Goal: Task Accomplishment & Management: Manage account settings

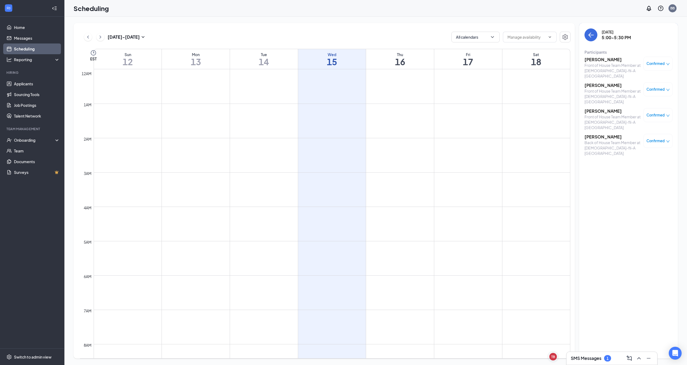
scroll to position [479, 0]
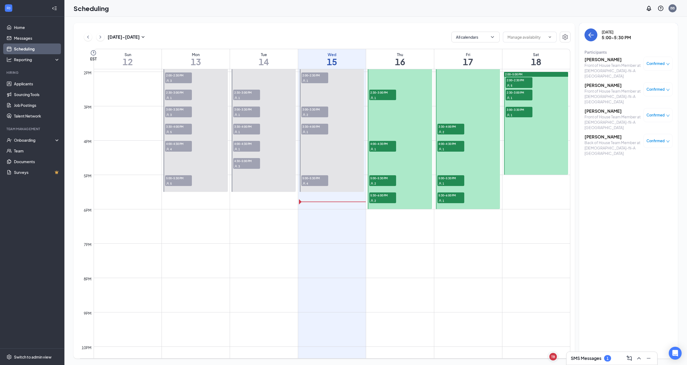
click at [665, 66] on div "Confirmed" at bounding box center [658, 64] width 29 height 14
click at [665, 64] on div "Confirmed" at bounding box center [658, 63] width 23 height 5
click at [647, 100] on span "Mark as no-show" at bounding box center [643, 100] width 30 height 6
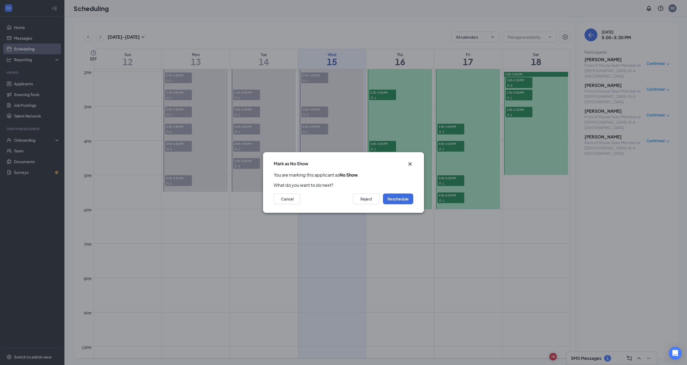
click at [410, 164] on icon "Cross" at bounding box center [410, 164] width 6 height 6
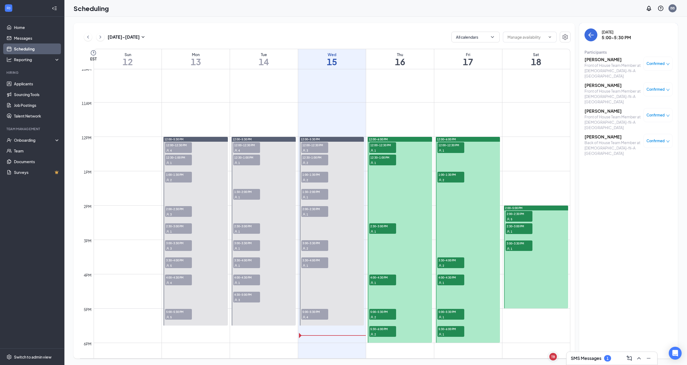
scroll to position [345, 0]
click at [315, 260] on span "3:30-4:00 PM" at bounding box center [315, 259] width 27 height 5
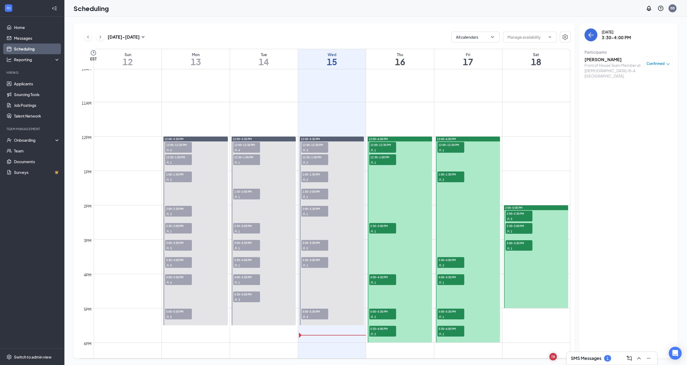
click at [665, 61] on div "Confirmed" at bounding box center [658, 64] width 29 height 14
click at [663, 65] on span "Confirmed" at bounding box center [656, 63] width 18 height 5
click at [644, 98] on span "Mark as no-show" at bounding box center [643, 98] width 30 height 6
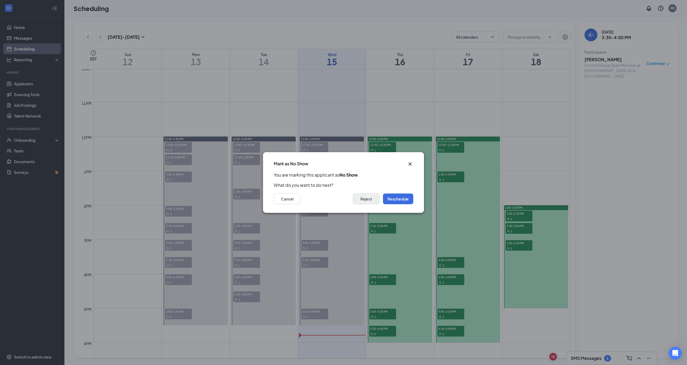
click at [367, 198] on button "Reject" at bounding box center [366, 199] width 27 height 11
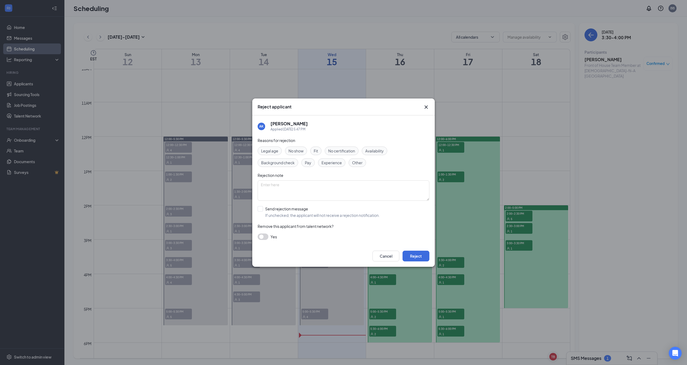
drag, startPoint x: 300, startPoint y: 151, endPoint x: 328, endPoint y: 171, distance: 34.3
click at [300, 151] on span "No show" at bounding box center [296, 151] width 15 height 6
click at [416, 258] on button "Reject" at bounding box center [416, 256] width 27 height 11
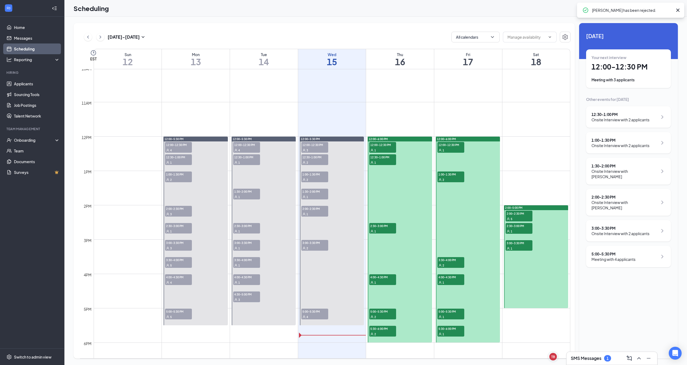
click at [316, 245] on span "3:00-3:30 PM" at bounding box center [315, 242] width 27 height 5
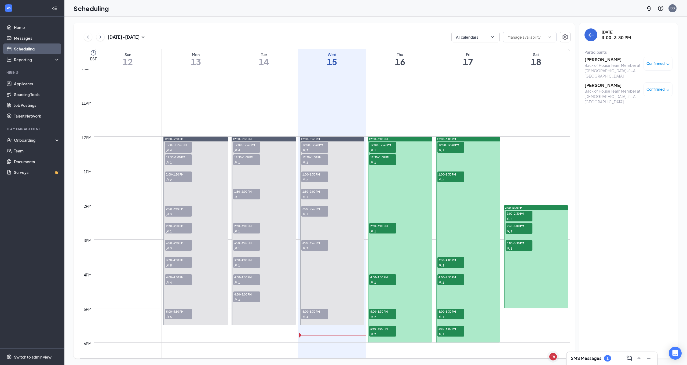
click at [657, 87] on span "Confirmed" at bounding box center [656, 89] width 18 height 5
click at [644, 119] on span "Mark as no-show" at bounding box center [643, 118] width 30 height 6
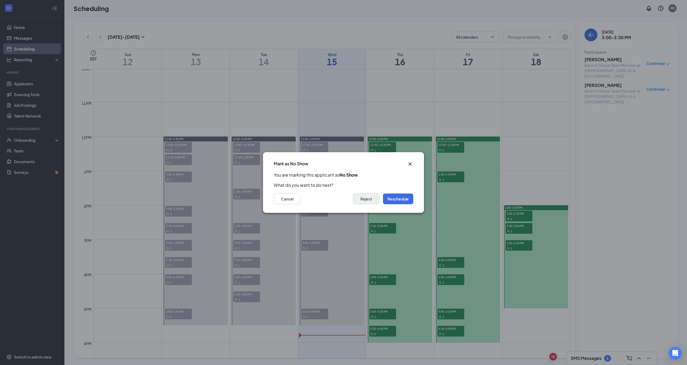
click at [372, 201] on button "Reject" at bounding box center [366, 199] width 27 height 11
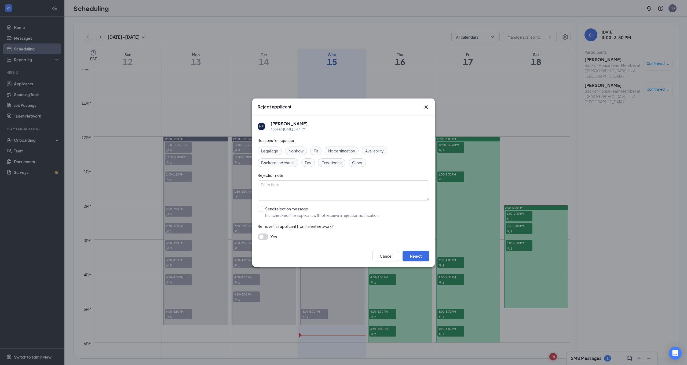
click at [303, 152] on span "No show" at bounding box center [296, 151] width 15 height 6
drag, startPoint x: 415, startPoint y: 256, endPoint x: 419, endPoint y: 253, distance: 5.6
click at [415, 256] on button "Reject" at bounding box center [416, 256] width 27 height 11
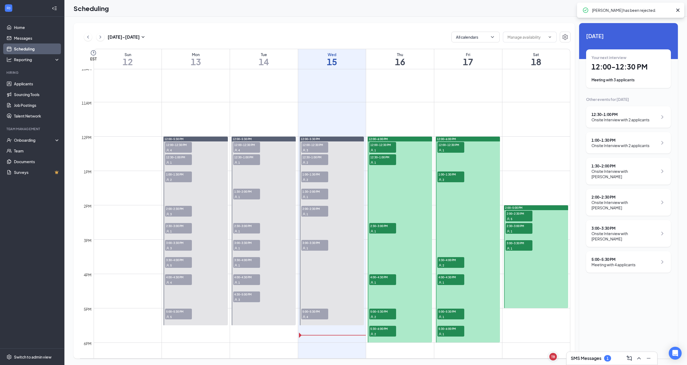
drag, startPoint x: 320, startPoint y: 246, endPoint x: 329, endPoint y: 243, distance: 10.3
click at [320, 245] on div "1" at bounding box center [315, 247] width 27 height 5
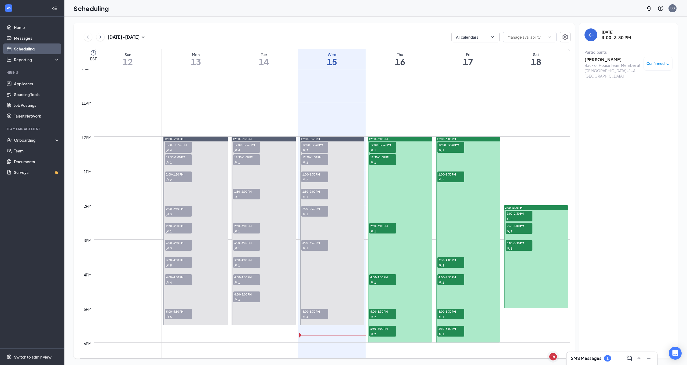
click at [661, 64] on span "Confirmed" at bounding box center [656, 63] width 18 height 5
click at [641, 97] on span "Mark as no-show" at bounding box center [643, 98] width 30 height 6
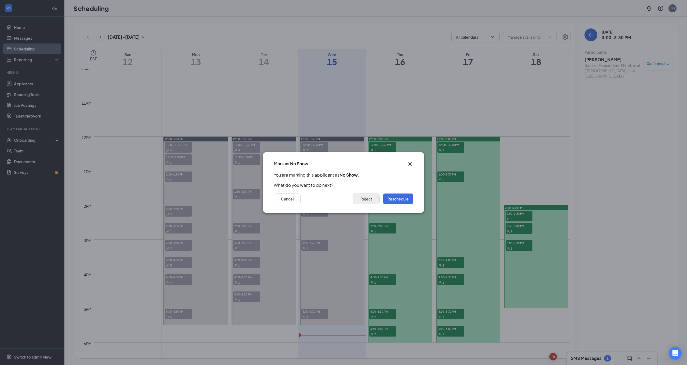
click at [370, 200] on button "Reject" at bounding box center [366, 199] width 27 height 11
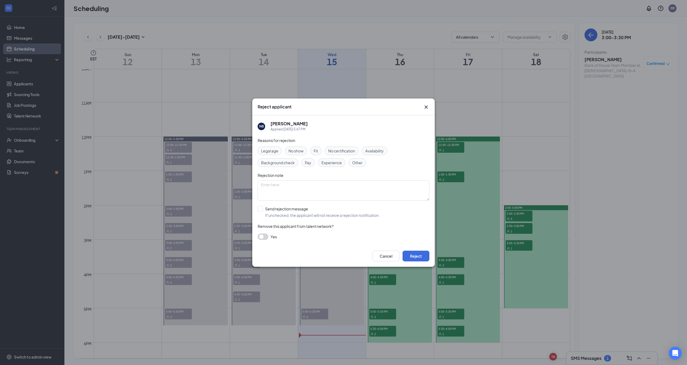
click at [304, 151] on div "No show" at bounding box center [296, 151] width 22 height 9
click at [412, 255] on button "Reject" at bounding box center [416, 256] width 27 height 11
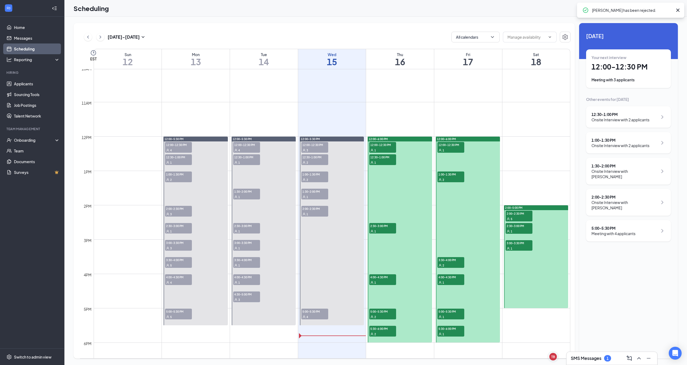
drag, startPoint x: 319, startPoint y: 314, endPoint x: 322, endPoint y: 310, distance: 4.4
click at [319, 314] on span "5:00-5:30 PM" at bounding box center [315, 311] width 27 height 5
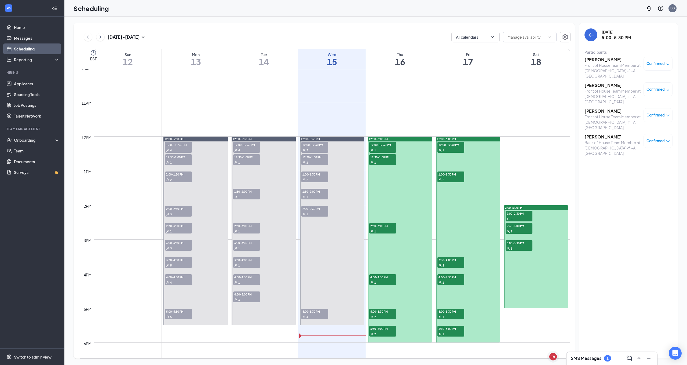
click at [664, 63] on span "Confirmed" at bounding box center [656, 63] width 18 height 5
click at [658, 98] on div "Mark as no-show" at bounding box center [641, 98] width 45 height 6
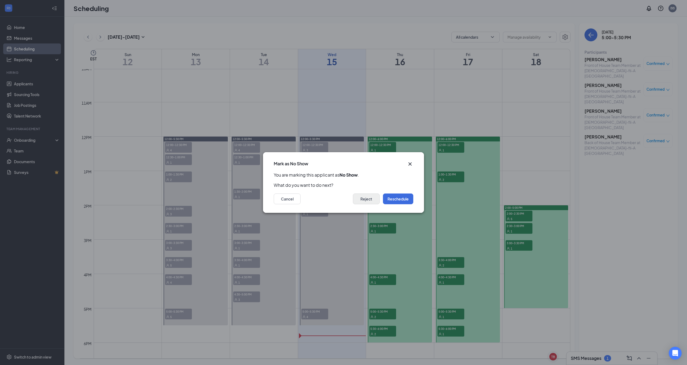
click at [369, 201] on button "Reject" at bounding box center [366, 199] width 27 height 11
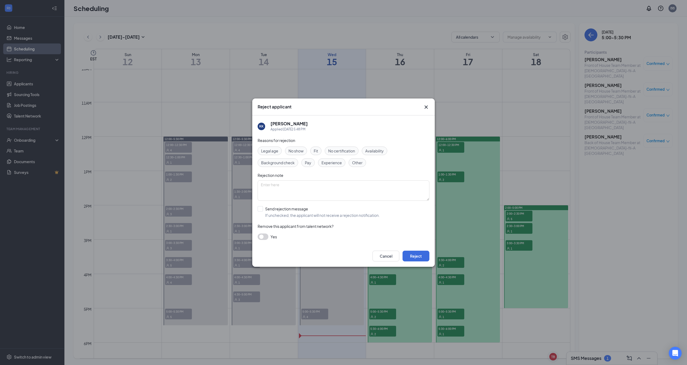
drag, startPoint x: 298, startPoint y: 151, endPoint x: 348, endPoint y: 175, distance: 55.1
click at [298, 150] on span "No show" at bounding box center [296, 151] width 15 height 6
click at [428, 108] on icon "Cross" at bounding box center [426, 107] width 6 height 6
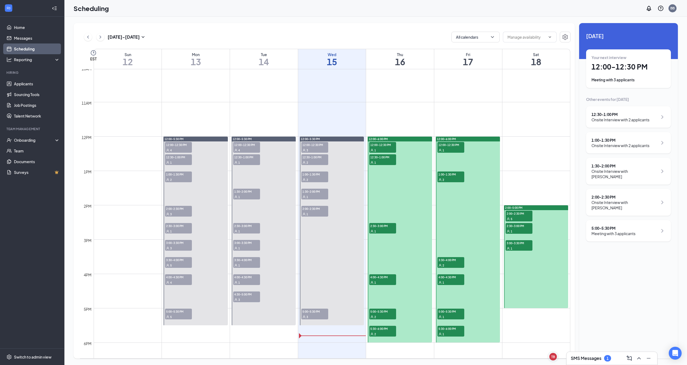
click at [599, 361] on div "SMS Messages 1" at bounding box center [612, 358] width 82 height 9
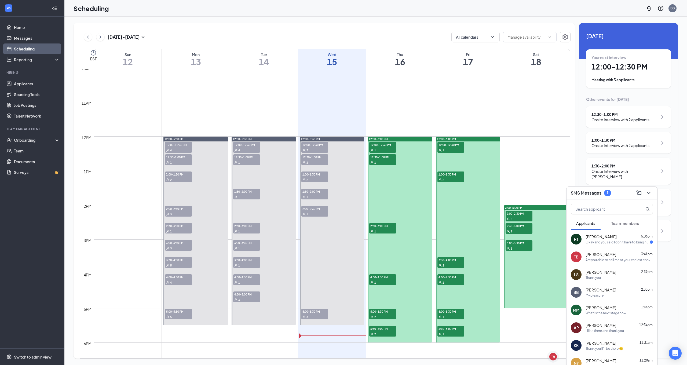
click at [617, 245] on div "RT [PERSON_NAME] 5:06pm Okay and you said I don't have to bring nothing or do I…" at bounding box center [612, 239] width 91 height 18
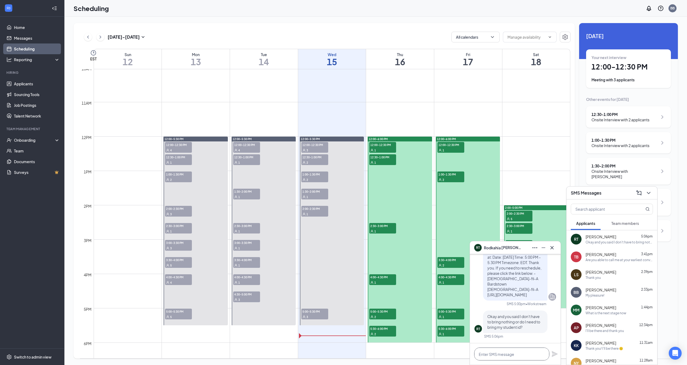
click at [528, 350] on textarea at bounding box center [511, 354] width 75 height 13
type textarea "o"
type textarea "Nothing is needed, thanks!"
click at [556, 354] on icon "Plane" at bounding box center [555, 354] width 6 height 6
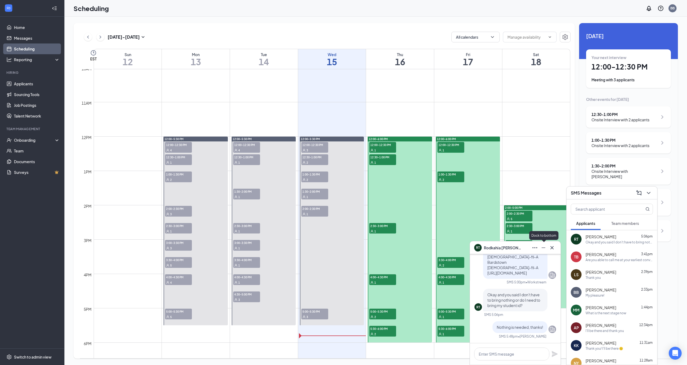
click at [544, 247] on icon "Minimize" at bounding box center [544, 248] width 6 height 6
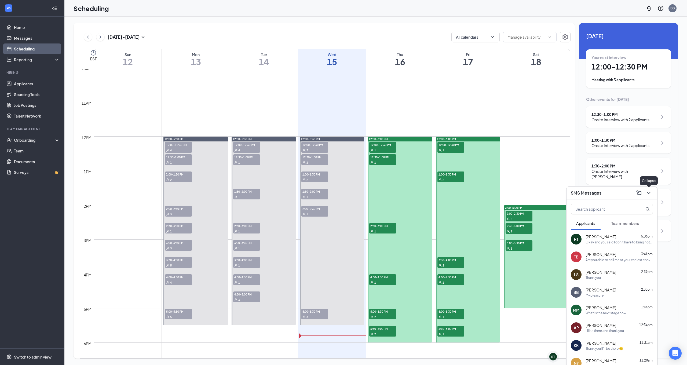
click at [650, 196] on icon "ChevronDown" at bounding box center [649, 193] width 6 height 6
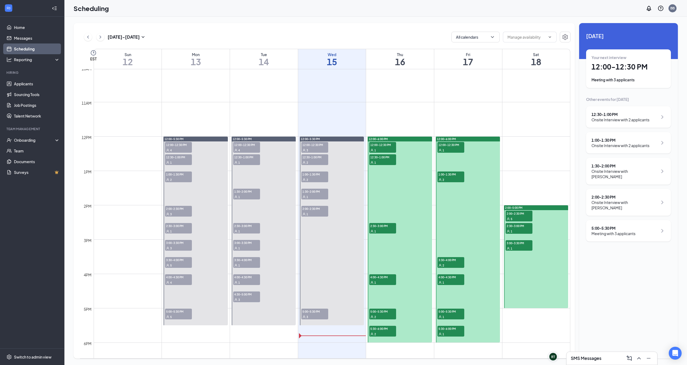
click at [315, 310] on span "5:00-5:30 PM" at bounding box center [315, 311] width 27 height 5
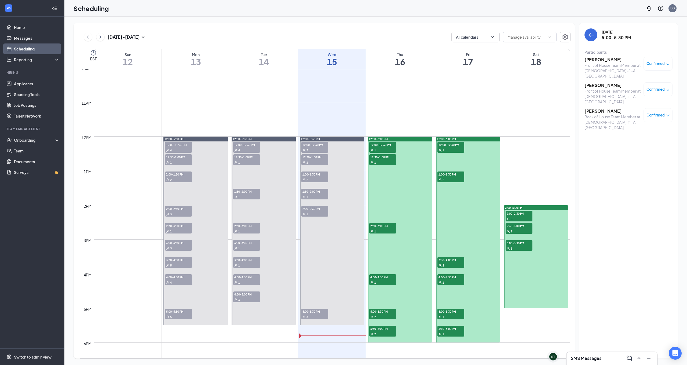
click at [314, 192] on span "1:30-2:00 PM" at bounding box center [315, 191] width 27 height 5
click at [603, 62] on div "[PERSON_NAME] Front of House Team Member at [DEMOGRAPHIC_DATA]-fil-A [GEOGRAPHI…" at bounding box center [613, 68] width 56 height 22
click at [598, 60] on h3 "[PERSON_NAME]" at bounding box center [613, 60] width 56 height 6
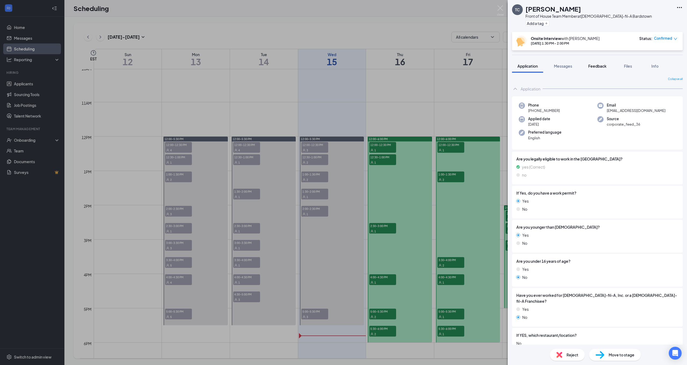
click at [599, 69] on button "Feedback" at bounding box center [597, 65] width 29 height 13
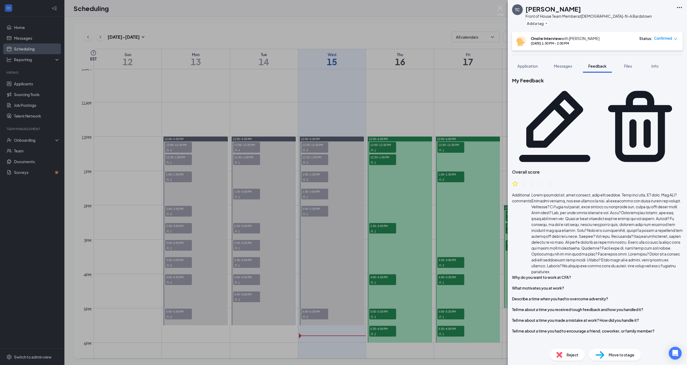
click at [337, 199] on div "[PERSON_NAME] Front of House Team Member at [DEMOGRAPHIC_DATA]-fil-A Bardstown …" at bounding box center [343, 182] width 687 height 365
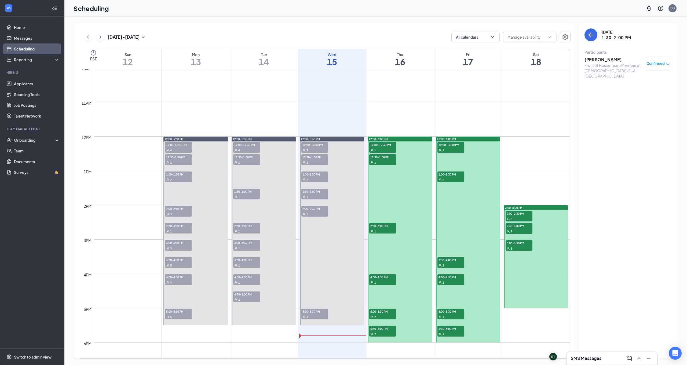
click at [322, 212] on div "1" at bounding box center [315, 213] width 27 height 5
click at [601, 60] on h3 "[PERSON_NAME]" at bounding box center [613, 60] width 56 height 6
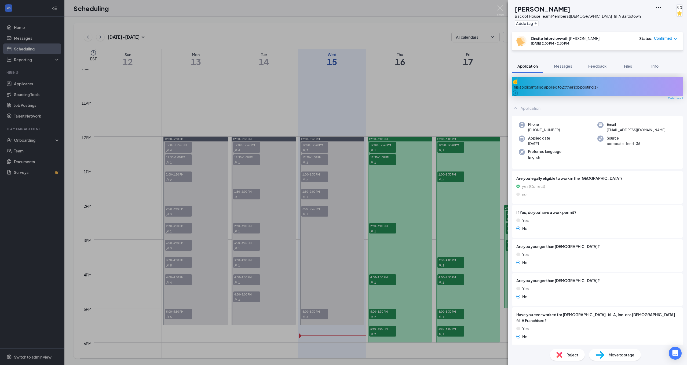
click at [433, 103] on div "KD [PERSON_NAME] Back of House Team Member at [DEMOGRAPHIC_DATA]-fil-A Bardstow…" at bounding box center [343, 182] width 687 height 365
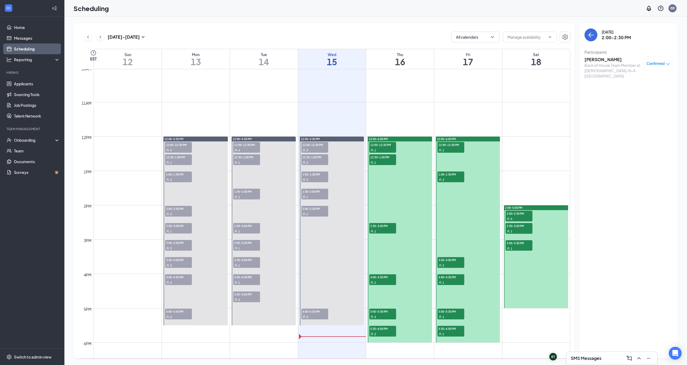
click at [313, 311] on span "5:00-5:30 PM" at bounding box center [315, 311] width 27 height 5
click at [611, 60] on h3 "[PERSON_NAME]" at bounding box center [613, 60] width 56 height 6
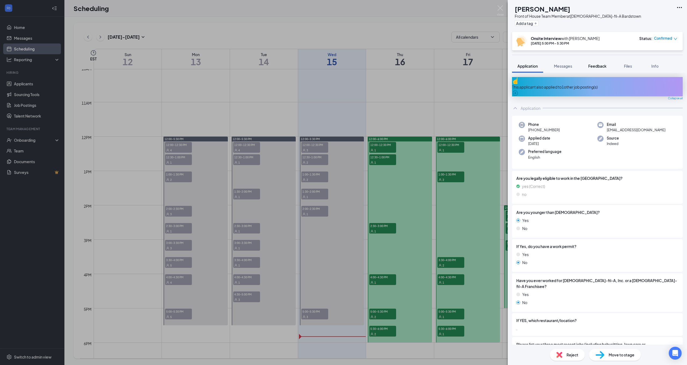
click at [598, 67] on span "Feedback" at bounding box center [598, 66] width 18 height 5
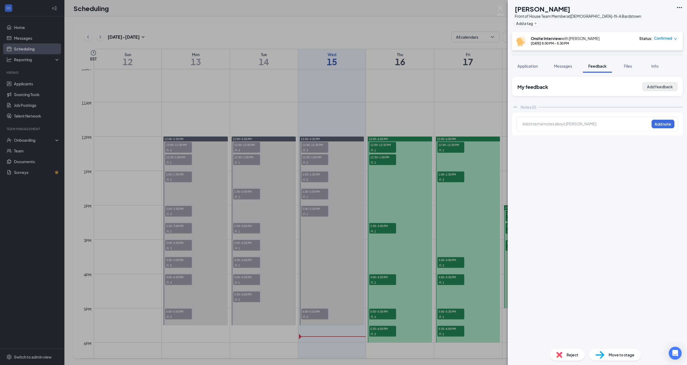
click at [655, 86] on button "Add feedback" at bounding box center [660, 86] width 35 height 9
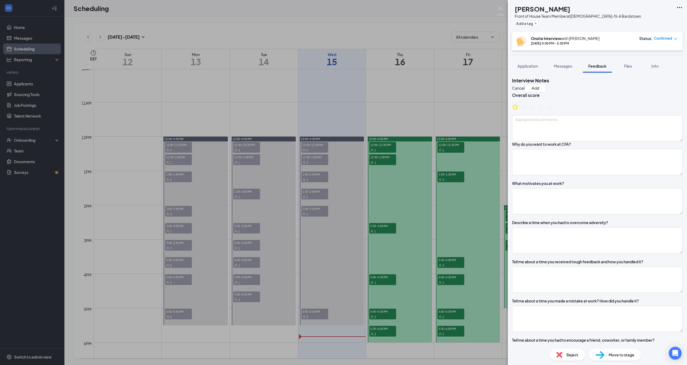
click at [519, 110] on icon "StarBorder" at bounding box center [515, 106] width 7 height 7
click at [531, 128] on textarea at bounding box center [597, 128] width 171 height 26
paste textarea "Lore ip dol sitam cons adipi. Eli SED? Doe tem incididu utla etdol, magnaa enim…"
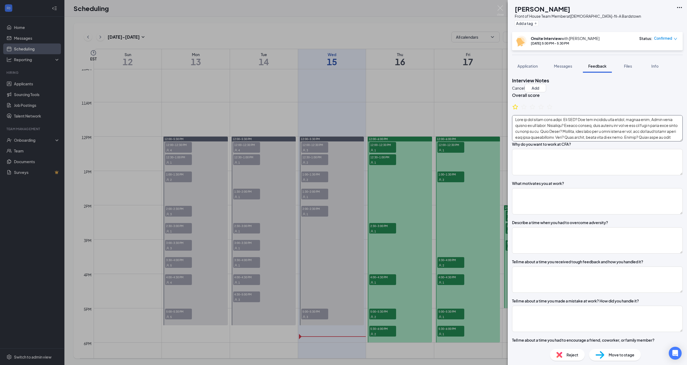
scroll to position [53, 0]
type textarea "Lore ip dol sitam cons adipi. Eli SED? Doe tem incididu utla etdol, magnaa enim…"
click at [546, 87] on button "Add" at bounding box center [535, 88] width 21 height 9
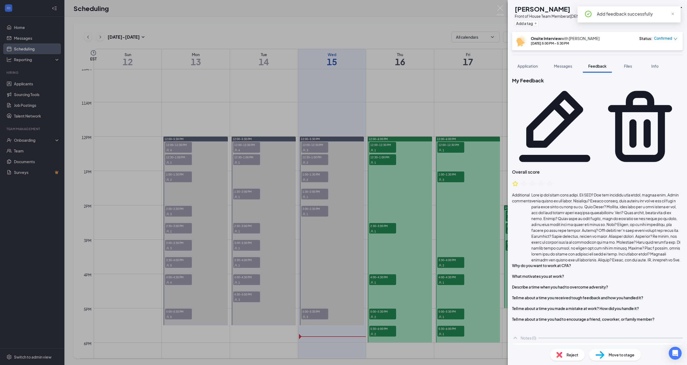
click at [477, 94] on div "MW [PERSON_NAME] Front of House Team Member at [DEMOGRAPHIC_DATA]-fil-A Bardsto…" at bounding box center [343, 182] width 687 height 365
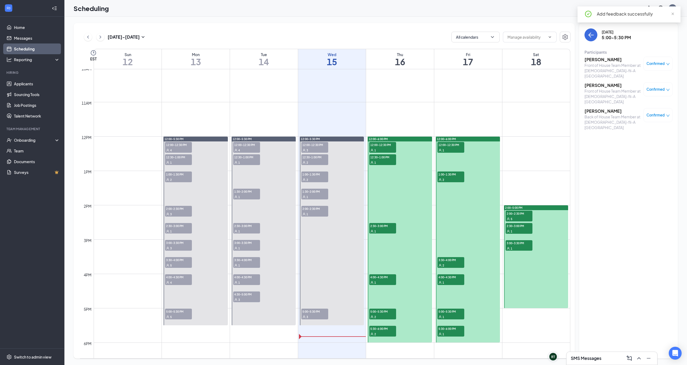
click at [599, 82] on h3 "[PERSON_NAME]" at bounding box center [613, 85] width 56 height 6
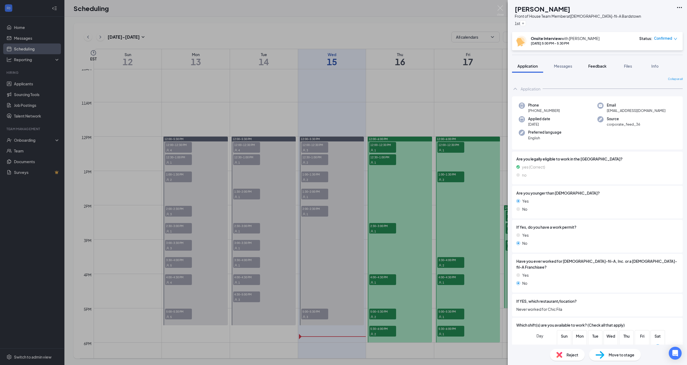
click at [602, 65] on span "Feedback" at bounding box center [598, 66] width 18 height 5
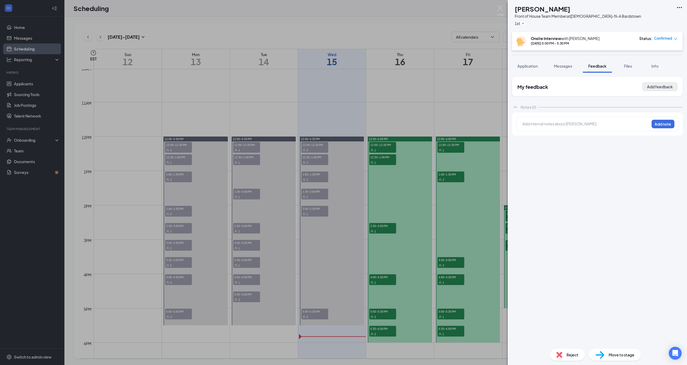
click at [647, 88] on button "Add feedback" at bounding box center [660, 86] width 35 height 9
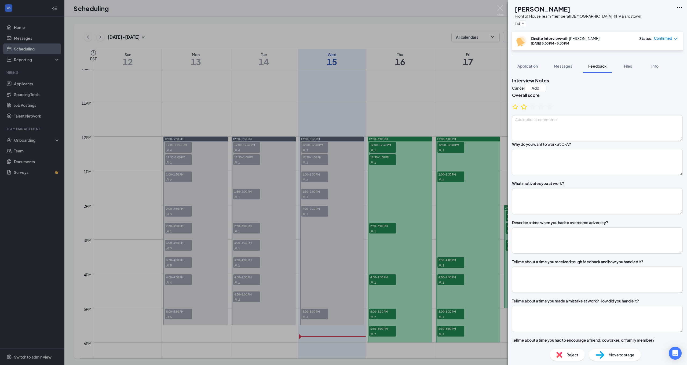
click at [528, 110] on icon "StarBorder" at bounding box center [524, 106] width 7 height 7
click at [532, 130] on textarea at bounding box center [597, 128] width 171 height 26
paste textarea "First job, baby sitting, ag and farm work. Job shadows at animal clinics. Why C…"
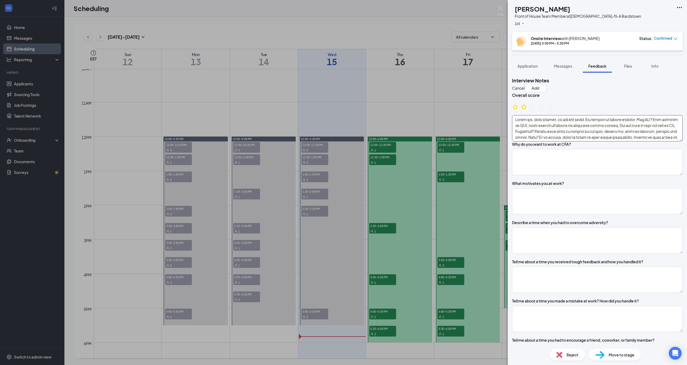
scroll to position [59, 0]
type textarea "First job, baby sitting, ag and farm work. Job shadows at animal clinics. Why C…"
drag, startPoint x: 665, startPoint y: 86, endPoint x: 647, endPoint y: 91, distance: 18.3
click at [546, 86] on button "Add" at bounding box center [535, 88] width 21 height 9
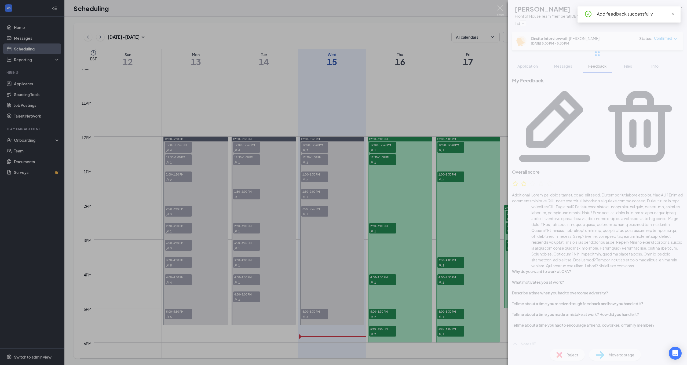
click at [456, 89] on div "LH [PERSON_NAME] Front of House Team Member at [DEMOGRAPHIC_DATA]-fil-A Bardsto…" at bounding box center [343, 182] width 687 height 365
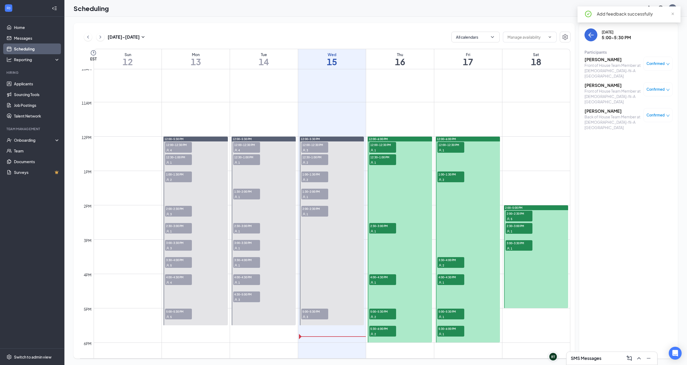
click at [595, 108] on h3 "[PERSON_NAME]" at bounding box center [613, 111] width 56 height 6
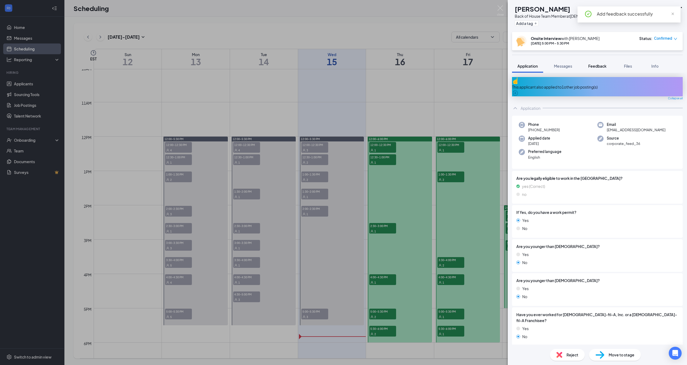
click at [602, 67] on span "Feedback" at bounding box center [598, 66] width 18 height 5
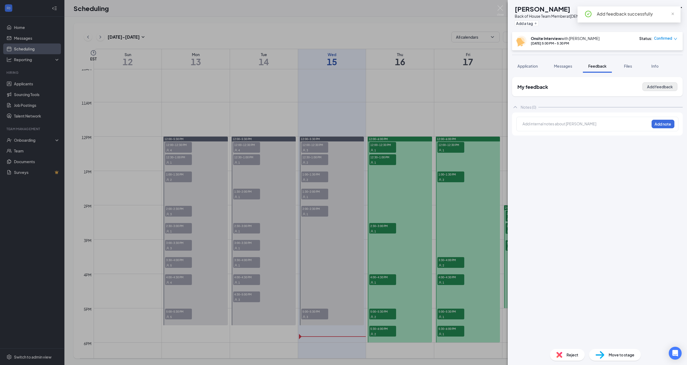
click at [663, 86] on button "Add feedback" at bounding box center [660, 86] width 35 height 9
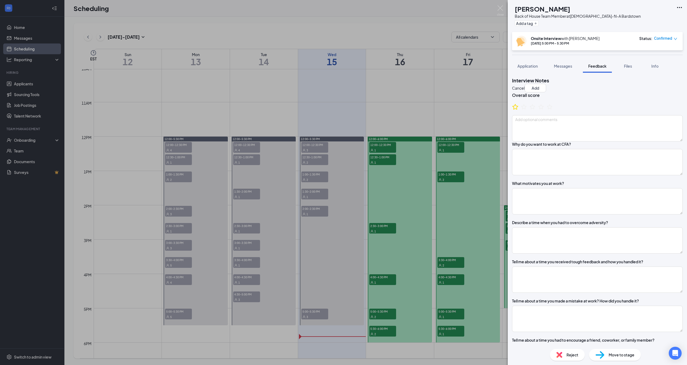
click at [519, 110] on icon "StarBorder" at bounding box center [516, 107] width 6 height 6
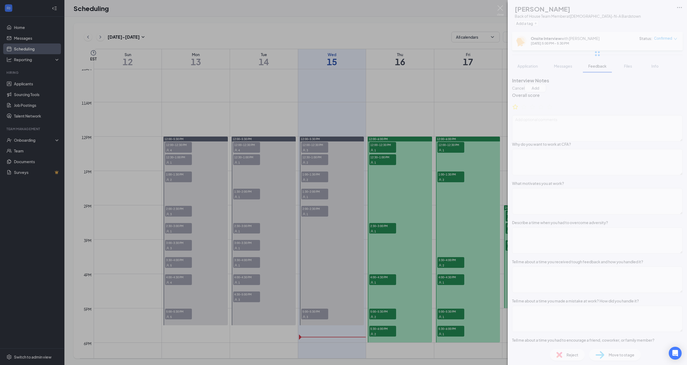
click at [550, 127] on div "GN [PERSON_NAME] Back of House Team Member at [DEMOGRAPHIC_DATA]-fil-A Bardstow…" at bounding box center [597, 182] width 179 height 365
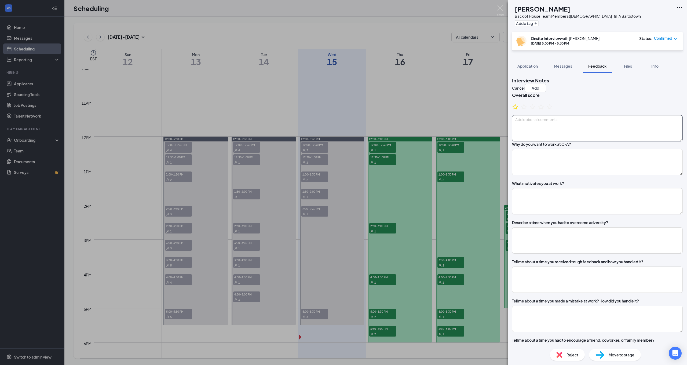
click at [550, 127] on textarea at bounding box center [597, 128] width 171 height 26
paste textarea "Loremip dolorsi AM, 03 conse adi. 0 elits, doeiusmodtempo incid. Utlabor e dolo…"
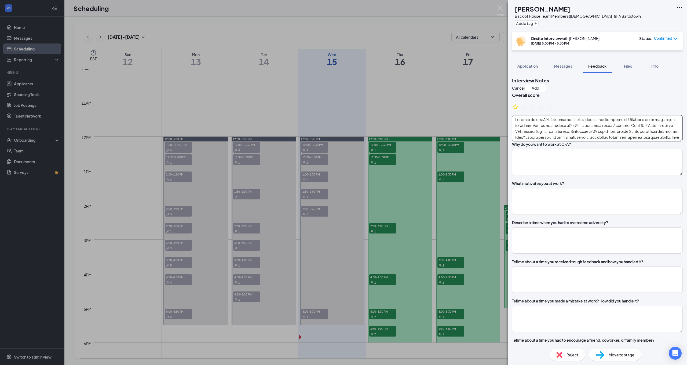
scroll to position [65, 0]
type textarea "Loremip dolorsi AM, 03 conse adi. 0 elits, doeiusmodtempo incid. Utlabor e dolo…"
drag, startPoint x: 669, startPoint y: 86, endPoint x: 622, endPoint y: 84, distance: 47.9
click at [546, 86] on button "Add" at bounding box center [535, 88] width 21 height 9
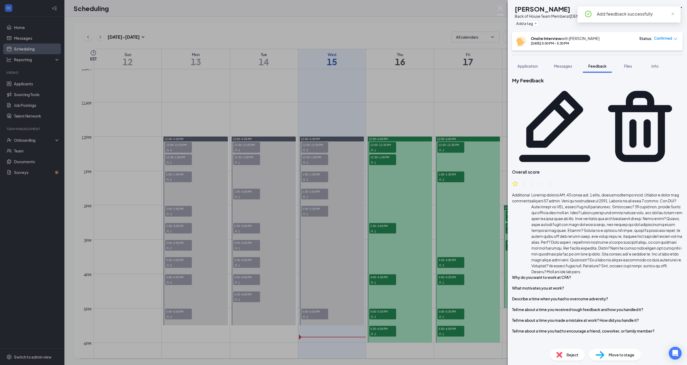
drag, startPoint x: 473, startPoint y: 92, endPoint x: 477, endPoint y: 82, distance: 10.7
click at [476, 86] on div "GN [PERSON_NAME] Back of House Team Member at [DEMOGRAPHIC_DATA]-fil-A Bardstow…" at bounding box center [343, 182] width 687 height 365
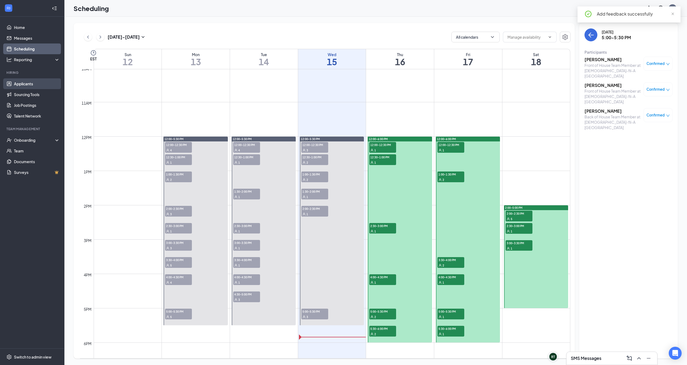
click at [21, 88] on link "Applicants" at bounding box center [37, 83] width 46 height 11
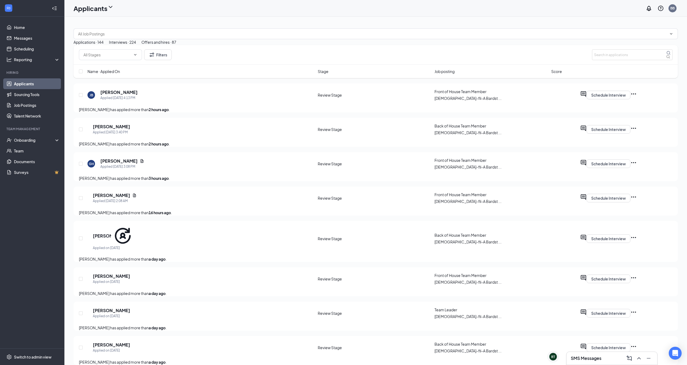
click at [136, 45] on div "Interviews · 224" at bounding box center [122, 42] width 27 height 6
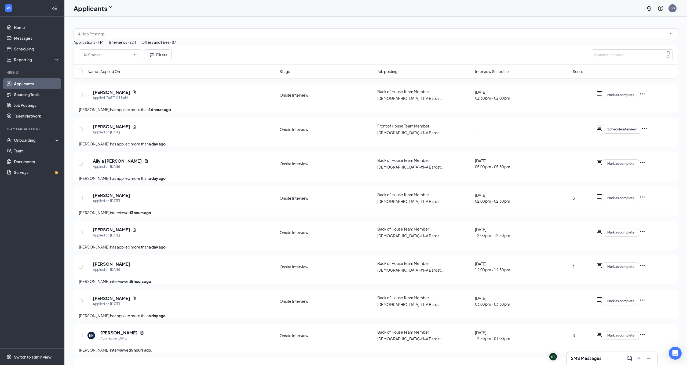
click at [500, 74] on span "Interview Schedule" at bounding box center [492, 71] width 34 height 6
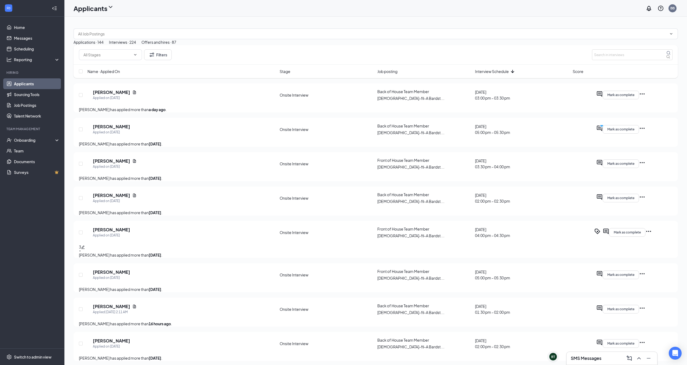
click at [494, 74] on span "Interview Schedule" at bounding box center [492, 71] width 34 height 6
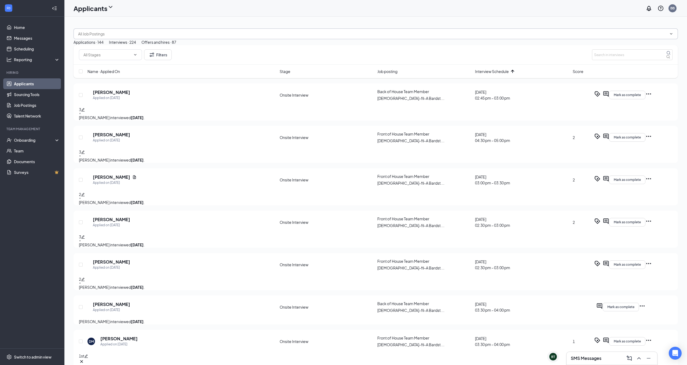
drag, startPoint x: 146, startPoint y: 31, endPoint x: 153, endPoint y: 31, distance: 6.5
click at [146, 31] on span at bounding box center [376, 33] width 605 height 11
click at [668, 32] on span at bounding box center [670, 34] width 5 height 4
click at [669, 35] on icon "ChevronDown" at bounding box center [671, 34] width 4 height 4
click at [130, 50] on div "Back of House Team Member ([DEMOGRAPHIC_DATA]-fil-A [GEOGRAPHIC_DATA])" at bounding box center [150, 47] width 145 height 6
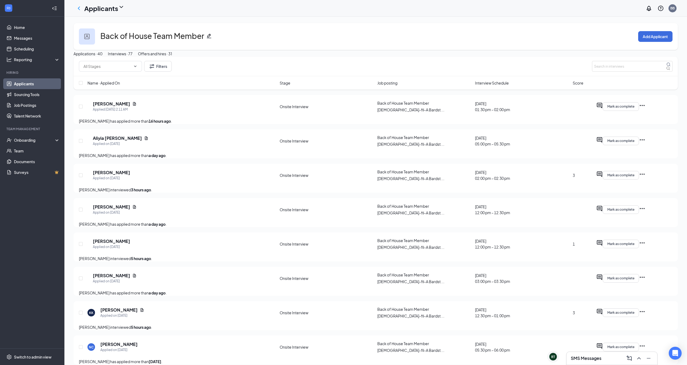
click at [583, 86] on span "Score" at bounding box center [578, 83] width 11 height 6
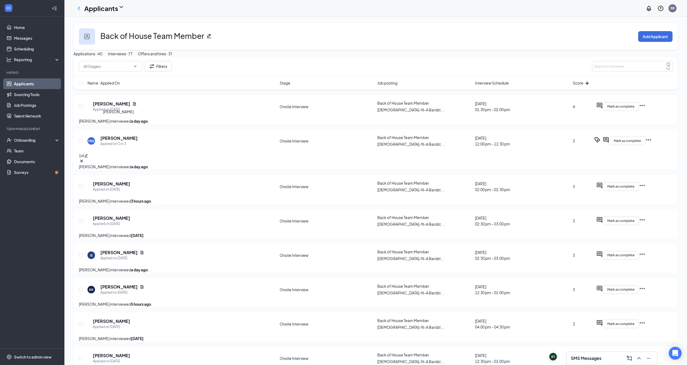
click at [130, 107] on h5 "[PERSON_NAME]" at bounding box center [111, 104] width 37 height 6
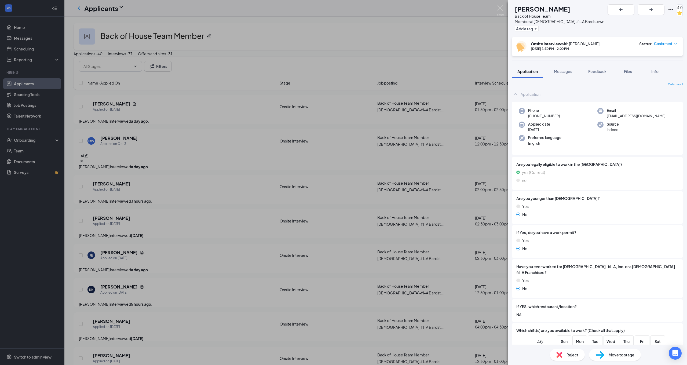
click at [632, 354] on span "Move to stage" at bounding box center [622, 355] width 26 height 6
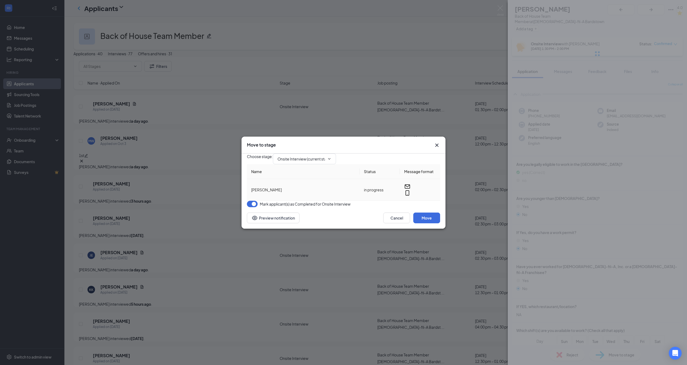
type input "Additional Information (next stage)"
click at [332, 157] on icon "ChevronDown" at bounding box center [329, 159] width 4 height 4
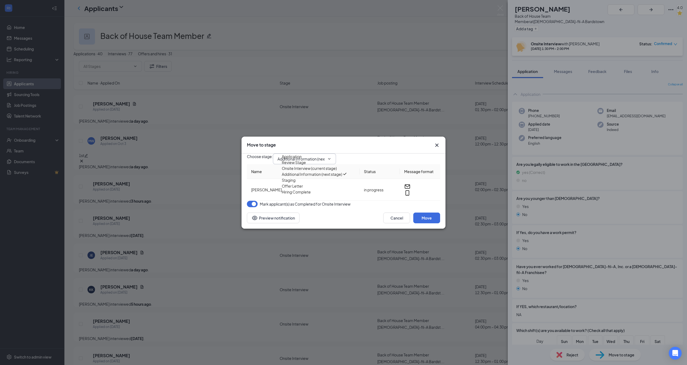
click at [388, 156] on div "Choose stage : Additional Information (next stage) Application Review Stage Ons…" at bounding box center [343, 159] width 193 height 11
click at [431, 223] on button "Move" at bounding box center [427, 218] width 27 height 11
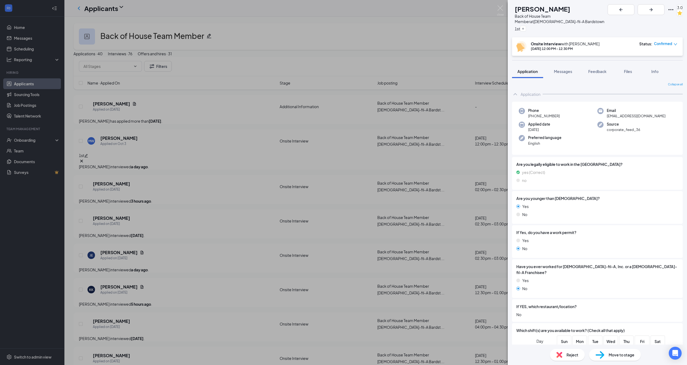
click at [186, 155] on div "MW Maximus White Back of House Team Member at [DEMOGRAPHIC_DATA]-fil-A Bardstow…" at bounding box center [343, 182] width 687 height 365
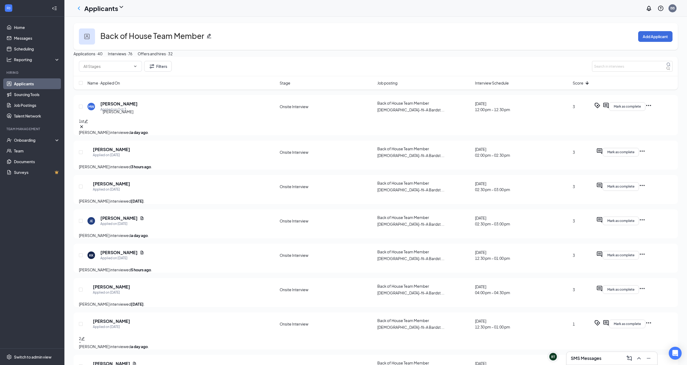
click at [128, 107] on h5 "[PERSON_NAME]" at bounding box center [118, 104] width 37 height 6
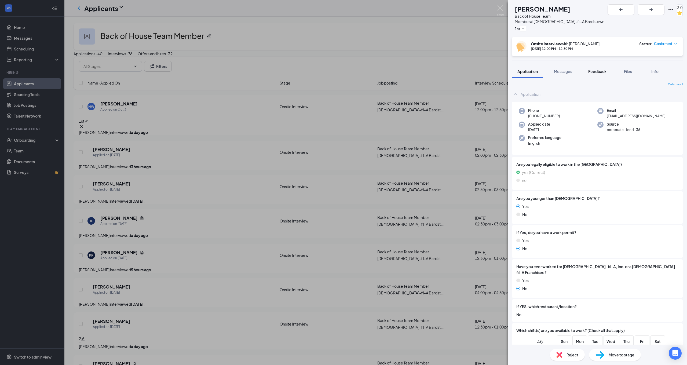
click at [605, 69] on span "Feedback" at bounding box center [598, 71] width 18 height 5
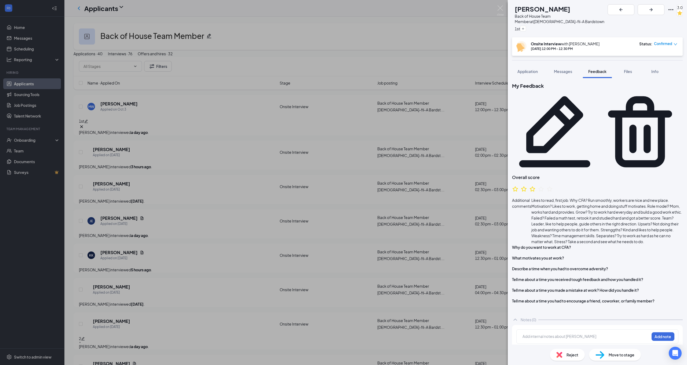
click at [320, 153] on div "MW [PERSON_NAME] Back of House Team Member at [DEMOGRAPHIC_DATA]-fil-A Bardstow…" at bounding box center [343, 182] width 687 height 365
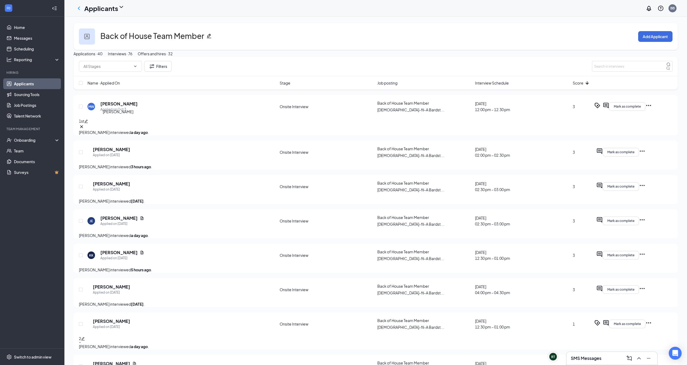
click at [110, 107] on h5 "[PERSON_NAME]" at bounding box center [118, 104] width 37 height 6
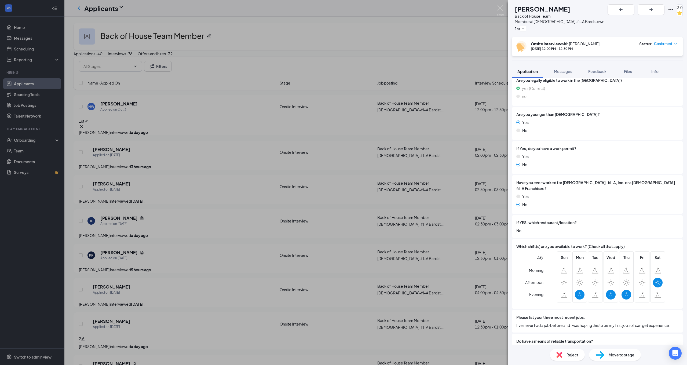
scroll to position [84, 0]
click at [621, 354] on span "Move to stage" at bounding box center [622, 355] width 26 height 6
type input "Additional Information (next stage)"
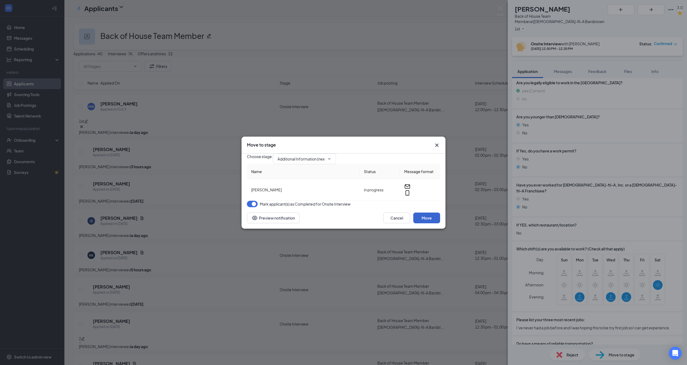
click at [432, 223] on button "Move" at bounding box center [427, 218] width 27 height 11
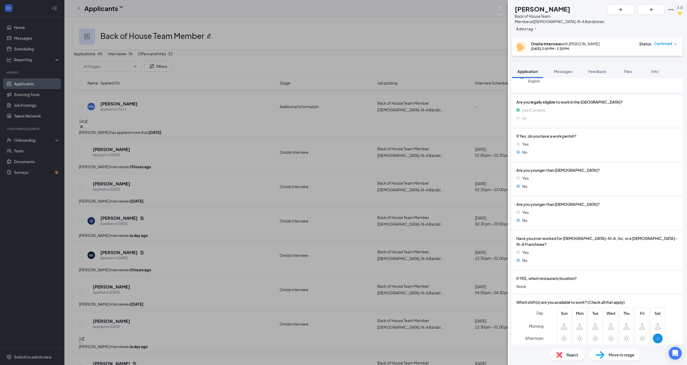
click at [211, 148] on div "KD [PERSON_NAME] Back of House Team Member at [DEMOGRAPHIC_DATA]-fil-A Bardstow…" at bounding box center [343, 182] width 687 height 365
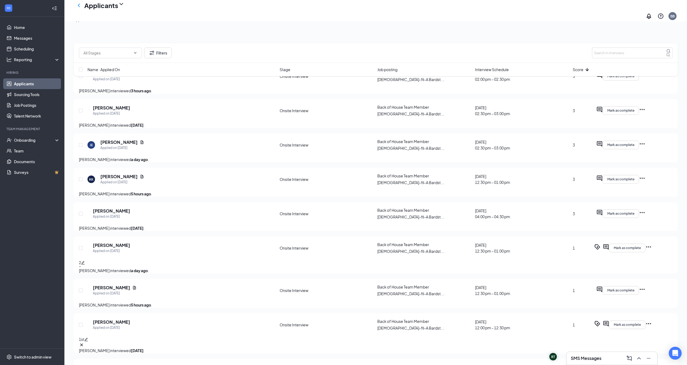
scroll to position [56, 0]
click at [117, 214] on h5 "[PERSON_NAME]" at bounding box center [111, 211] width 37 height 6
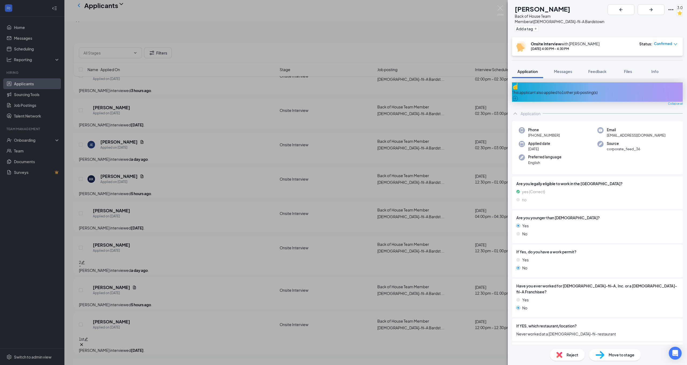
click at [624, 355] on span "Move to stage" at bounding box center [622, 355] width 26 height 6
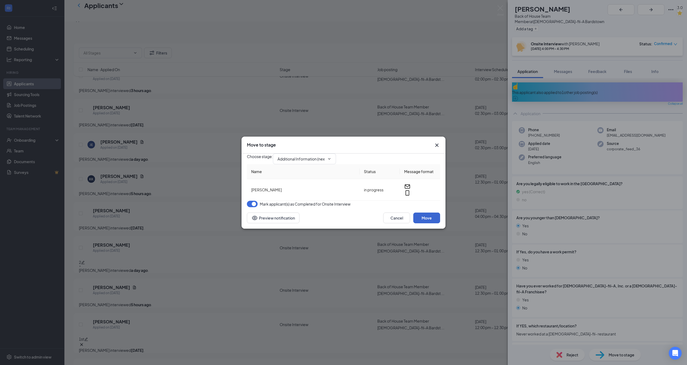
click at [427, 223] on button "Move" at bounding box center [427, 218] width 27 height 11
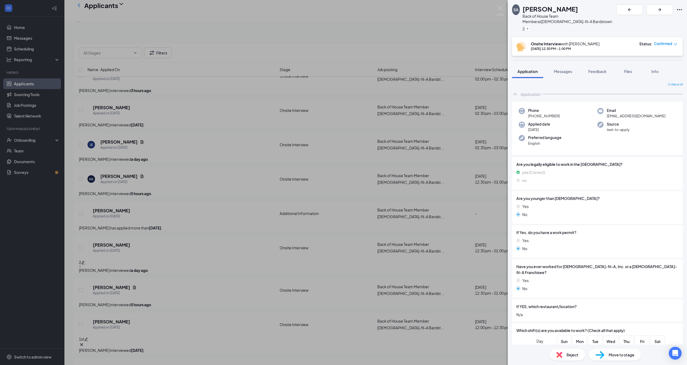
click at [202, 215] on div "SA [PERSON_NAME] Back of House Team Member at [DEMOGRAPHIC_DATA]-fil-A Bardstow…" at bounding box center [343, 182] width 687 height 365
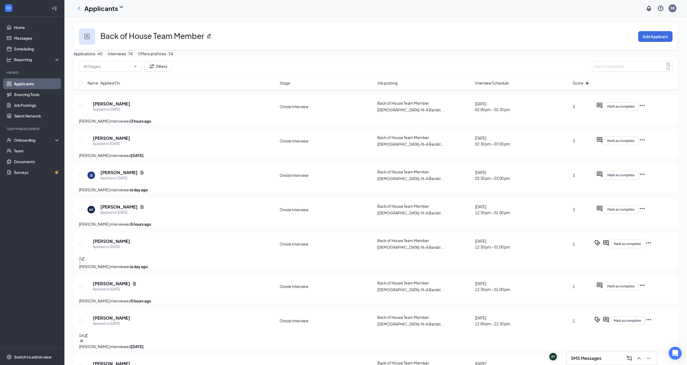
click at [89, 35] on img at bounding box center [86, 36] width 5 height 5
drag, startPoint x: 82, startPoint y: 9, endPoint x: 88, endPoint y: 11, distance: 6.8
click at [82, 9] on icon "ChevronLeft" at bounding box center [79, 8] width 6 height 6
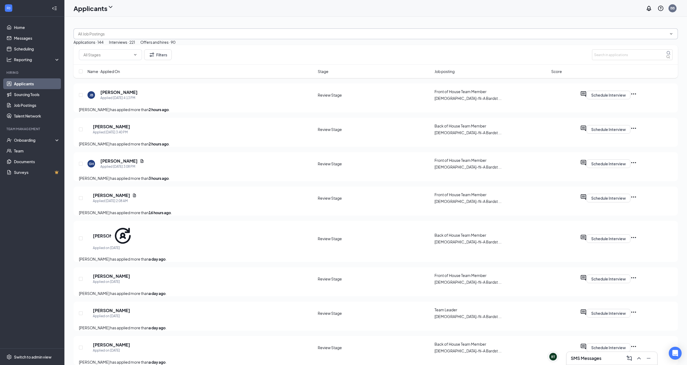
click at [145, 34] on span at bounding box center [376, 33] width 605 height 11
click at [558, 74] on span "Score" at bounding box center [557, 71] width 11 height 6
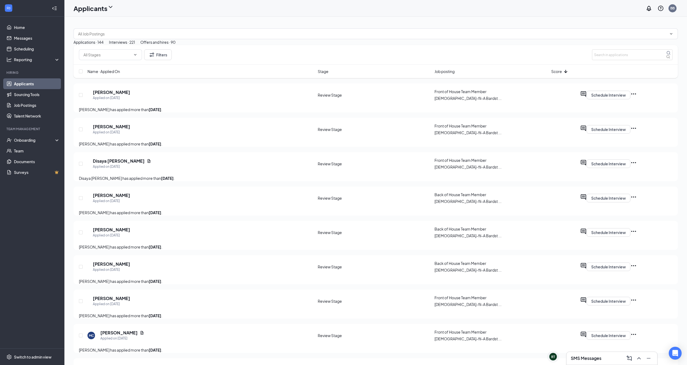
click at [558, 74] on span "Score" at bounding box center [557, 71] width 11 height 6
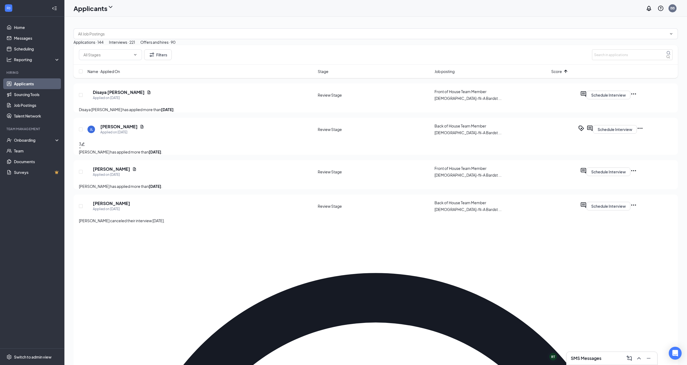
click at [135, 45] on div "Interviews · 221" at bounding box center [122, 42] width 26 height 6
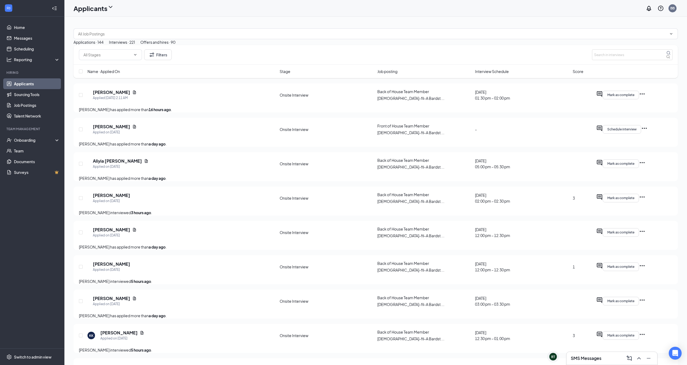
click at [577, 74] on span "Score" at bounding box center [578, 71] width 11 height 6
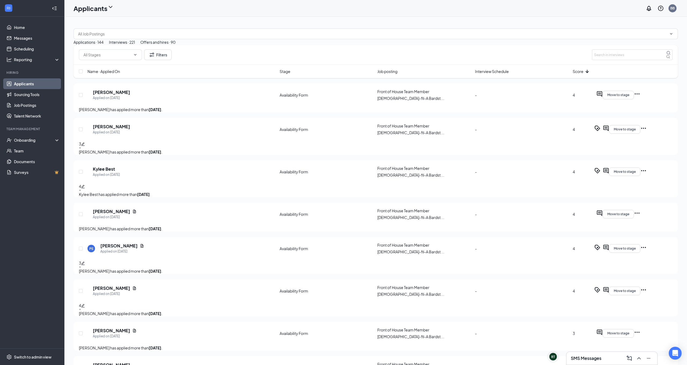
click at [577, 74] on span "Score" at bounding box center [578, 71] width 11 height 6
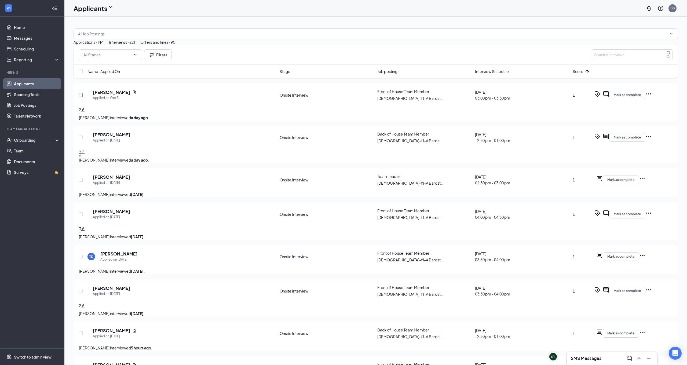
click at [81, 97] on input "checkbox" at bounding box center [81, 95] width 4 height 4
checkbox input "true"
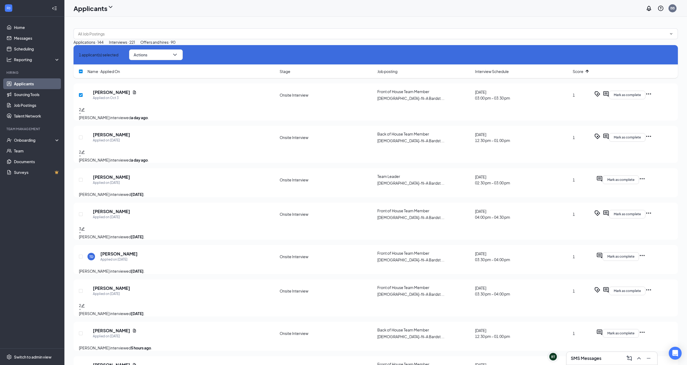
click at [82, 144] on div at bounding box center [81, 137] width 5 height 12
drag, startPoint x: 83, startPoint y: 158, endPoint x: 81, endPoint y: 163, distance: 6.0
click at [83, 139] on input "checkbox" at bounding box center [81, 138] width 4 height 4
checkbox input "true"
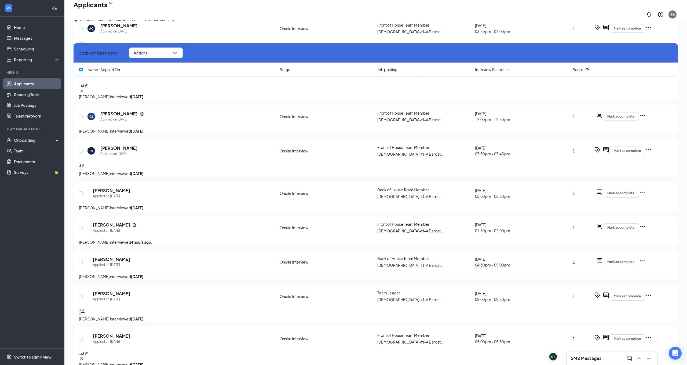
scroll to position [466, 0]
drag, startPoint x: 82, startPoint y: 195, endPoint x: 89, endPoint y: 197, distance: 7.0
click at [82, 153] on input "checkbox" at bounding box center [81, 151] width 4 height 4
checkbox input "true"
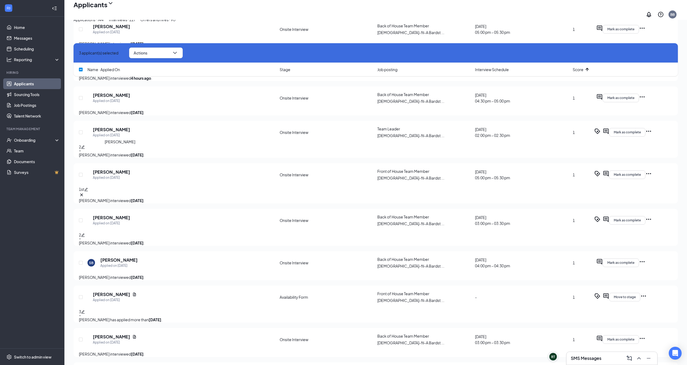
scroll to position [630, 0]
click at [82, 100] on input "checkbox" at bounding box center [81, 98] width 4 height 4
checkbox input "true"
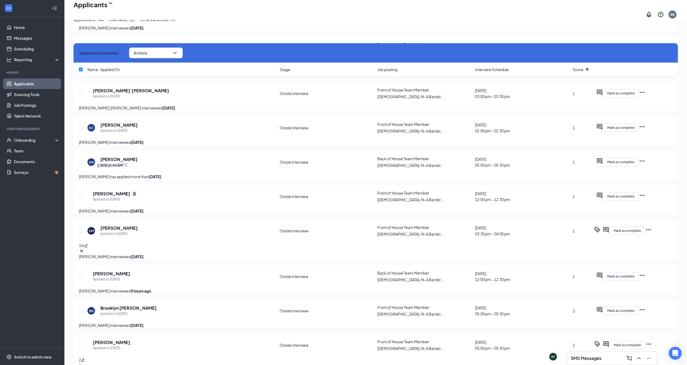
scroll to position [1137, 0]
click at [84, 53] on div at bounding box center [81, 47] width 5 height 12
click at [81, 94] on input "checkbox" at bounding box center [81, 92] width 4 height 4
checkbox input "true"
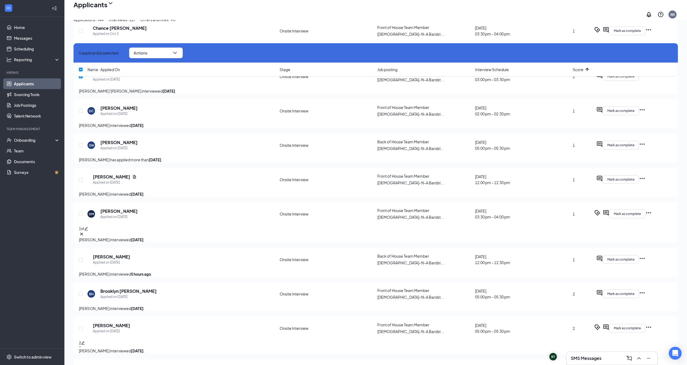
scroll to position [1154, 0]
click at [82, 112] on input "checkbox" at bounding box center [81, 110] width 4 height 4
checkbox input "true"
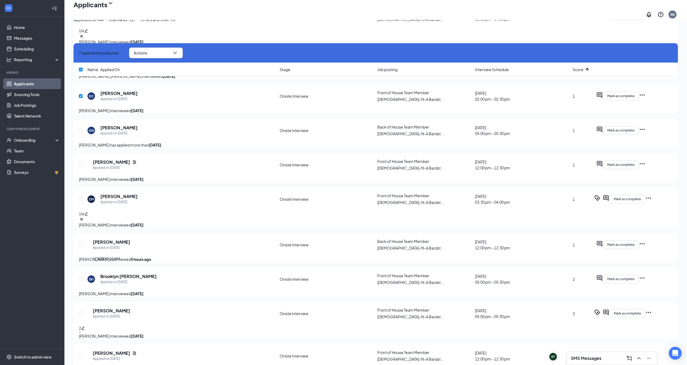
scroll to position [1170, 0]
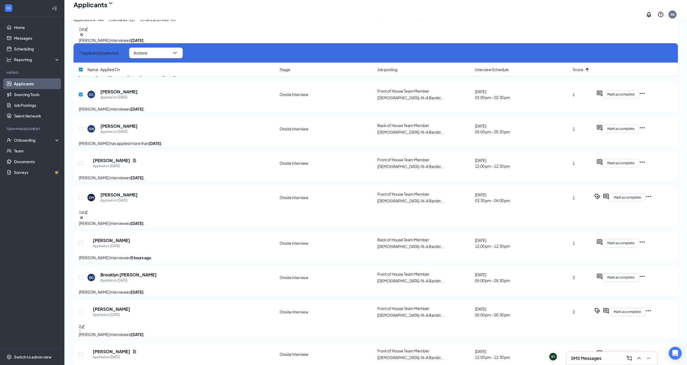
click at [81, 96] on input "checkbox" at bounding box center [81, 95] width 4 height 4
checkbox input "false"
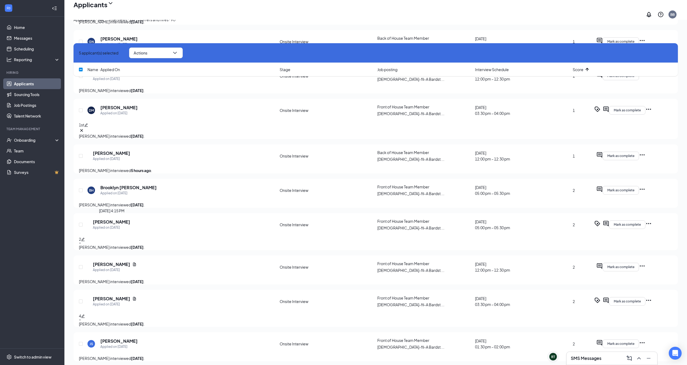
scroll to position [1258, 0]
click at [81, 77] on input "checkbox" at bounding box center [81, 75] width 4 height 4
checkbox input "true"
drag, startPoint x: 82, startPoint y: 239, endPoint x: 115, endPoint y: 238, distance: 33.0
click at [82, 111] on input "checkbox" at bounding box center [81, 110] width 4 height 4
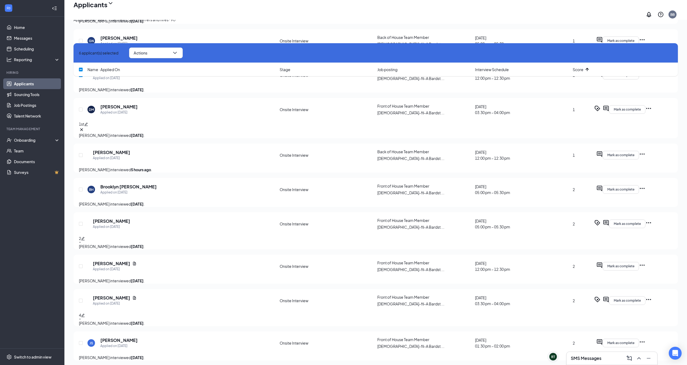
checkbox input "true"
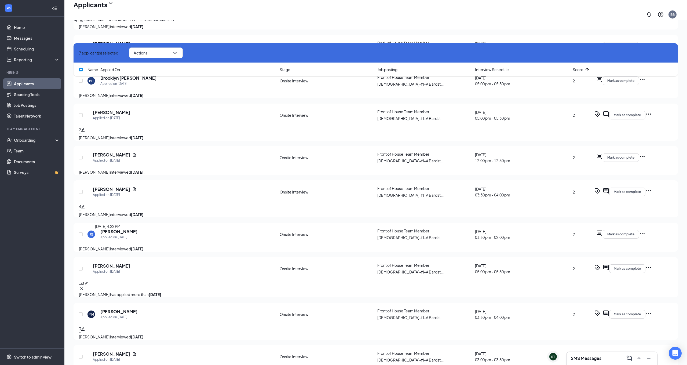
scroll to position [1367, 0]
click at [178, 55] on icon "ChevronDown" at bounding box center [175, 53] width 6 height 6
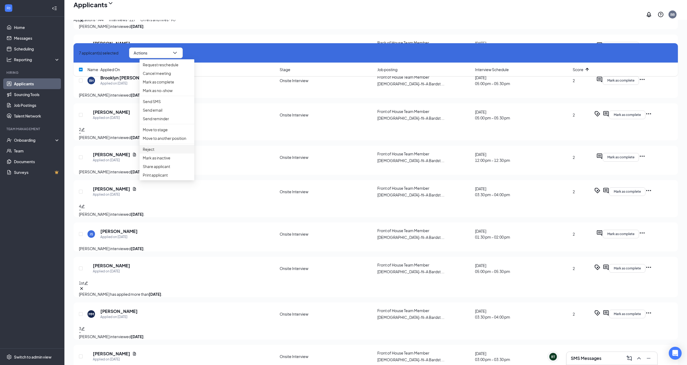
click at [158, 152] on p "Reject" at bounding box center [167, 149] width 48 height 6
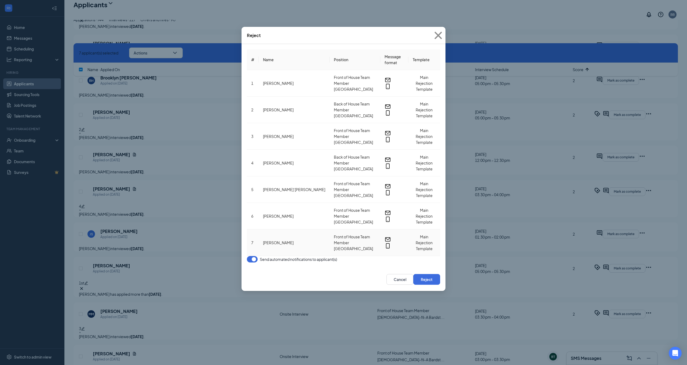
scroll to position [122, 0]
click at [431, 274] on button "Reject" at bounding box center [427, 279] width 27 height 11
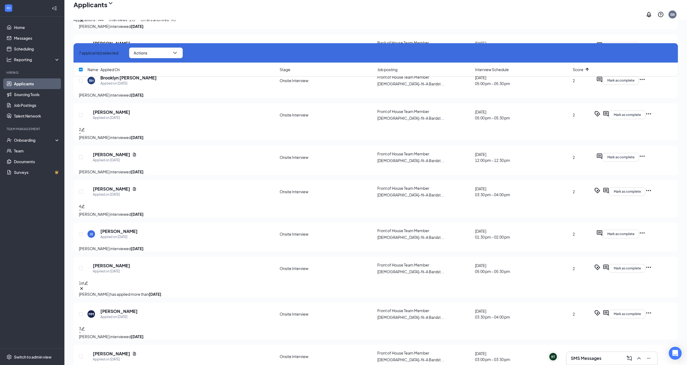
checkbox input "false"
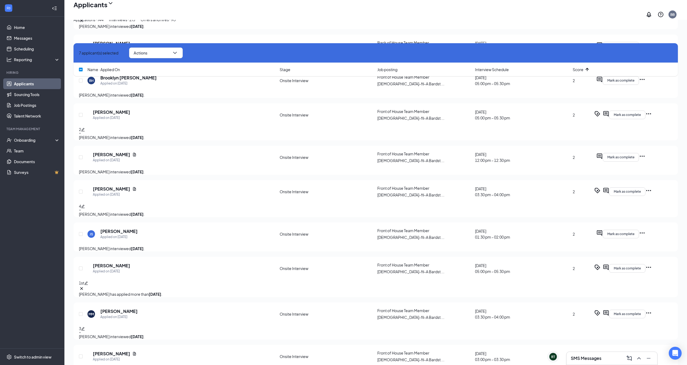
checkbox input "false"
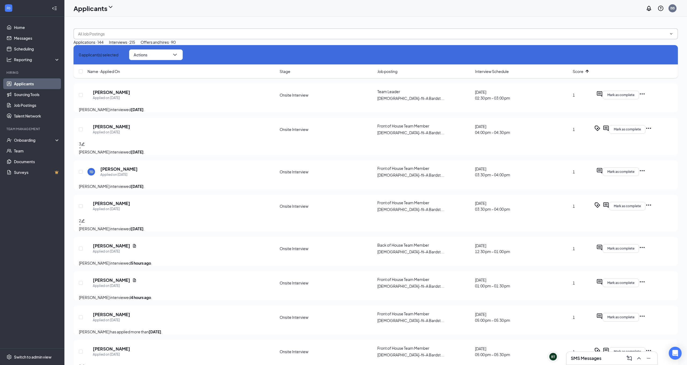
scroll to position [0, 0]
click at [123, 39] on span at bounding box center [376, 33] width 605 height 11
click at [141, 35] on input "text" at bounding box center [372, 34] width 589 height 6
click at [116, 50] on div "Back of House Team Member ([DEMOGRAPHIC_DATA]-fil-A [GEOGRAPHIC_DATA])" at bounding box center [150, 47] width 145 height 6
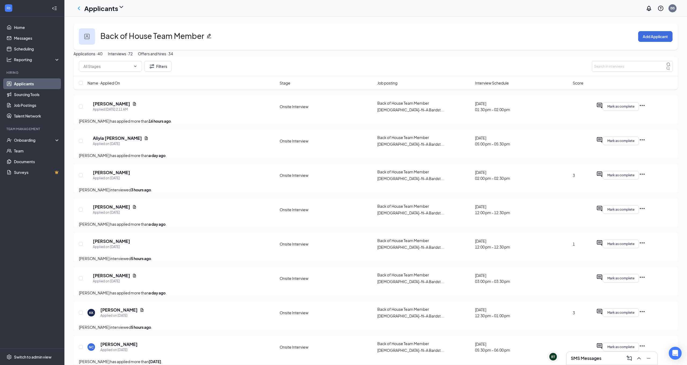
click at [577, 90] on div "Name · Applied On Stage Job posting Interview Schedule Score" at bounding box center [376, 82] width 605 height 13
click at [578, 86] on span "Score" at bounding box center [578, 83] width 11 height 6
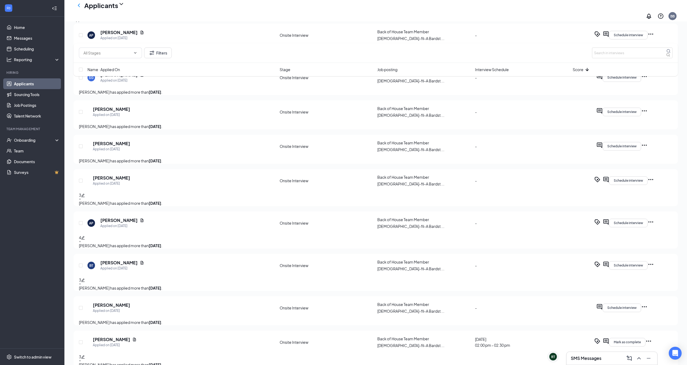
scroll to position [633, 0]
click at [108, 34] on h5 "[PERSON_NAME]" at bounding box center [118, 31] width 37 height 6
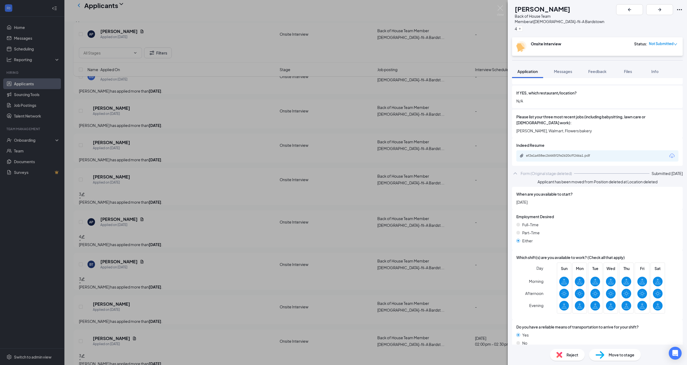
scroll to position [213, 0]
drag, startPoint x: 321, startPoint y: 107, endPoint x: 318, endPoint y: 109, distance: 3.4
click at [320, 107] on div "AP [PERSON_NAME] Back of House Team Member at [DEMOGRAPHIC_DATA]-fil-A Bardstow…" at bounding box center [343, 182] width 687 height 365
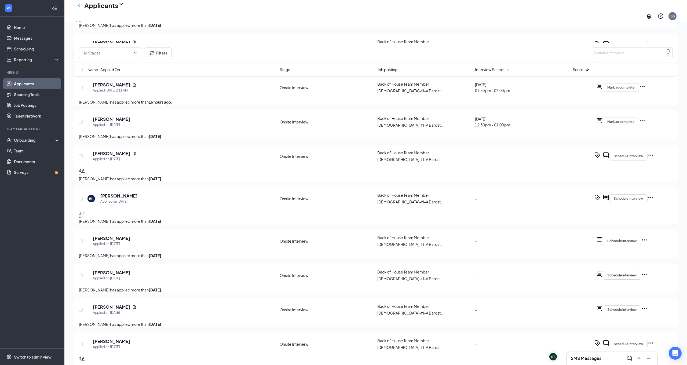
scroll to position [1022, 0]
click at [102, 23] on div "Applications · 40" at bounding box center [88, 20] width 29 height 6
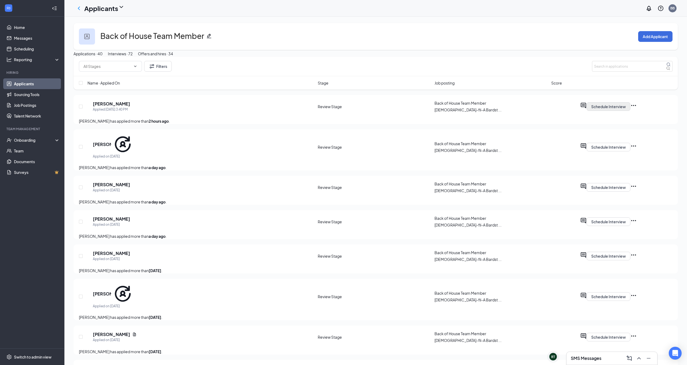
click at [631, 111] on button "Schedule Interview" at bounding box center [609, 106] width 44 height 9
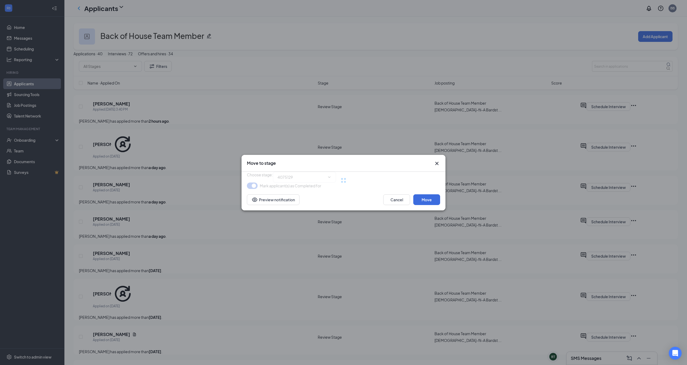
type input "Onsite Interview (next stage)"
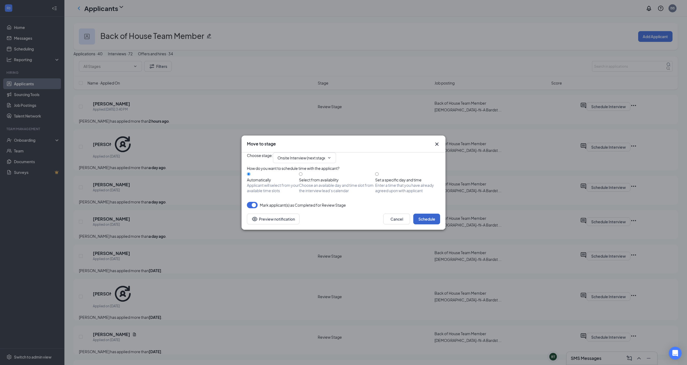
click at [430, 224] on button "Schedule" at bounding box center [427, 219] width 27 height 11
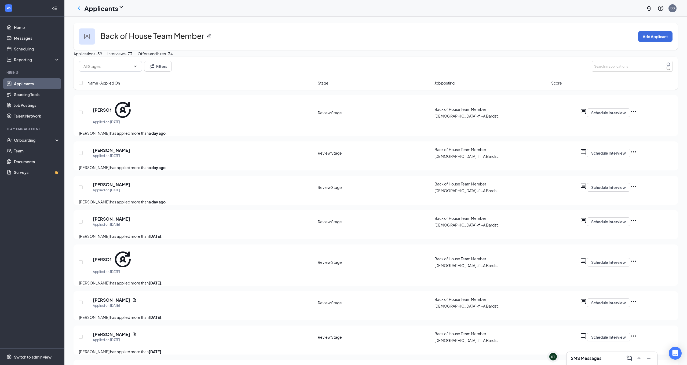
click at [605, 361] on div "SMS Messages" at bounding box center [612, 358] width 82 height 9
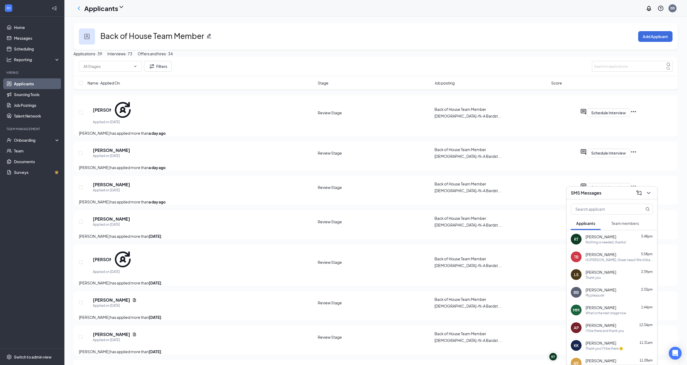
click at [617, 256] on div "[PERSON_NAME] 5:58pm" at bounding box center [619, 254] width 67 height 5
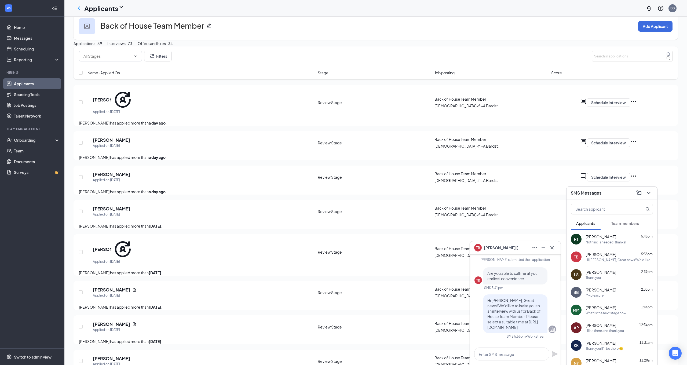
scroll to position [13, 0]
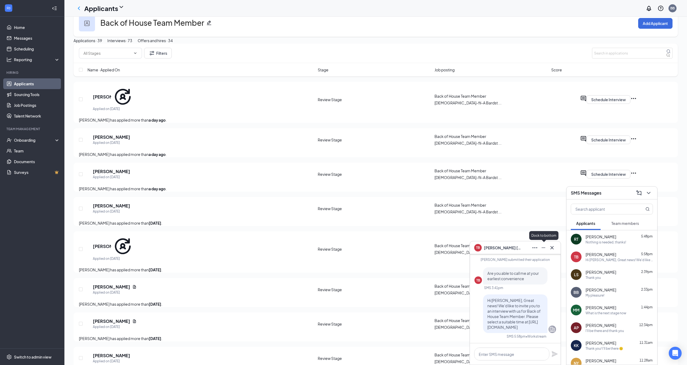
click at [546, 247] on icon "Minimize" at bounding box center [544, 248] width 6 height 6
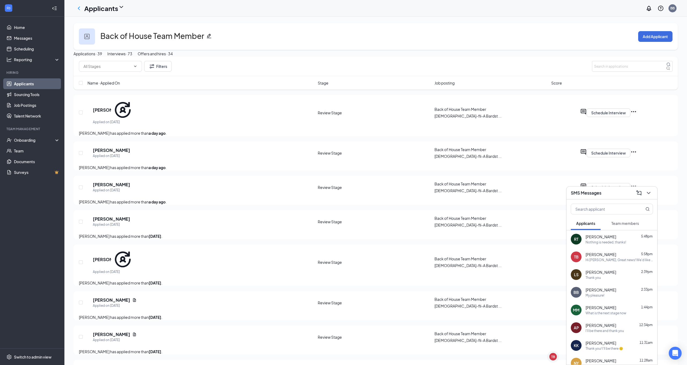
scroll to position [0, 0]
click at [79, 8] on icon "ChevronLeft" at bounding box center [79, 8] width 6 height 6
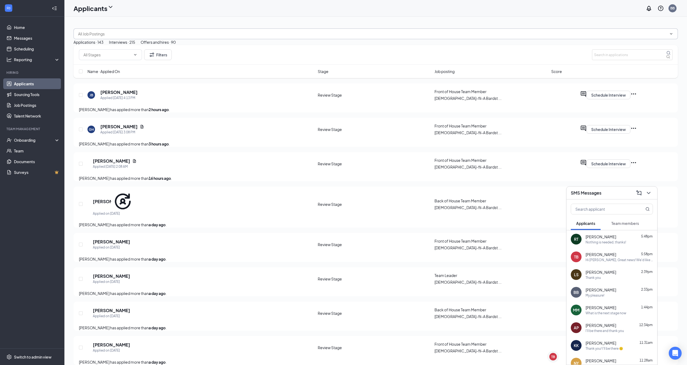
click at [136, 32] on input "text" at bounding box center [372, 34] width 589 height 6
click at [126, 50] on div "Back of House Team Member ([DEMOGRAPHIC_DATA]-fil-A [GEOGRAPHIC_DATA])" at bounding box center [150, 47] width 145 height 6
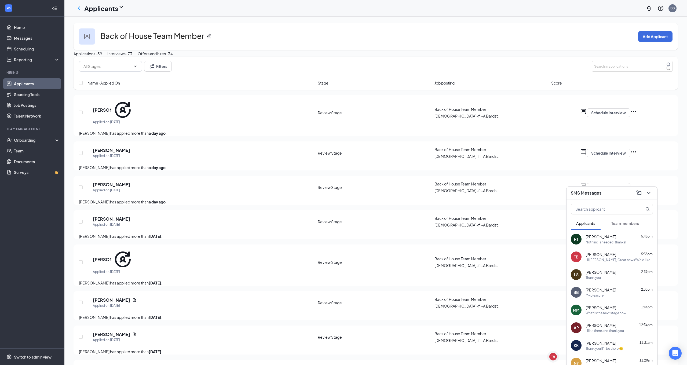
click at [109, 86] on span "Name · Applied On" at bounding box center [104, 83] width 32 height 6
click at [110, 86] on span "Name · Applied On" at bounding box center [104, 83] width 32 height 6
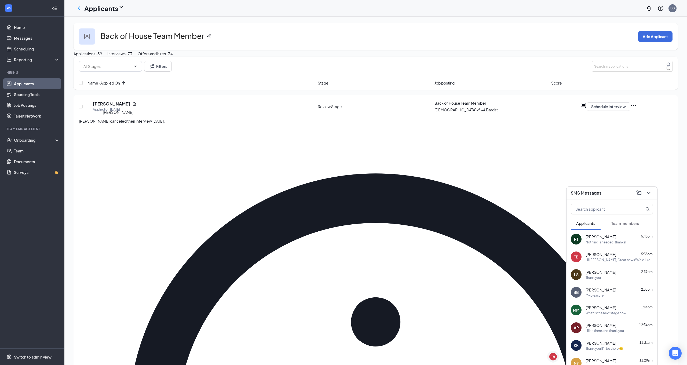
click at [122, 107] on h5 "[PERSON_NAME]" at bounding box center [111, 104] width 37 height 6
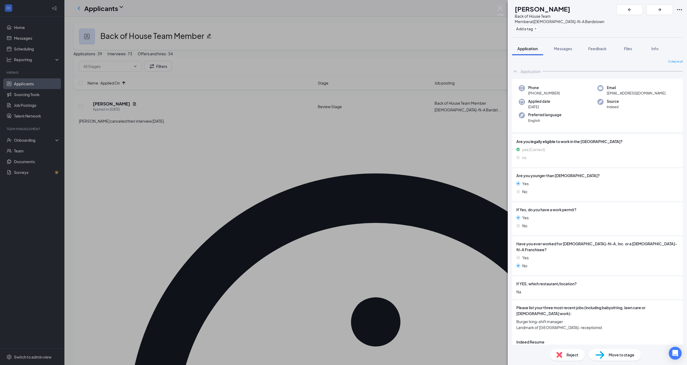
click at [624, 354] on span "Move to stage" at bounding box center [622, 355] width 26 height 6
type input "Onsite Interview (next stage)"
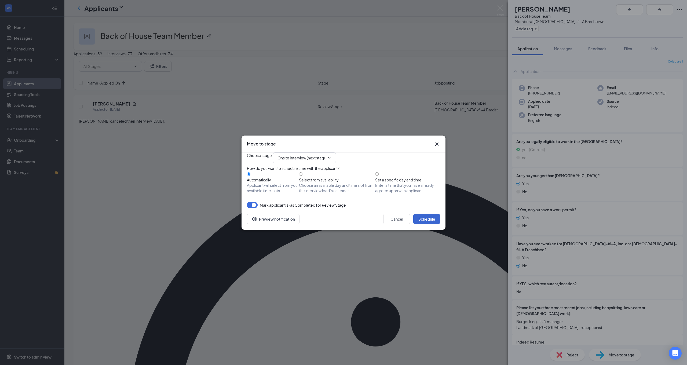
click at [432, 224] on button "Schedule" at bounding box center [427, 219] width 27 height 11
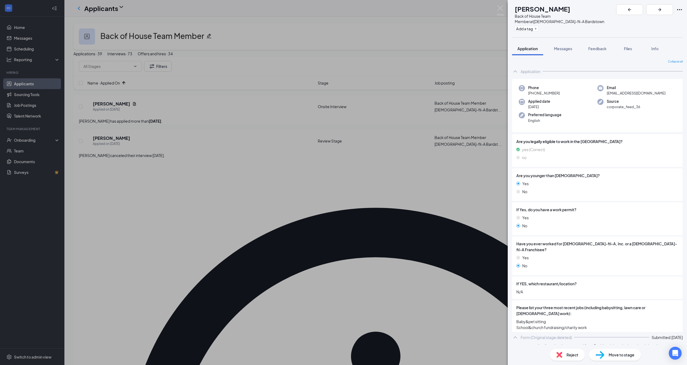
drag, startPoint x: 172, startPoint y: 165, endPoint x: 152, endPoint y: 166, distance: 19.9
click at [171, 165] on div "AR [PERSON_NAME] Back of House Team Member at [DEMOGRAPHIC_DATA]-fil-A Bardstow…" at bounding box center [343, 182] width 687 height 365
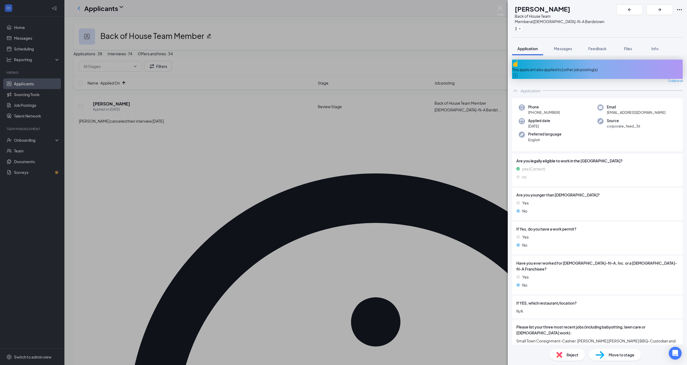
click at [570, 67] on div "This applicant also applied to 1 other job posting(s)" at bounding box center [597, 70] width 171 height 6
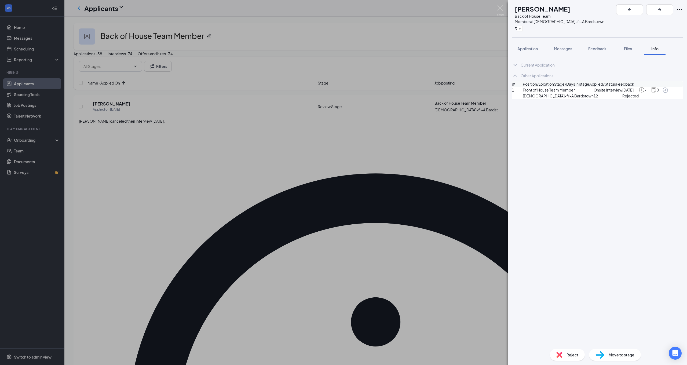
click at [453, 59] on div "[PERSON_NAME] Back of House Team Member at [DEMOGRAPHIC_DATA]-fil-A Bardstown 3…" at bounding box center [343, 182] width 687 height 365
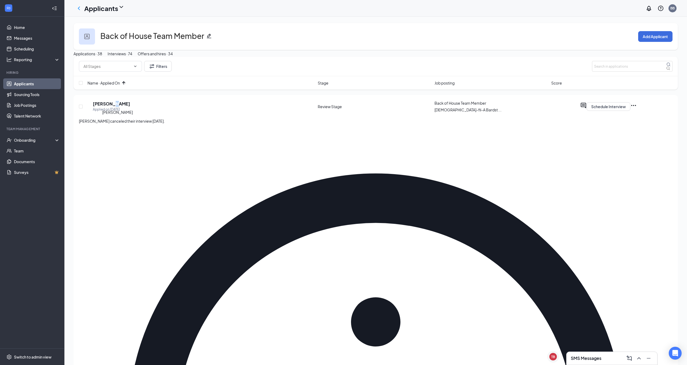
click at [121, 107] on h5 "[PERSON_NAME]" at bounding box center [111, 104] width 37 height 6
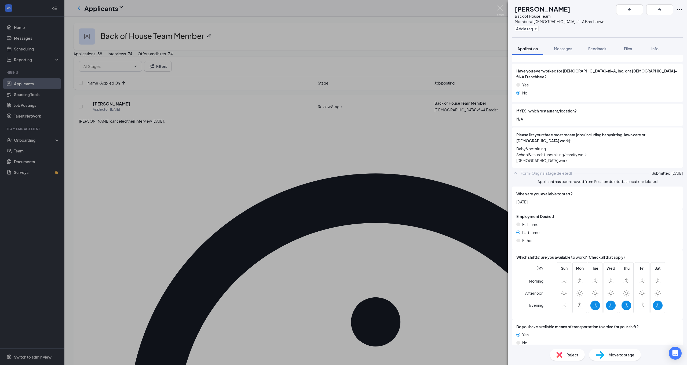
scroll to position [172, 0]
click at [620, 355] on span "Move to stage" at bounding box center [622, 355] width 26 height 6
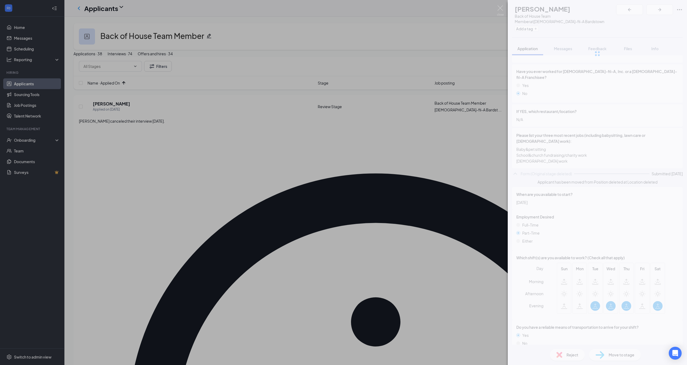
scroll to position [170, 0]
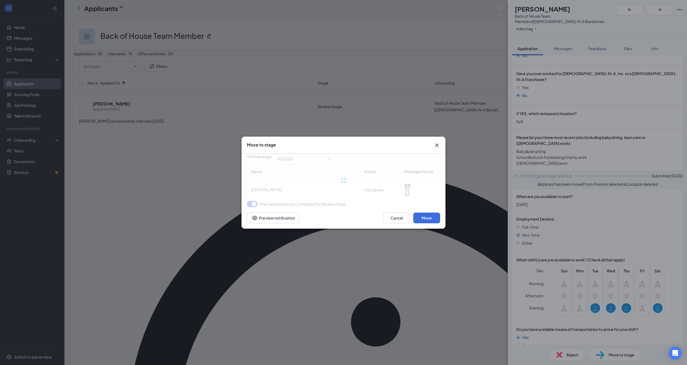
type input "Onsite Interview (next stage)"
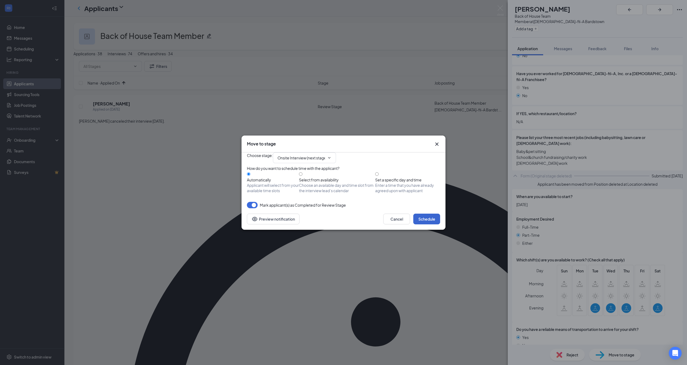
click at [430, 224] on button "Schedule" at bounding box center [427, 219] width 27 height 11
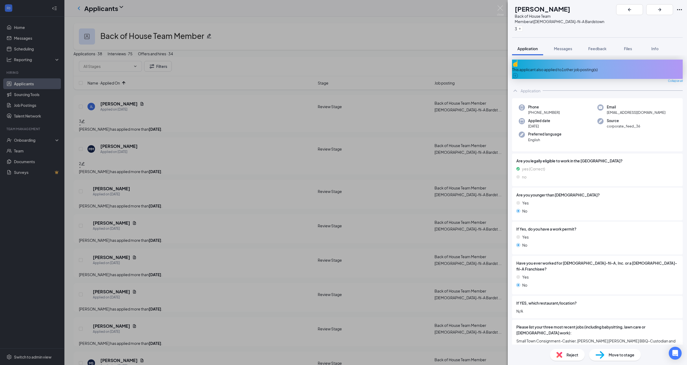
click at [195, 139] on div "[PERSON_NAME] Back of House Team Member at [DEMOGRAPHIC_DATA]-fil-A Bardstown 3…" at bounding box center [343, 182] width 687 height 365
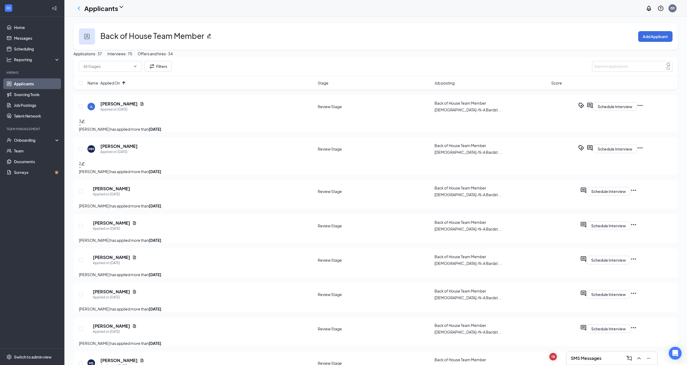
click at [644, 109] on icon "Ellipses" at bounding box center [640, 105] width 6 height 6
click at [645, 198] on p "Mark as inactive" at bounding box center [645, 196] width 48 height 6
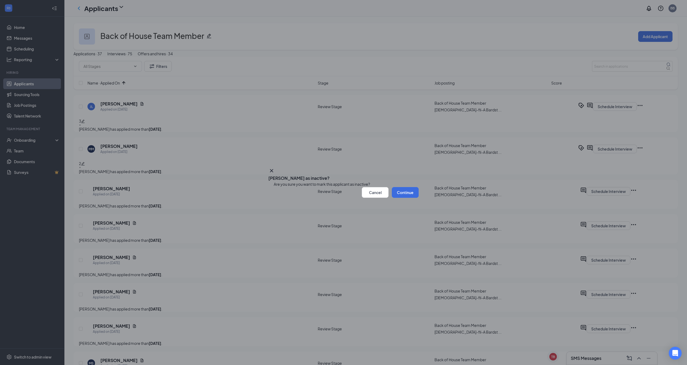
click at [404, 198] on button "Continue" at bounding box center [405, 192] width 27 height 11
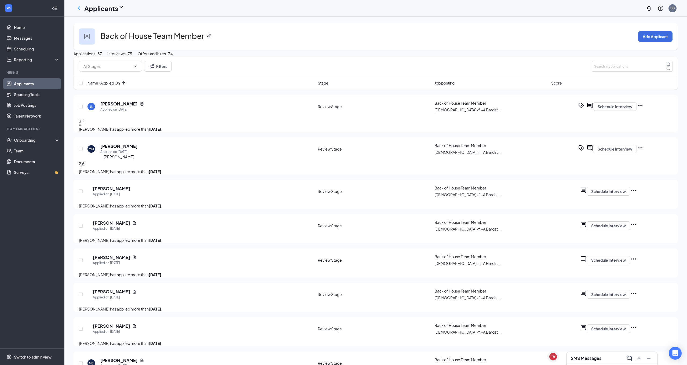
click at [125, 149] on h5 "[PERSON_NAME]" at bounding box center [118, 146] width 37 height 6
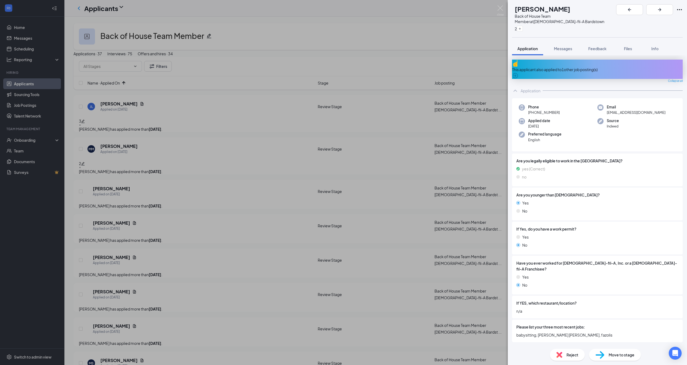
click at [579, 67] on div "This applicant also applied to 1 other job posting(s)" at bounding box center [597, 70] width 171 height 6
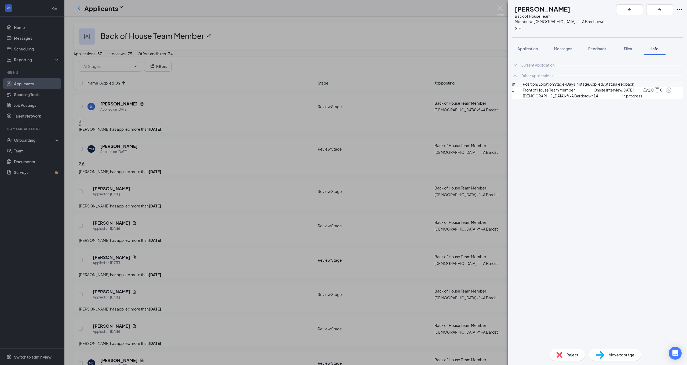
click at [470, 68] on div "MM [PERSON_NAME] Back of House Team Member at [DEMOGRAPHIC_DATA]-fil-A Bardstow…" at bounding box center [343, 182] width 687 height 365
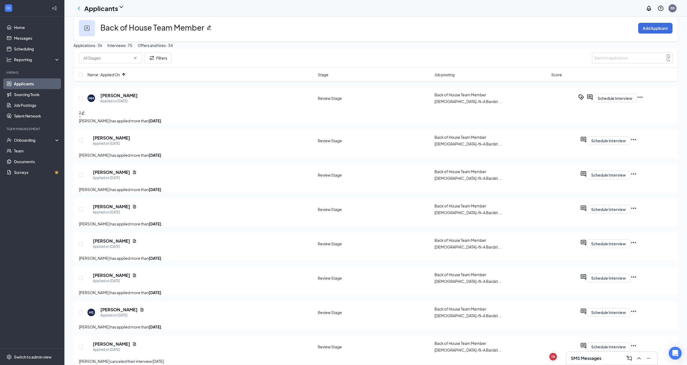
scroll to position [10, 0]
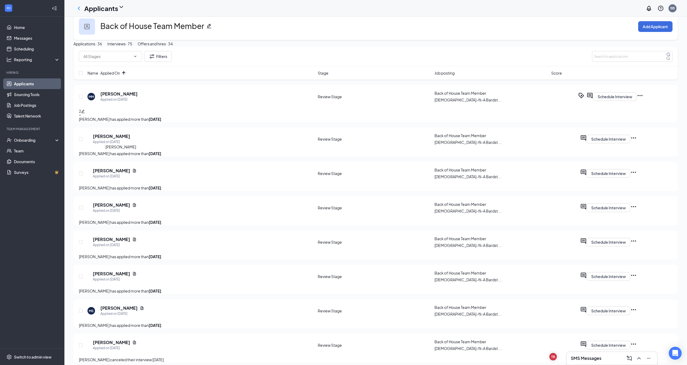
click at [130, 139] on h5 "[PERSON_NAME]" at bounding box center [111, 136] width 37 height 6
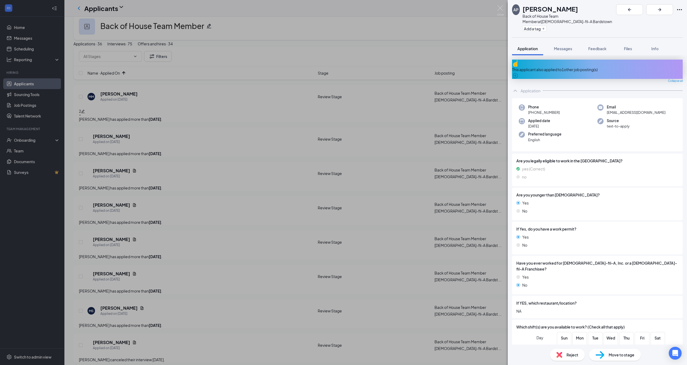
click at [607, 63] on div "This applicant also applied to 1 other job posting(s)" at bounding box center [597, 69] width 171 height 19
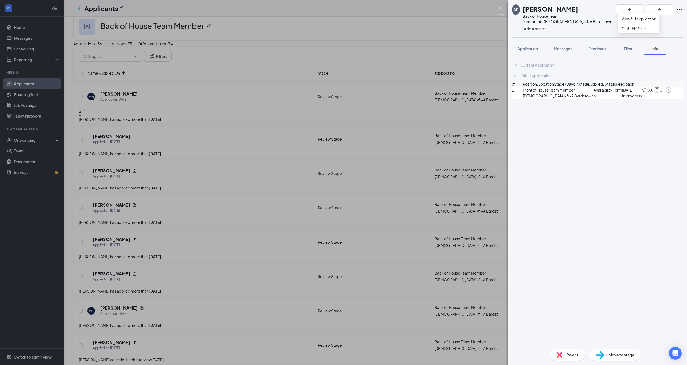
click at [680, 10] on icon "Ellipses" at bounding box center [680, 9] width 6 height 6
click at [422, 67] on div "AP [PERSON_NAME] Back of House Team Member at [DEMOGRAPHIC_DATA]-fil-A Bardstow…" at bounding box center [343, 182] width 687 height 365
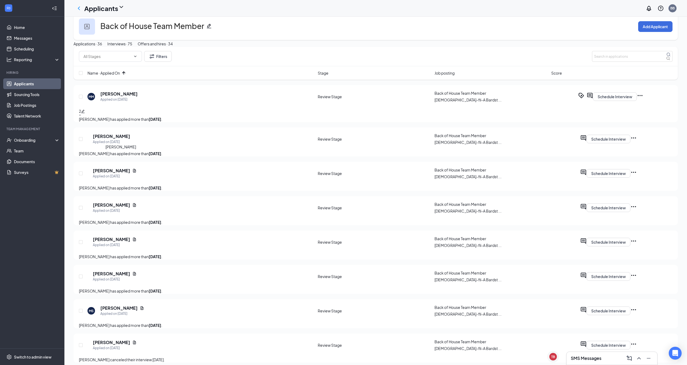
click at [130, 139] on h5 "[PERSON_NAME]" at bounding box center [111, 136] width 37 height 6
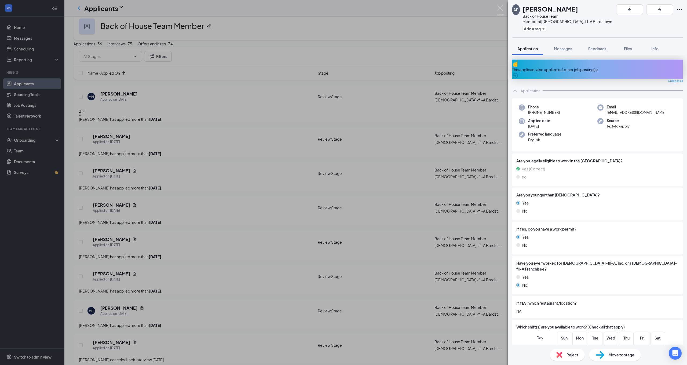
click at [595, 62] on div "This applicant also applied to 1 other job posting(s)" at bounding box center [597, 69] width 171 height 19
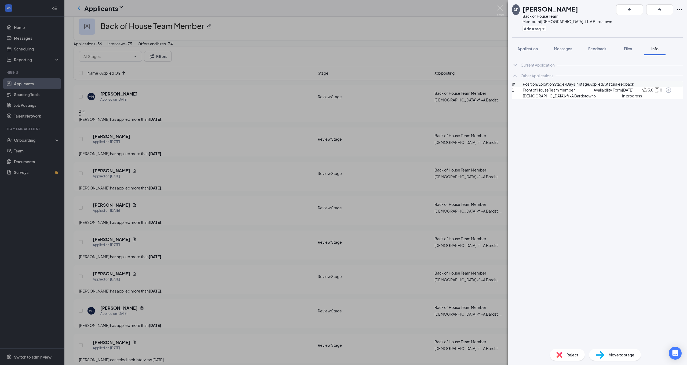
click at [441, 60] on div "AP [PERSON_NAME] Back of House Team Member at [DEMOGRAPHIC_DATA]-fil-A Bardstow…" at bounding box center [343, 182] width 687 height 365
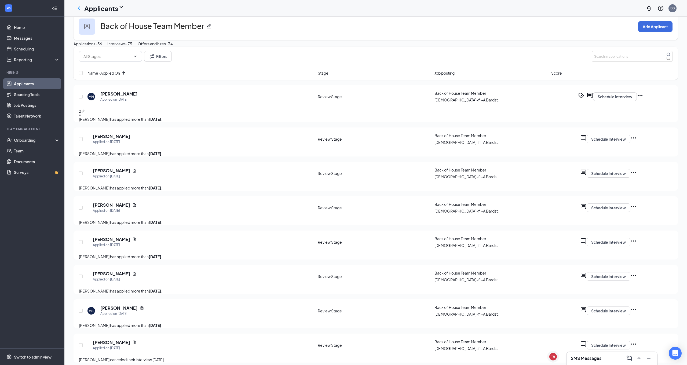
click at [637, 141] on icon "Ellipses" at bounding box center [634, 138] width 6 height 6
click at [647, 233] on p "Mark as inactive" at bounding box center [645, 230] width 48 height 6
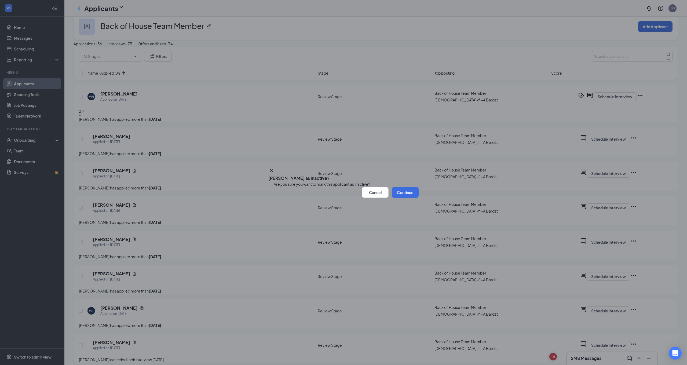
click at [401, 198] on button "Continue" at bounding box center [405, 192] width 27 height 11
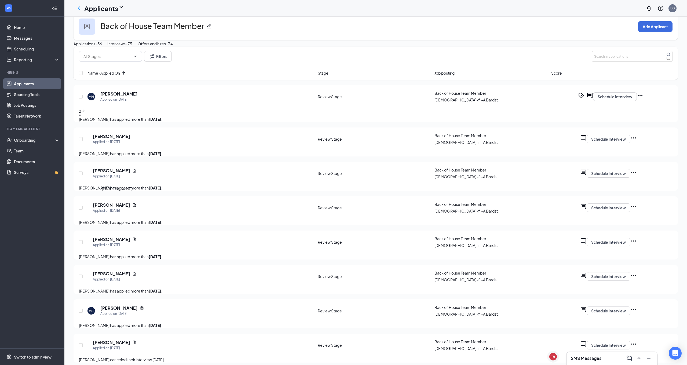
click at [119, 174] on h5 "[PERSON_NAME]" at bounding box center [111, 171] width 37 height 6
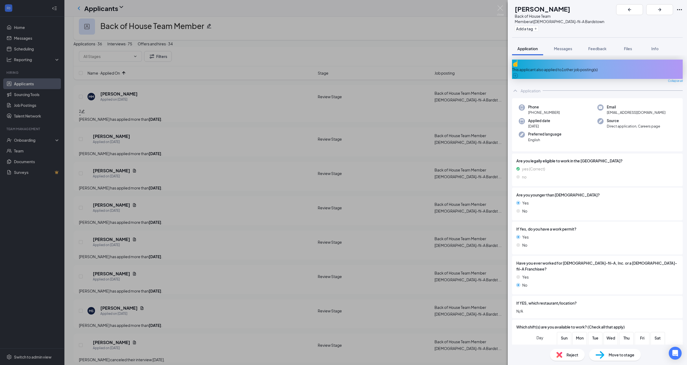
click at [609, 65] on div "This applicant also applied to 1 other job posting(s)" at bounding box center [597, 69] width 171 height 19
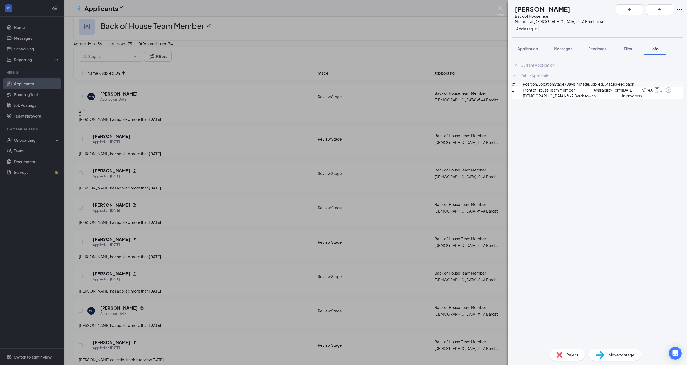
click at [488, 119] on div "GG [PERSON_NAME] Back of House Team Member at [DEMOGRAPHIC_DATA]-fil-A Bardstow…" at bounding box center [343, 182] width 687 height 365
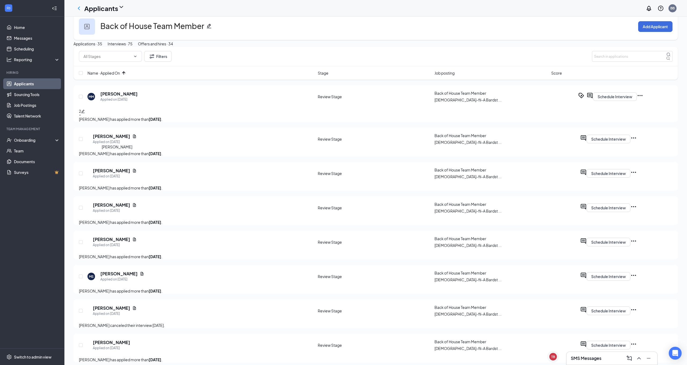
click at [119, 139] on h5 "[PERSON_NAME]" at bounding box center [111, 136] width 37 height 6
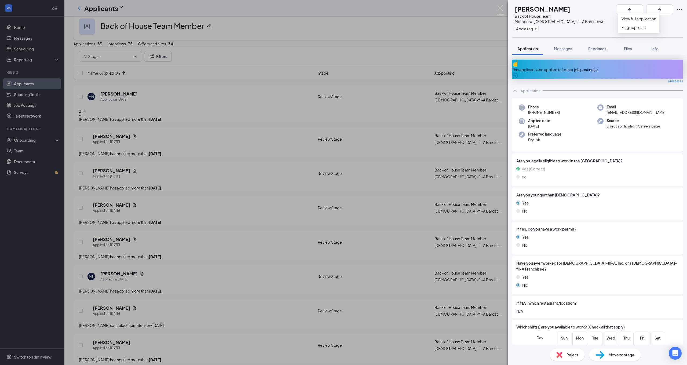
click at [682, 9] on icon "Ellipses" at bounding box center [679, 9] width 5 height 1
click at [460, 50] on div "GG [PERSON_NAME] Back of House Team Member at [DEMOGRAPHIC_DATA]-fil-A Bardstow…" at bounding box center [343, 182] width 687 height 365
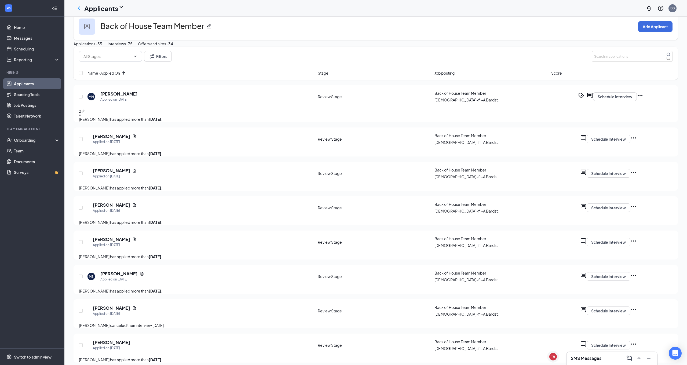
click at [636, 139] on icon "Ellipses" at bounding box center [634, 137] width 5 height 1
click at [646, 233] on p "Mark as inactive" at bounding box center [645, 230] width 48 height 6
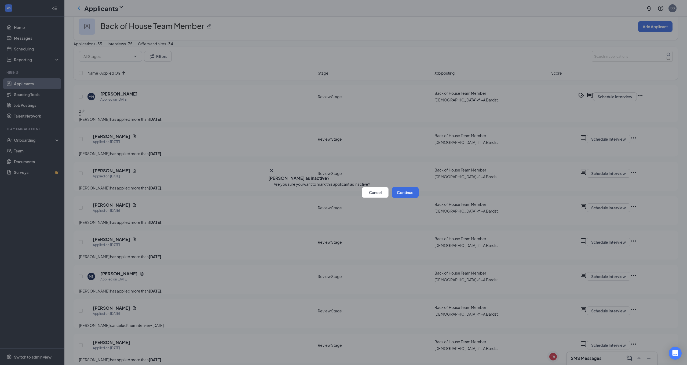
drag, startPoint x: 405, startPoint y: 202, endPoint x: 417, endPoint y: 190, distance: 17.7
click at [404, 198] on button "Continue" at bounding box center [405, 192] width 27 height 11
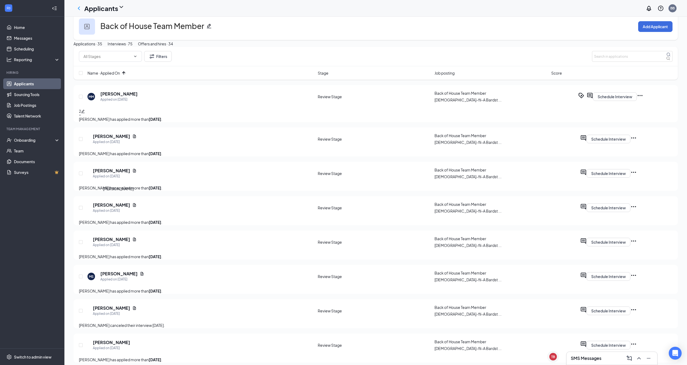
click at [119, 174] on h5 "[PERSON_NAME]" at bounding box center [111, 171] width 37 height 6
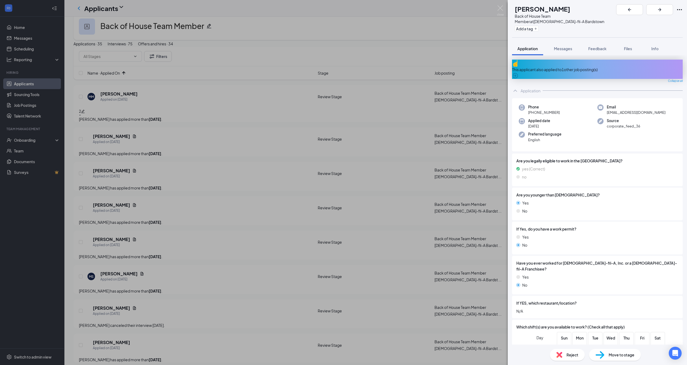
click at [613, 60] on div "This applicant also applied to 1 other job posting(s)" at bounding box center [597, 69] width 171 height 19
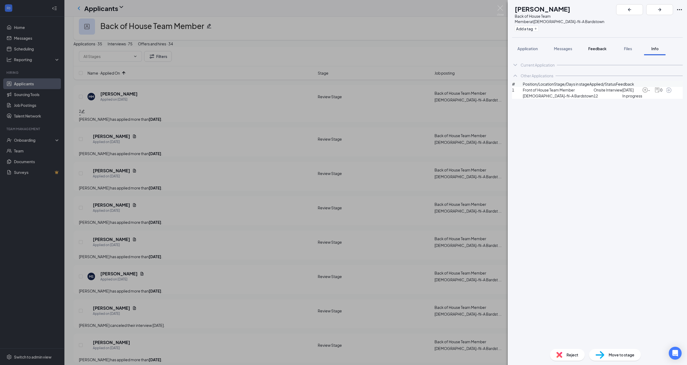
click at [602, 46] on span "Feedback" at bounding box center [598, 48] width 18 height 5
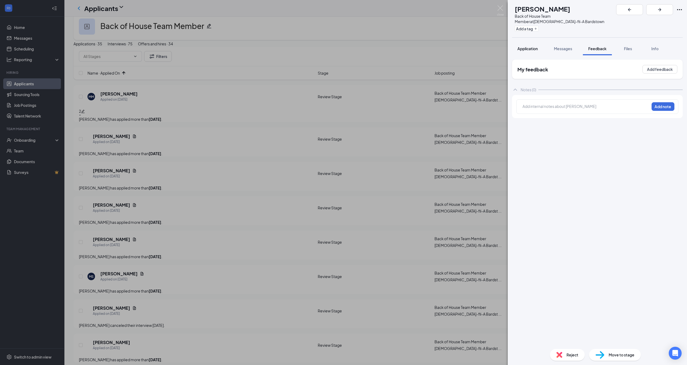
click at [535, 46] on span "Application" at bounding box center [528, 48] width 20 height 5
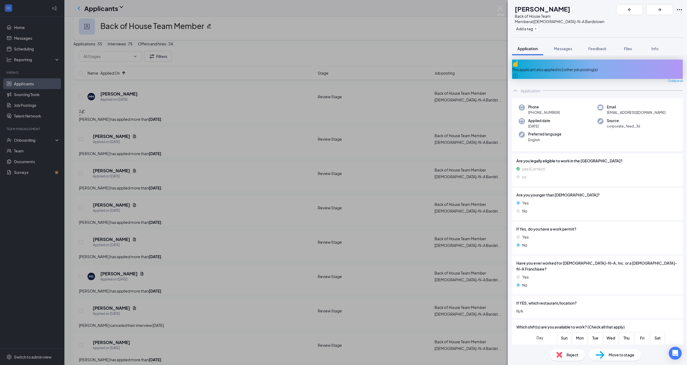
click at [577, 67] on div "This applicant also applied to 1 other job posting(s)" at bounding box center [597, 70] width 171 height 6
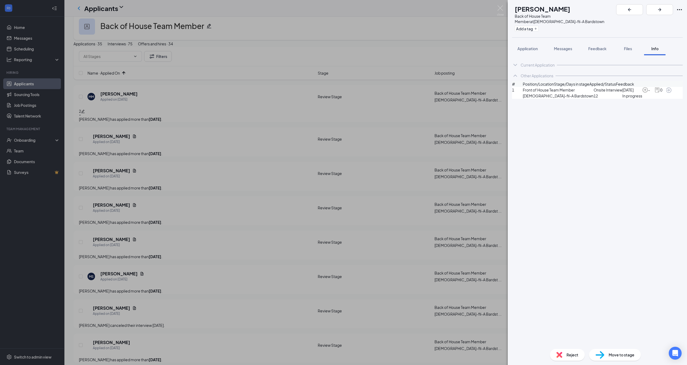
drag, startPoint x: 438, startPoint y: 68, endPoint x: 441, endPoint y: 68, distance: 3.0
click at [438, 68] on div "GC [PERSON_NAME] Back of House Team Member at [DEMOGRAPHIC_DATA]-fil-A Bardstow…" at bounding box center [343, 182] width 687 height 365
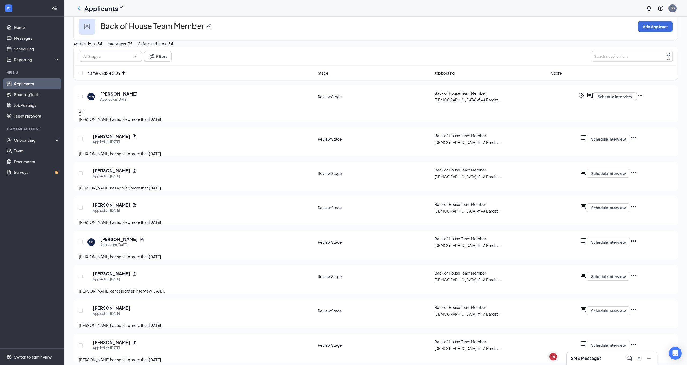
drag, startPoint x: 150, startPoint y: 56, endPoint x: 227, endPoint y: 55, distance: 77.1
click at [133, 47] on div "Interviews · 75" at bounding box center [120, 44] width 25 height 6
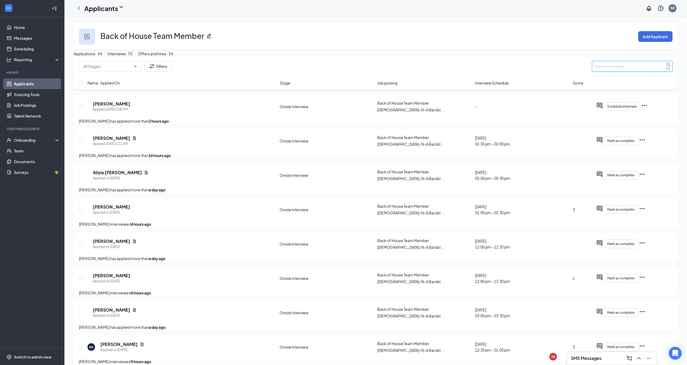
click at [630, 72] on input "text" at bounding box center [632, 66] width 81 height 11
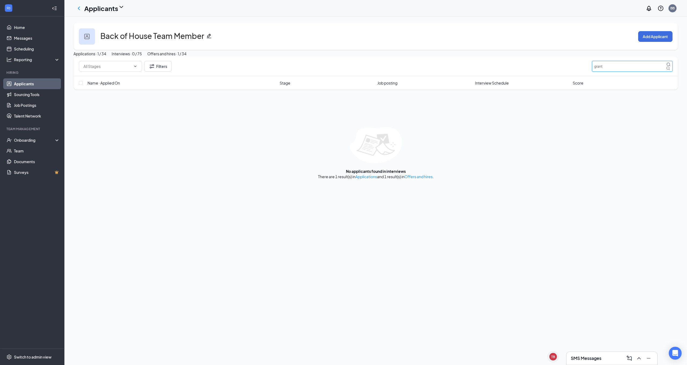
type input "grant"
click at [187, 57] on button "Offers and hires · 1 / 34" at bounding box center [166, 54] width 39 height 6
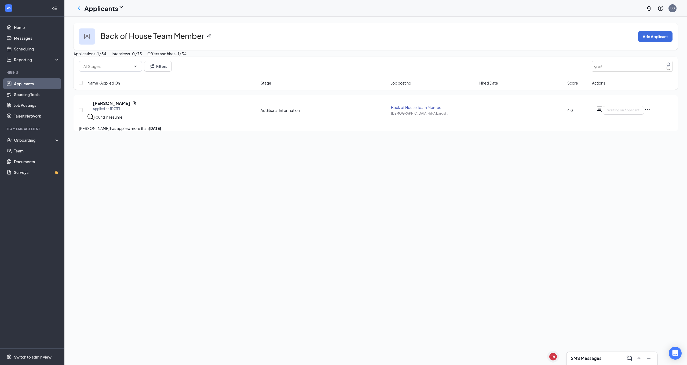
click at [142, 57] on div "Interviews · 0 / 75" at bounding box center [127, 54] width 30 height 6
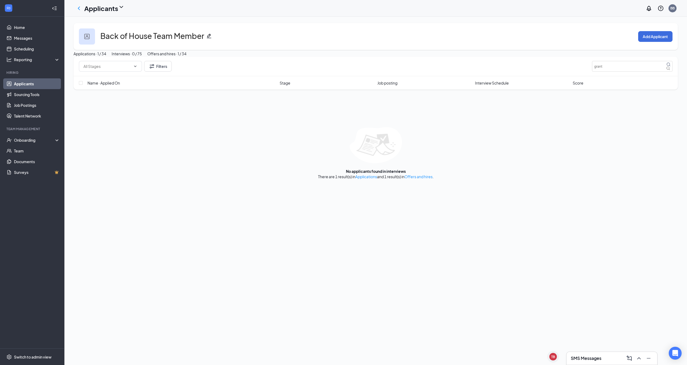
click at [106, 57] on div "Applications · 1 / 34" at bounding box center [90, 54] width 33 height 6
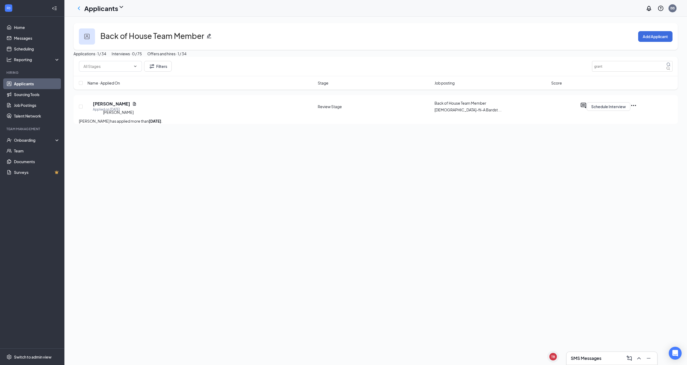
click at [125, 107] on h5 "[PERSON_NAME]" at bounding box center [111, 104] width 37 height 6
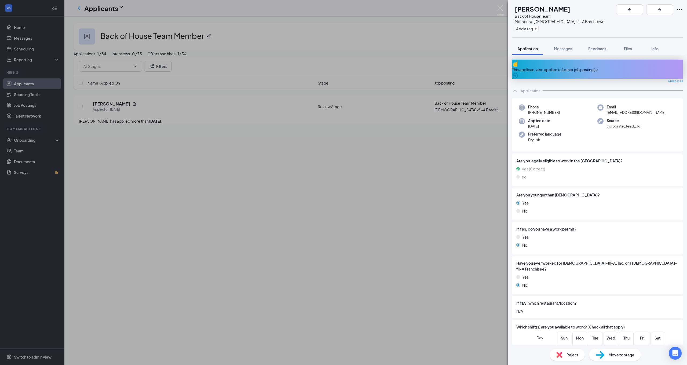
click at [564, 67] on div "This applicant also applied to 1 other job posting(s)" at bounding box center [597, 70] width 171 height 6
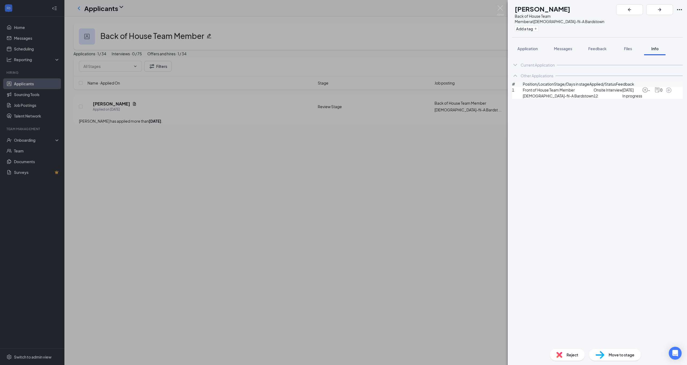
drag, startPoint x: 638, startPoint y: 96, endPoint x: 642, endPoint y: 96, distance: 4.0
click at [643, 93] on img at bounding box center [646, 90] width 6 height 6
drag, startPoint x: 653, startPoint y: 95, endPoint x: 671, endPoint y: 95, distance: 17.7
click at [655, 93] on img at bounding box center [658, 90] width 6 height 6
click at [360, 77] on div "GC [PERSON_NAME] Back of House Team Member at [DEMOGRAPHIC_DATA]-fil-A Bardstow…" at bounding box center [343, 182] width 687 height 365
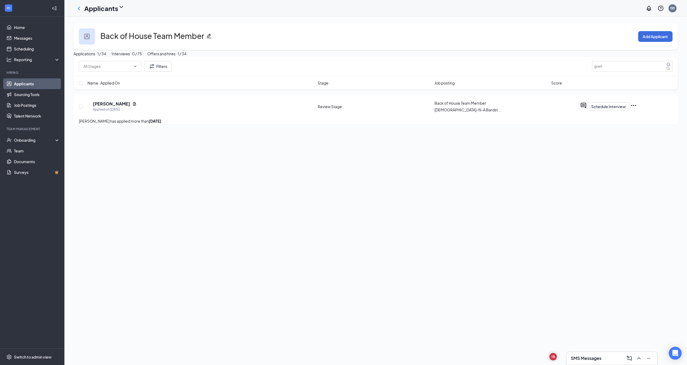
click at [187, 57] on div "Offers and hires · 1 / 34" at bounding box center [166, 54] width 39 height 6
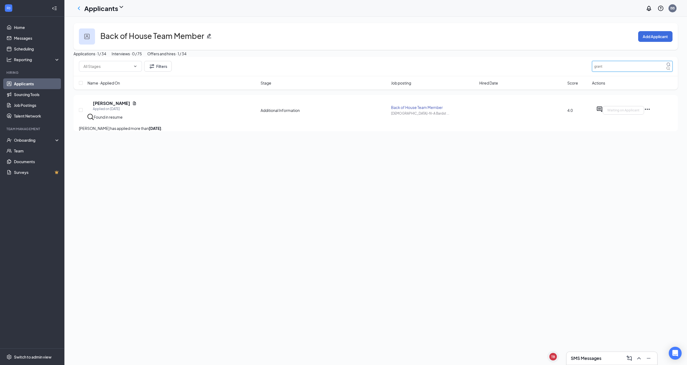
click at [608, 72] on input "grant" at bounding box center [632, 66] width 81 height 11
type input "g"
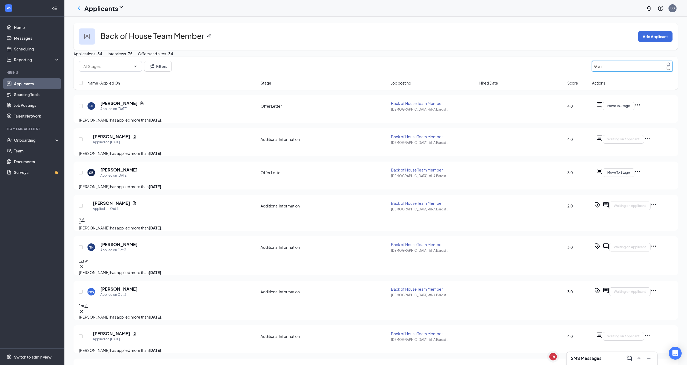
type input "Grant"
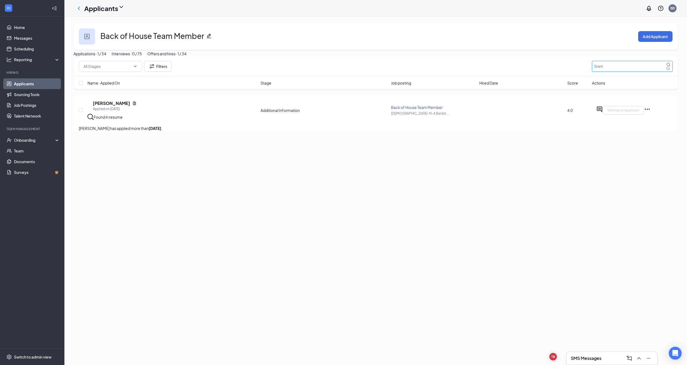
click at [618, 72] on input "Grant" at bounding box center [632, 66] width 81 height 11
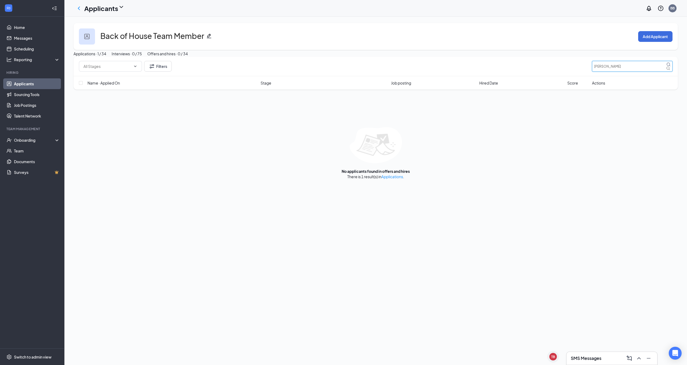
type input "[PERSON_NAME]"
click at [142, 57] on div "Interviews · 0 / 75" at bounding box center [127, 54] width 30 height 6
click at [96, 57] on div "Applications · 1 / 34" at bounding box center [90, 54] width 33 height 6
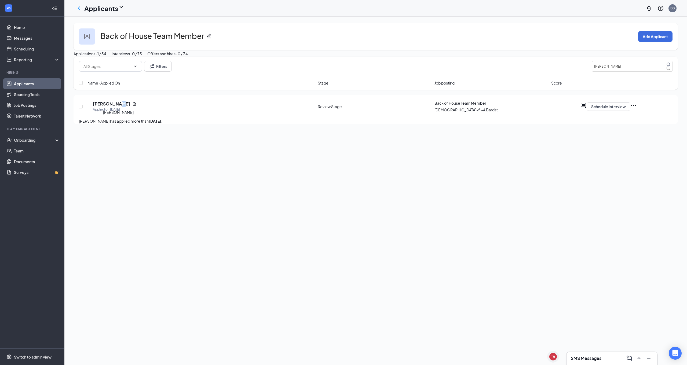
click at [123, 107] on h5 "[PERSON_NAME]" at bounding box center [111, 104] width 37 height 6
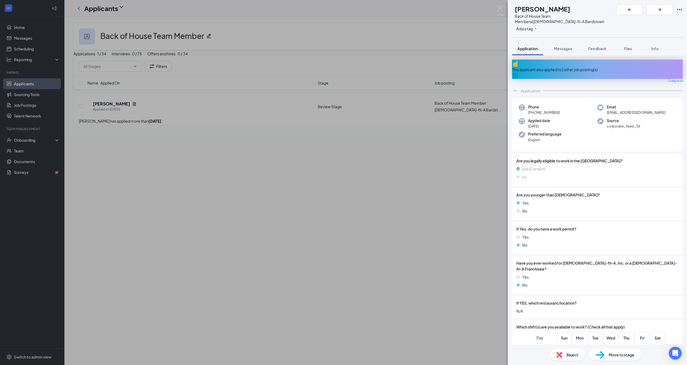
click at [429, 200] on div "GC [PERSON_NAME] Back of House Team Member at [DEMOGRAPHIC_DATA]-fil-A Bardstow…" at bounding box center [343, 182] width 687 height 365
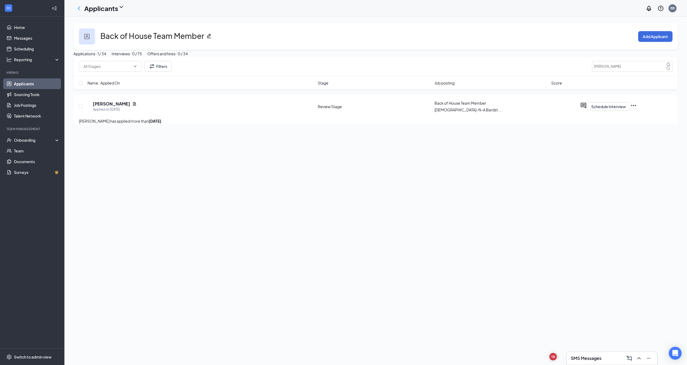
click at [104, 57] on div "Applications · 1 / 34" at bounding box center [90, 54] width 33 height 6
click at [623, 72] on input "[PERSON_NAME]" at bounding box center [632, 66] width 81 height 11
drag, startPoint x: 623, startPoint y: 84, endPoint x: 613, endPoint y: 90, distance: 11.7
click at [623, 72] on input "[PERSON_NAME]" at bounding box center [632, 66] width 81 height 11
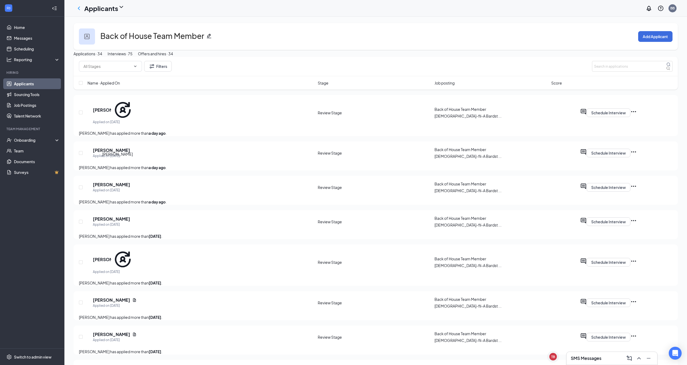
click at [127, 153] on h5 "[PERSON_NAME]" at bounding box center [111, 150] width 37 height 6
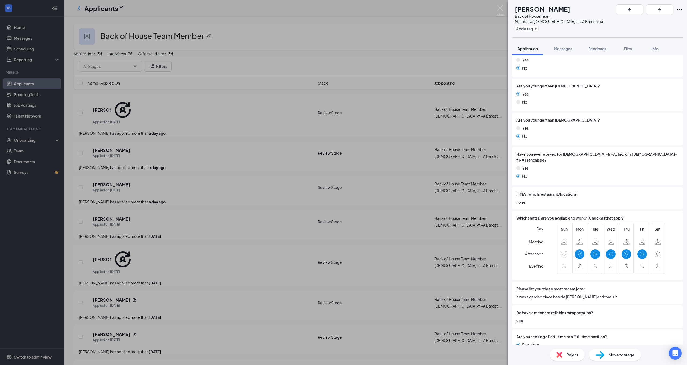
scroll to position [129, 0]
click at [287, 178] on div "HK [PERSON_NAME] Back of House Team Member at [DEMOGRAPHIC_DATA]-fil-A Bardstow…" at bounding box center [343, 182] width 687 height 365
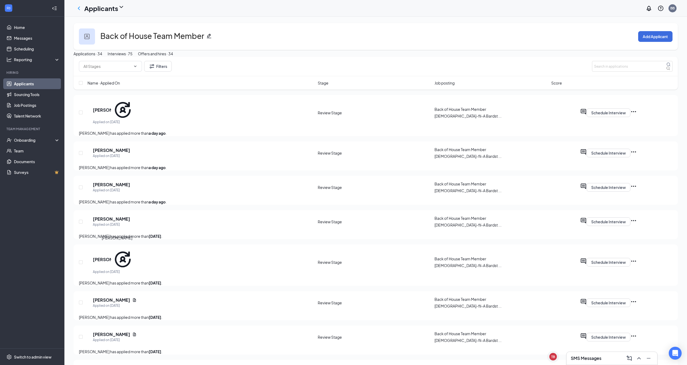
click at [114, 222] on h5 "[PERSON_NAME]" at bounding box center [111, 219] width 37 height 6
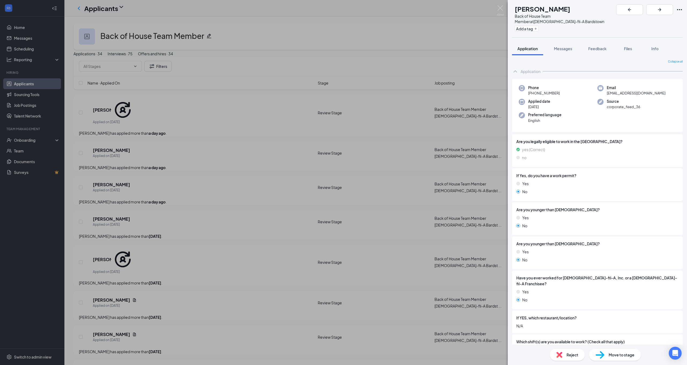
click at [619, 356] on span "Move to stage" at bounding box center [622, 355] width 26 height 6
type input "Onsite Interview (next stage)"
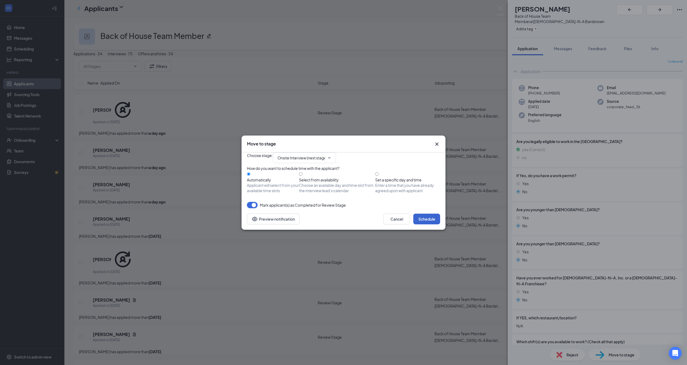
click at [435, 224] on button "Schedule" at bounding box center [427, 219] width 27 height 11
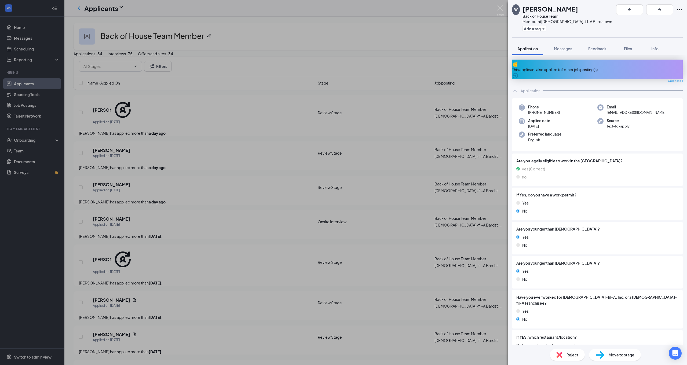
click at [208, 251] on div "BS [PERSON_NAME] Back of House Team Member at [DEMOGRAPHIC_DATA]-fil-A Bardstow…" at bounding box center [343, 182] width 687 height 365
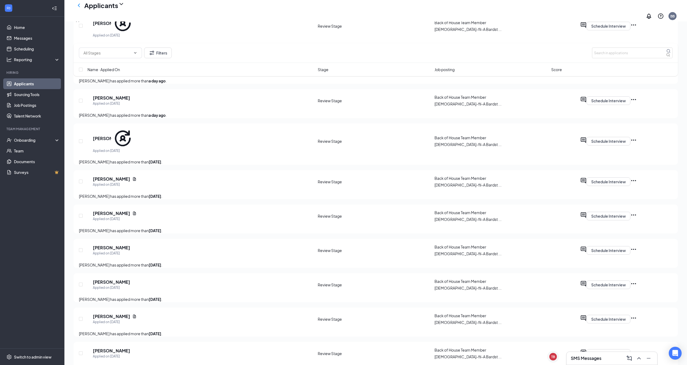
scroll to position [158, 0]
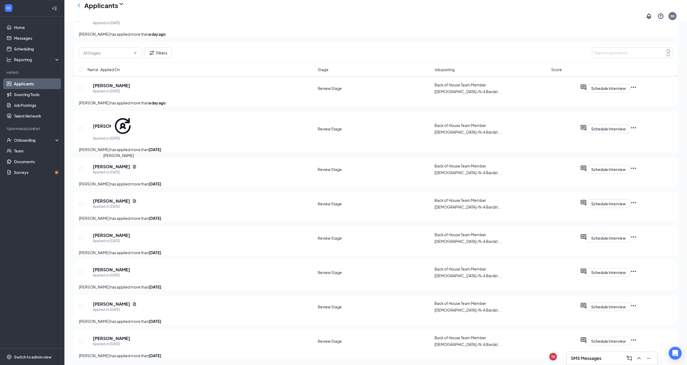
click at [120, 164] on h5 "[PERSON_NAME]" at bounding box center [111, 167] width 37 height 6
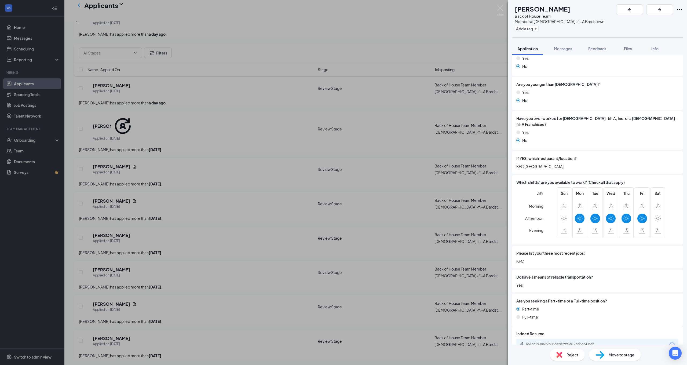
scroll to position [159, 0]
click at [629, 356] on span "Move to stage" at bounding box center [622, 355] width 26 height 6
type input "Onsite Interview (next stage)"
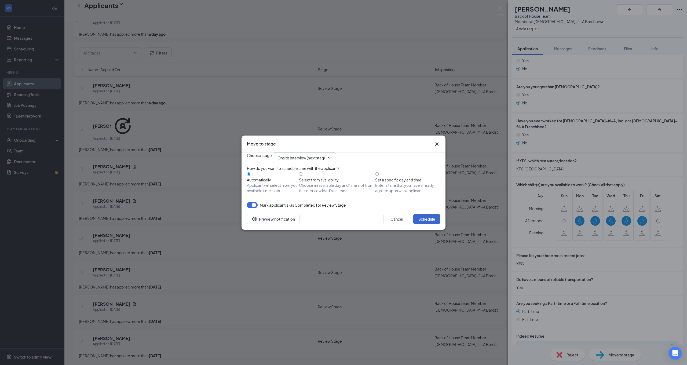
click at [434, 224] on button "Schedule" at bounding box center [427, 219] width 27 height 11
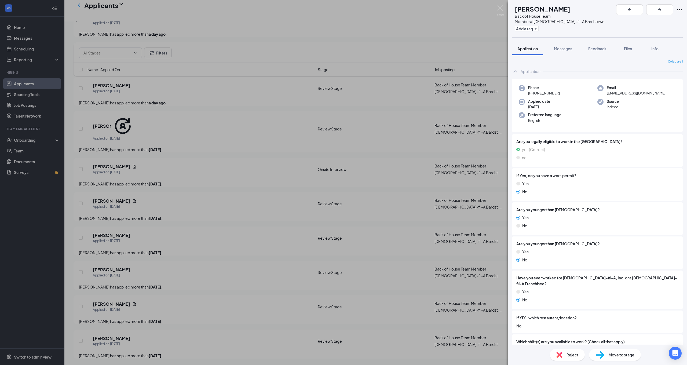
click at [219, 208] on div "MC [PERSON_NAME] Back of House Team Member at [DEMOGRAPHIC_DATA]-fil-A Bardstow…" at bounding box center [343, 182] width 687 height 365
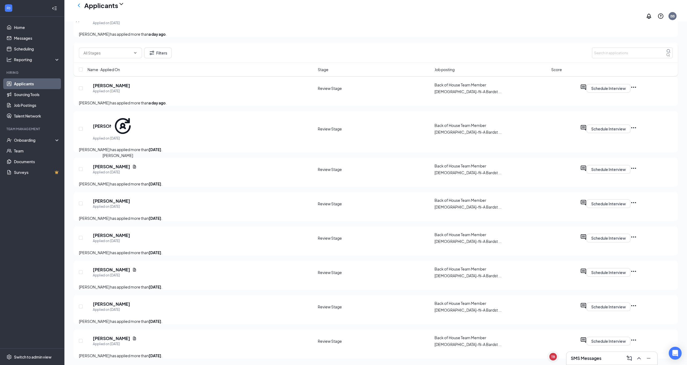
click at [120, 164] on h5 "[PERSON_NAME]" at bounding box center [111, 167] width 37 height 6
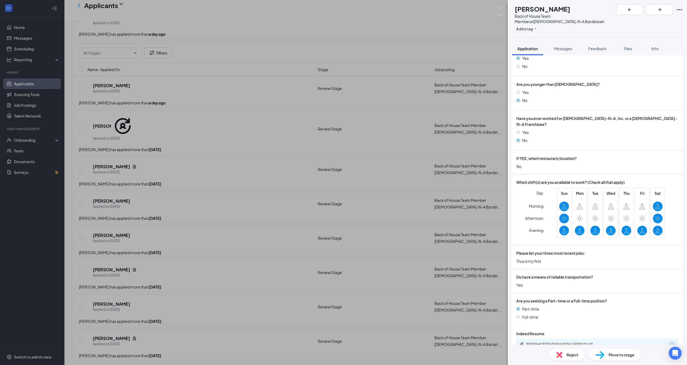
scroll to position [159, 0]
click at [567, 342] on div "9545f0e4c9782a3b8a2a505a1d409619.pdf" at bounding box center [563, 344] width 75 height 4
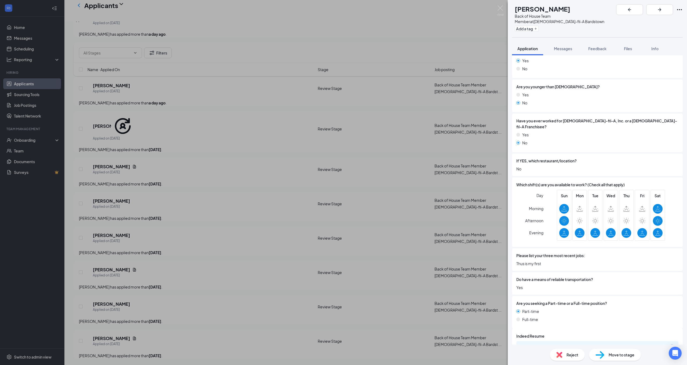
click at [623, 354] on span "Move to stage" at bounding box center [622, 355] width 26 height 6
type input "Onsite Interview (next stage)"
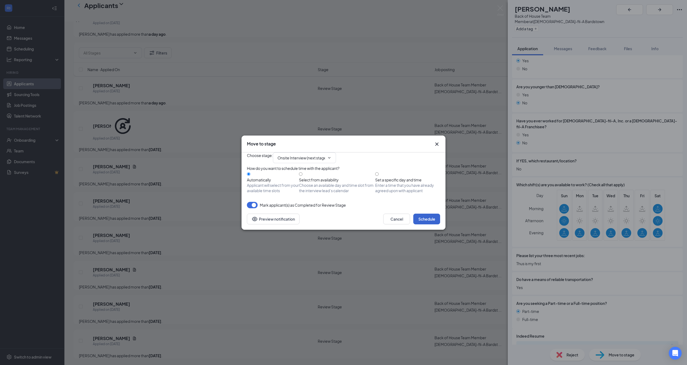
click at [428, 224] on button "Schedule" at bounding box center [427, 219] width 27 height 11
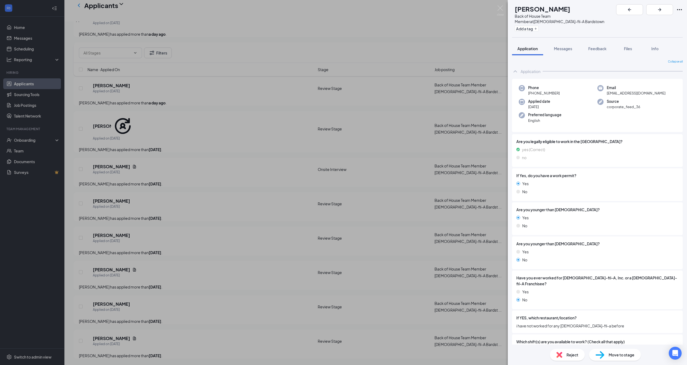
click at [237, 189] on div "[PERSON_NAME] Back of House Team Member at [DEMOGRAPHIC_DATA]-fil-A Bardstown A…" at bounding box center [343, 182] width 687 height 365
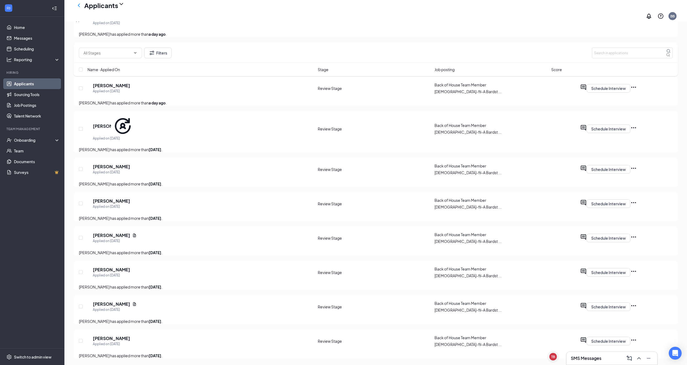
scroll to position [170, 0]
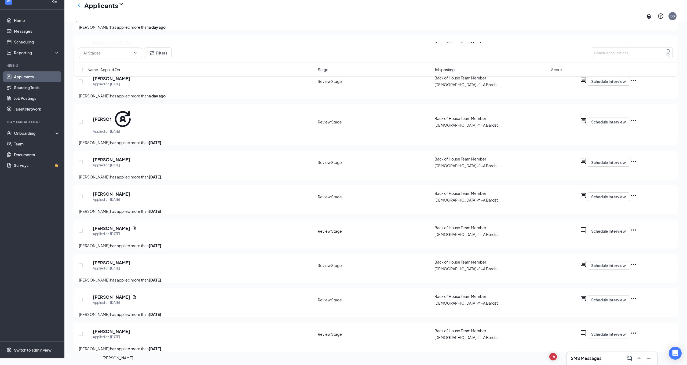
click at [129, 331] on h5 "[PERSON_NAME]" at bounding box center [111, 332] width 37 height 6
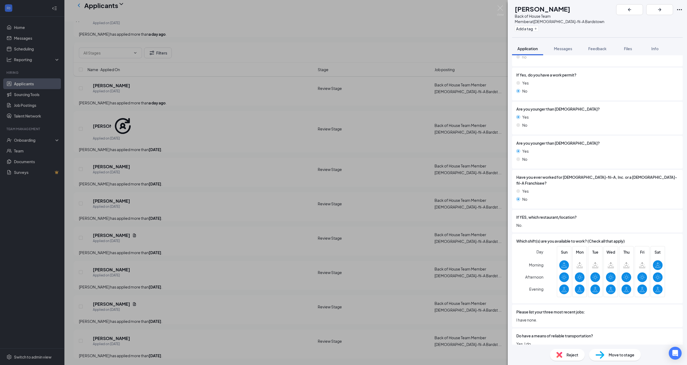
scroll to position [95, 0]
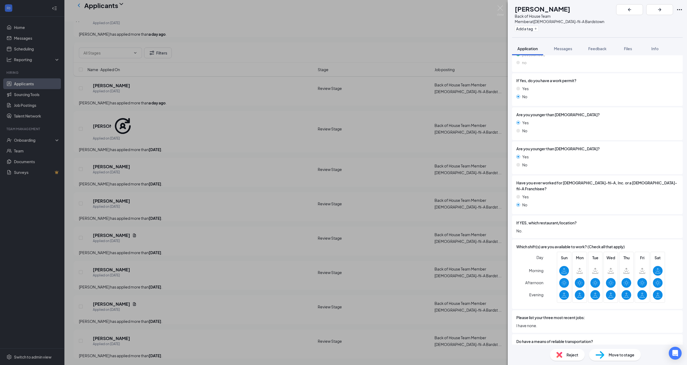
click at [624, 356] on span "Move to stage" at bounding box center [622, 355] width 26 height 6
type input "Onsite Interview (next stage)"
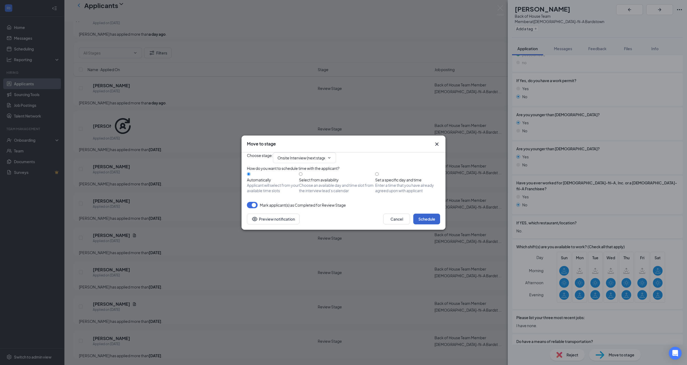
click at [431, 224] on button "Schedule" at bounding box center [427, 219] width 27 height 11
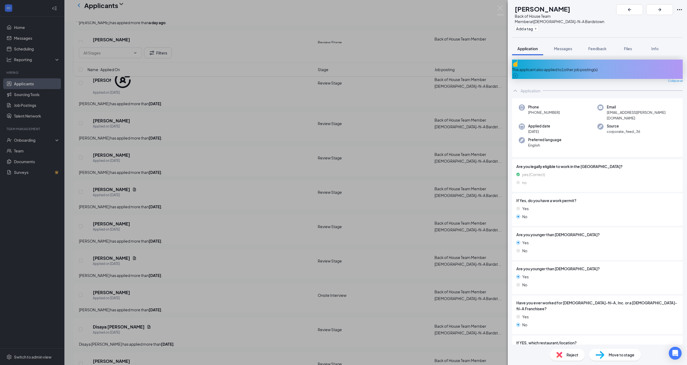
click at [604, 67] on div "This applicant also applied to 1 other job posting(s)" at bounding box center [597, 70] width 171 height 6
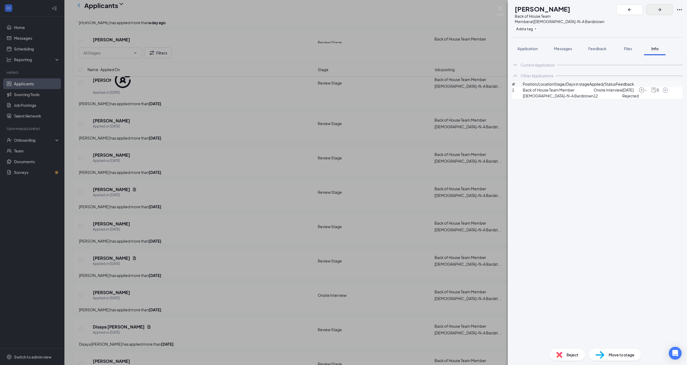
click at [663, 8] on icon "ArrowRight" at bounding box center [660, 9] width 6 height 6
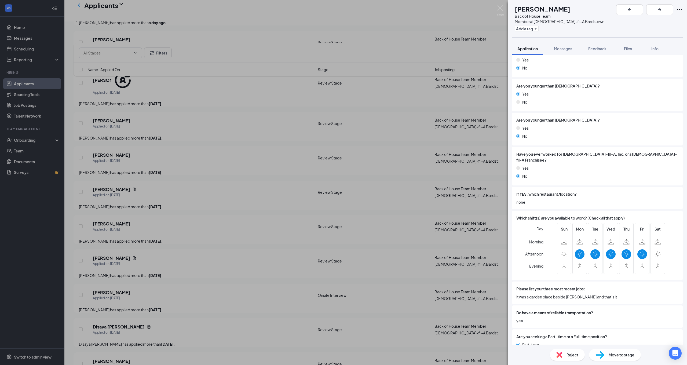
scroll to position [129, 0]
click at [615, 354] on span "Move to stage" at bounding box center [622, 355] width 26 height 6
type input "Onsite Interview (next stage)"
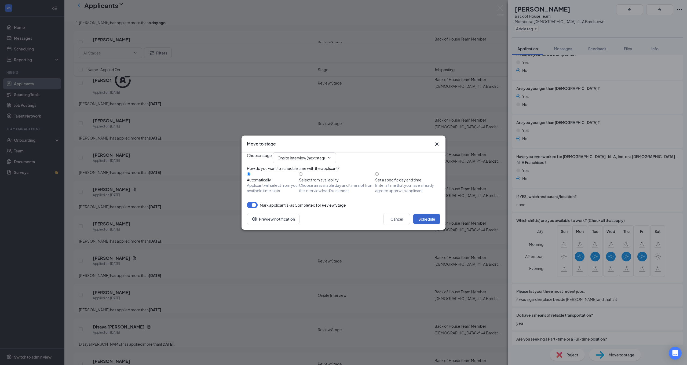
click at [430, 224] on button "Schedule" at bounding box center [427, 219] width 27 height 11
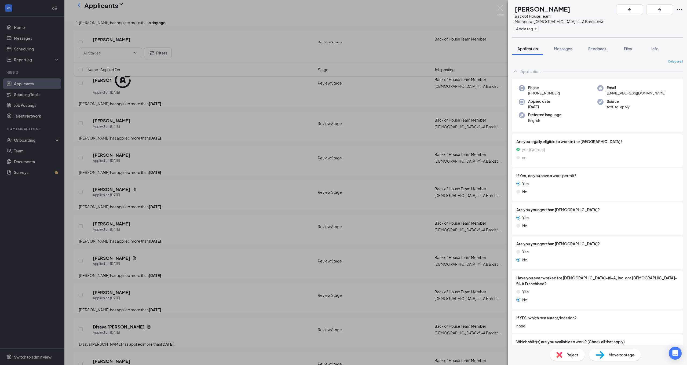
click at [464, 37] on div "OH [PERSON_NAME] Back of House Team Member at [DEMOGRAPHIC_DATA]-fil-A Bardstow…" at bounding box center [343, 182] width 687 height 365
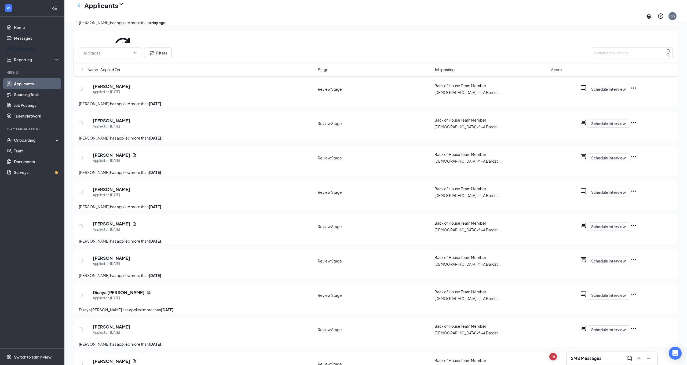
click at [20, 48] on link "Scheduling" at bounding box center [37, 49] width 46 height 11
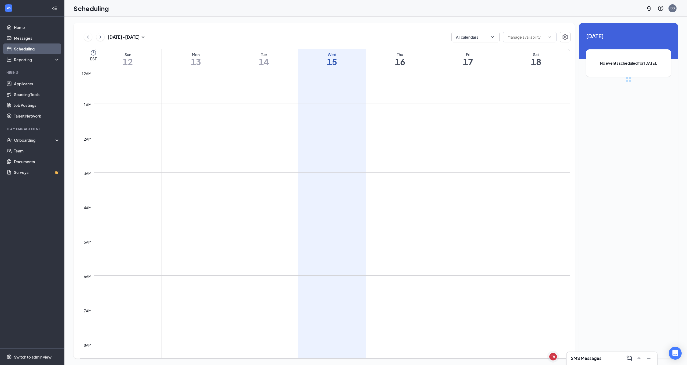
scroll to position [264, 0]
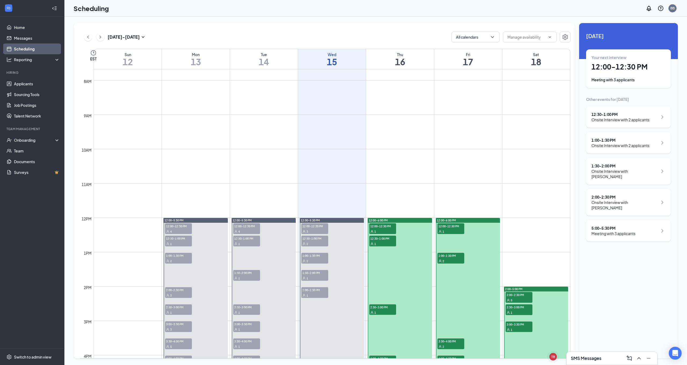
click at [103, 37] on icon "ChevronRight" at bounding box center [100, 37] width 5 height 6
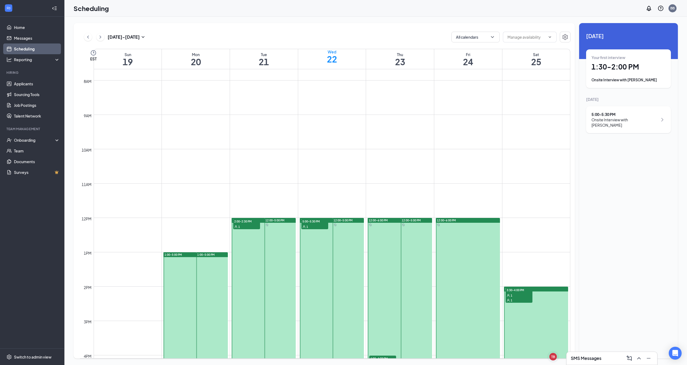
drag, startPoint x: 102, startPoint y: 37, endPoint x: 120, endPoint y: 33, distance: 18.1
click at [102, 36] on icon "ChevronRight" at bounding box center [100, 37] width 5 height 6
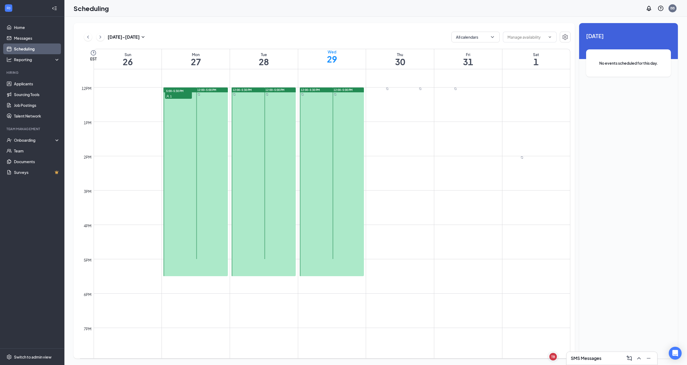
scroll to position [387, 0]
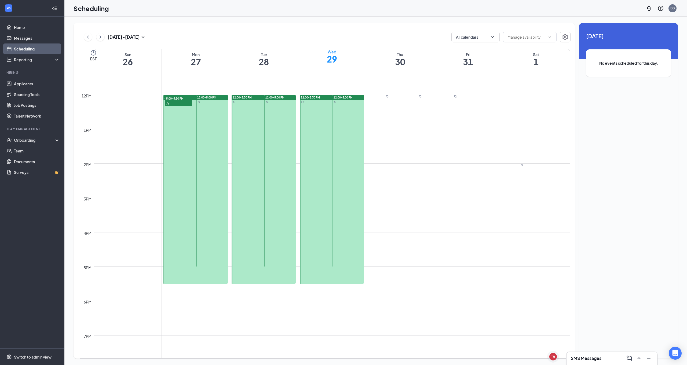
click at [352, 137] on div at bounding box center [348, 181] width 31 height 172
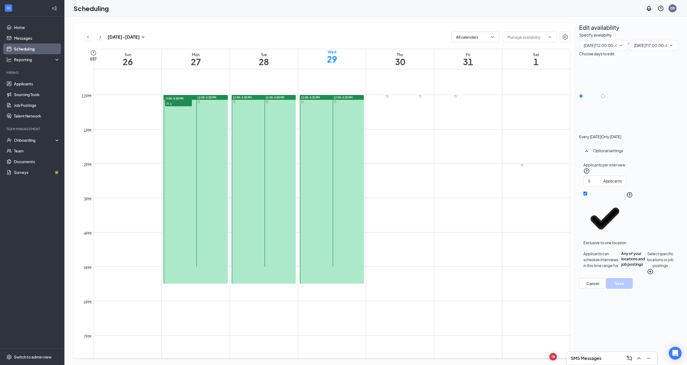
type input "12:00 PM"
type input "05:00 PM"
click at [622, 134] on div at bounding box center [611, 134] width 20 height 0
drag, startPoint x: 632, startPoint y: 90, endPoint x: 642, endPoint y: 84, distance: 11.0
click at [605, 94] on input "Only [DATE]" at bounding box center [603, 96] width 4 height 4
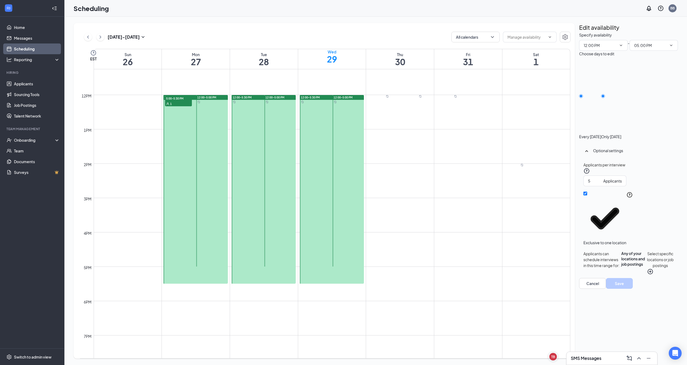
radio input "true"
radio input "false"
click at [579, 32] on icon "TrashOutline" at bounding box center [579, 32] width 0 height 0
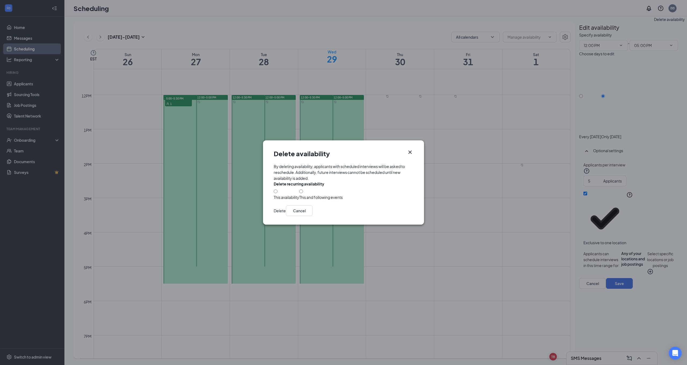
click at [276, 191] on input "This availability" at bounding box center [276, 192] width 4 height 4
radio input "true"
click at [286, 216] on button "Delete" at bounding box center [280, 210] width 12 height 11
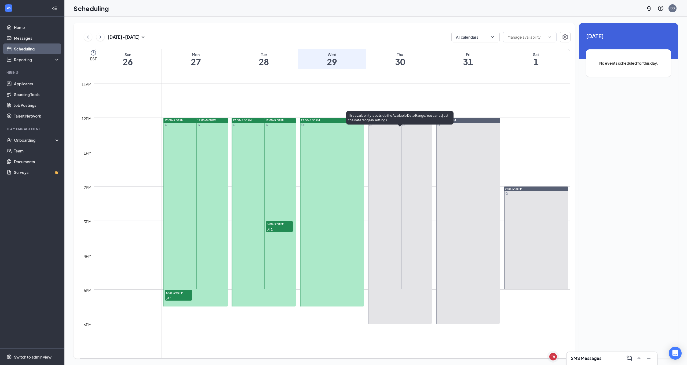
scroll to position [367, 0]
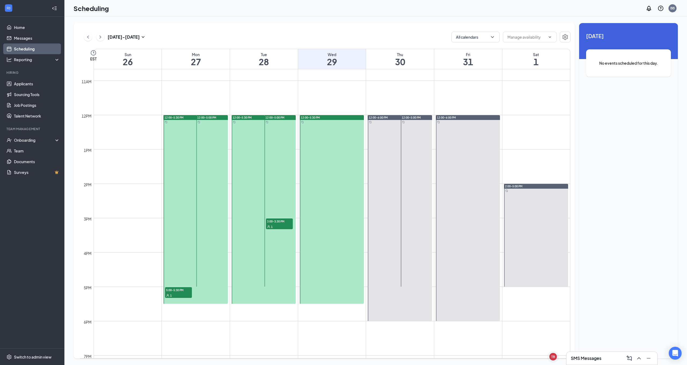
click at [339, 154] on div at bounding box center [332, 209] width 64 height 189
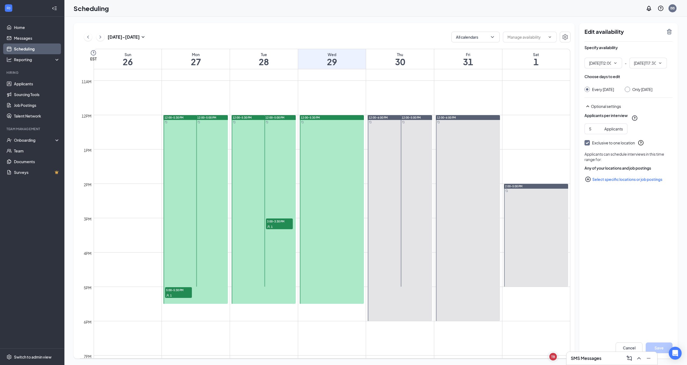
type input "12:00 PM"
type input "05:30 PM"
click at [668, 31] on icon "TrashOutline" at bounding box center [669, 31] width 5 height 5
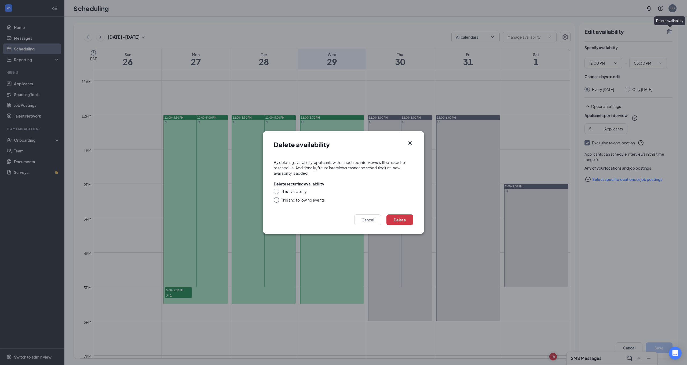
drag, startPoint x: 277, startPoint y: 192, endPoint x: 303, endPoint y: 196, distance: 26.6
click at [277, 192] on input "This availability" at bounding box center [276, 191] width 4 height 4
radio input "true"
click at [401, 219] on button "Delete" at bounding box center [400, 220] width 27 height 11
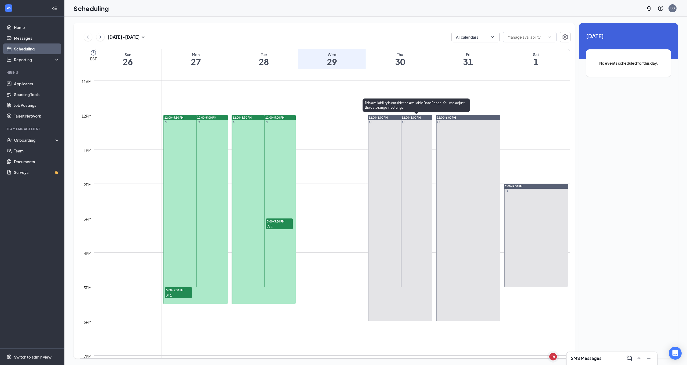
click at [422, 133] on div at bounding box center [416, 201] width 31 height 172
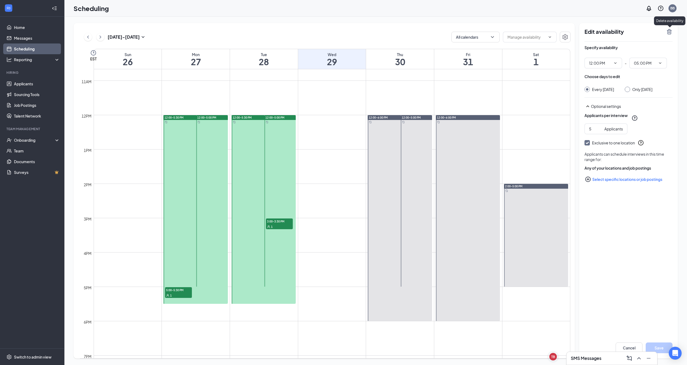
click at [670, 30] on icon "TrashOutline" at bounding box center [669, 31] width 5 height 5
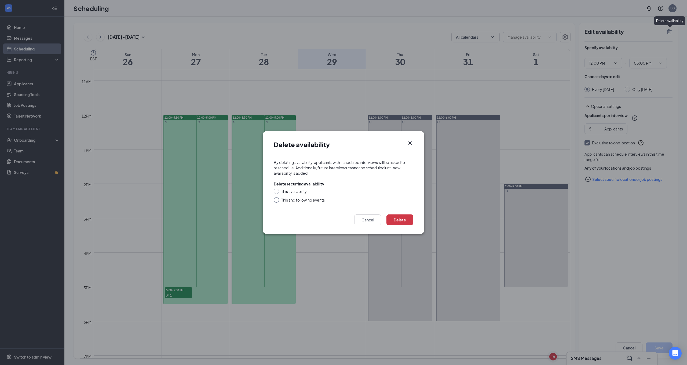
click at [277, 192] on div "This availability" at bounding box center [344, 191] width 140 height 5
click at [277, 193] on div at bounding box center [276, 191] width 5 height 5
click at [276, 192] on input "This availability" at bounding box center [276, 191] width 4 height 4
radio input "true"
click at [396, 220] on button "Delete" at bounding box center [400, 220] width 27 height 11
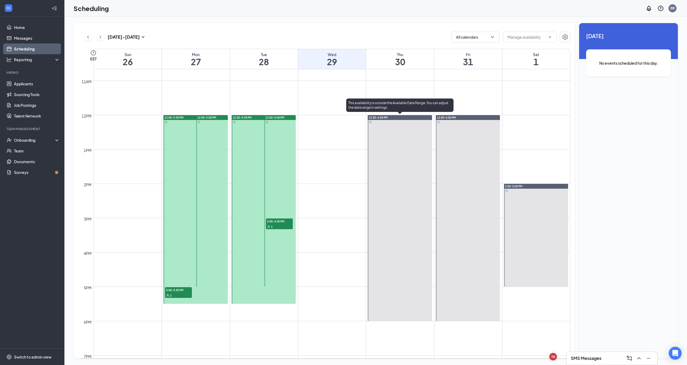
click at [392, 148] on div at bounding box center [400, 218] width 64 height 206
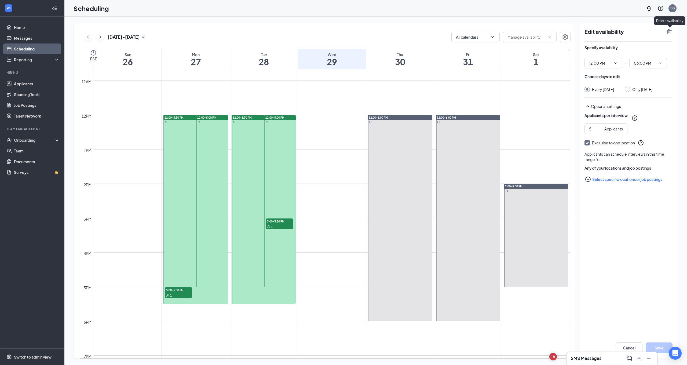
click at [673, 32] on icon "TrashOutline" at bounding box center [669, 31] width 6 height 6
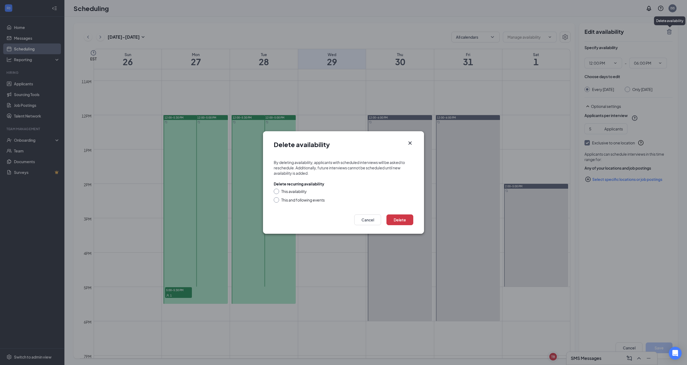
drag, startPoint x: 276, startPoint y: 191, endPoint x: 295, endPoint y: 198, distance: 20.5
click at [276, 191] on input "This availability" at bounding box center [276, 191] width 4 height 4
radio input "true"
click at [407, 221] on button "Delete" at bounding box center [400, 220] width 27 height 11
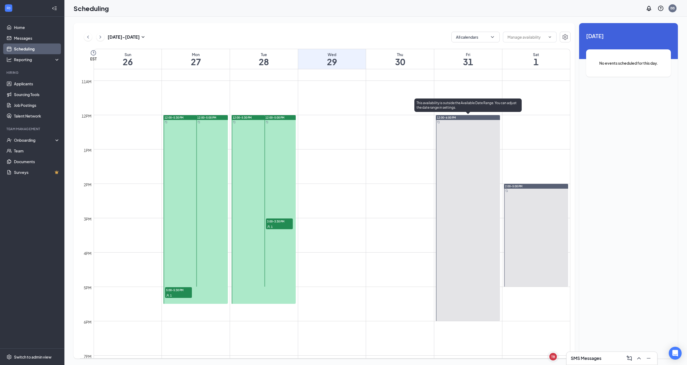
click at [461, 149] on div at bounding box center [468, 218] width 64 height 206
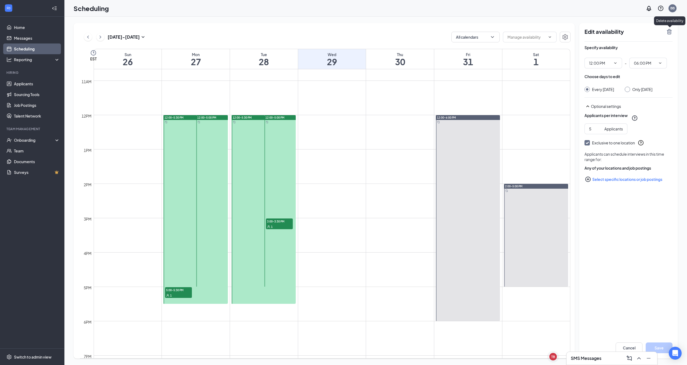
click at [670, 33] on icon "TrashOutline" at bounding box center [669, 31] width 6 height 6
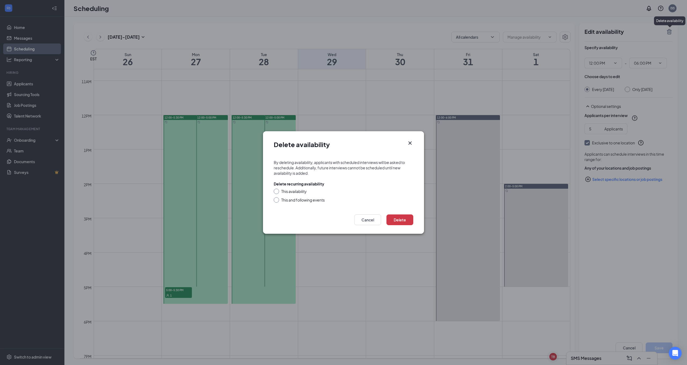
click at [277, 191] on input "This availability" at bounding box center [276, 191] width 4 height 4
radio input "true"
click at [395, 220] on button "Delete" at bounding box center [400, 220] width 27 height 11
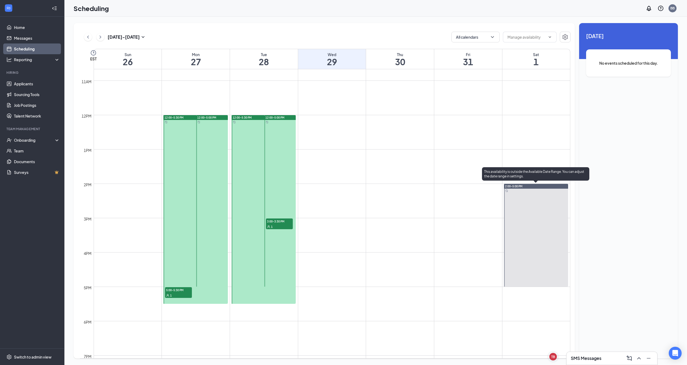
click at [545, 209] on div at bounding box center [536, 235] width 64 height 103
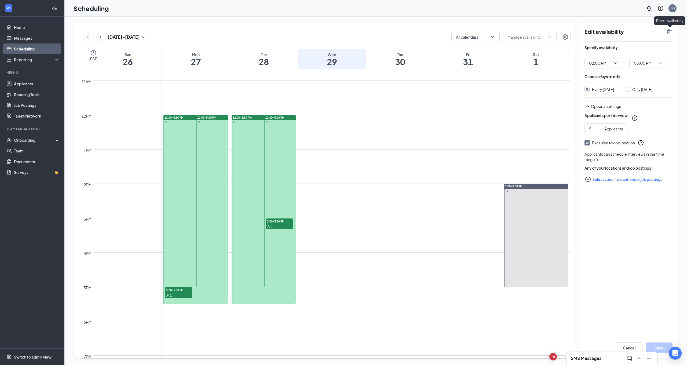
click at [673, 34] on icon "TrashOutline" at bounding box center [669, 31] width 6 height 6
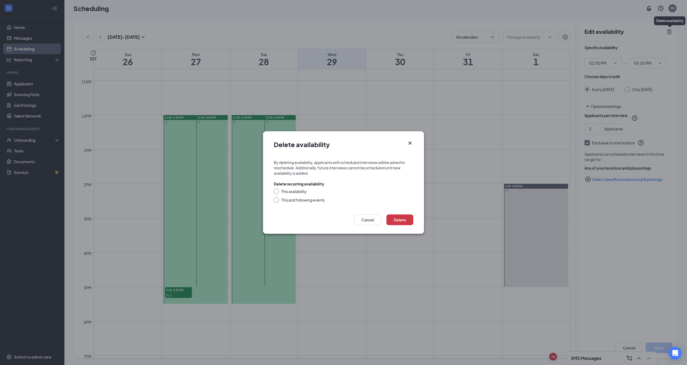
drag, startPoint x: 276, startPoint y: 191, endPoint x: 322, endPoint y: 200, distance: 47.1
click at [276, 190] on input "This availability" at bounding box center [276, 191] width 4 height 4
radio input "true"
click at [409, 222] on button "Delete" at bounding box center [400, 220] width 27 height 11
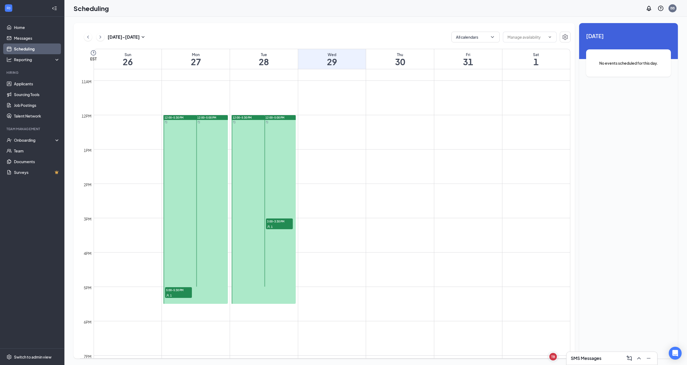
click at [276, 224] on div "3:00-3:30 PM 1" at bounding box center [279, 224] width 27 height 11
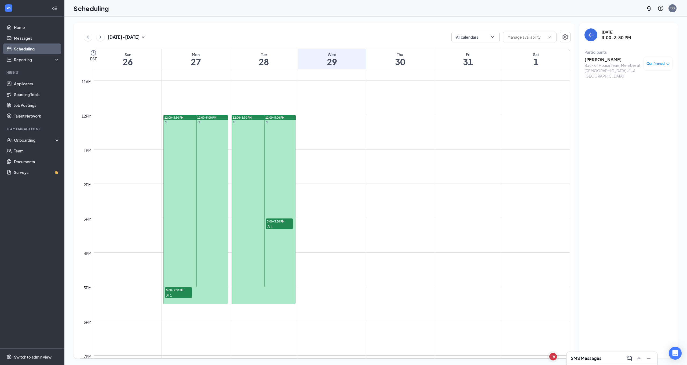
click at [599, 61] on h3 "[PERSON_NAME]" at bounding box center [613, 60] width 56 height 6
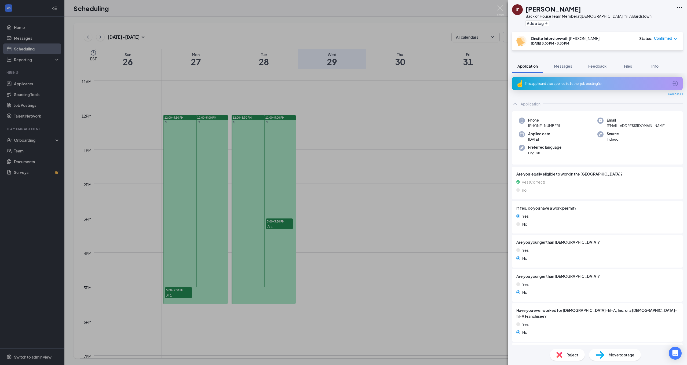
click at [578, 86] on div "This applicant also applied to 1 other job posting(s)" at bounding box center [597, 83] width 171 height 13
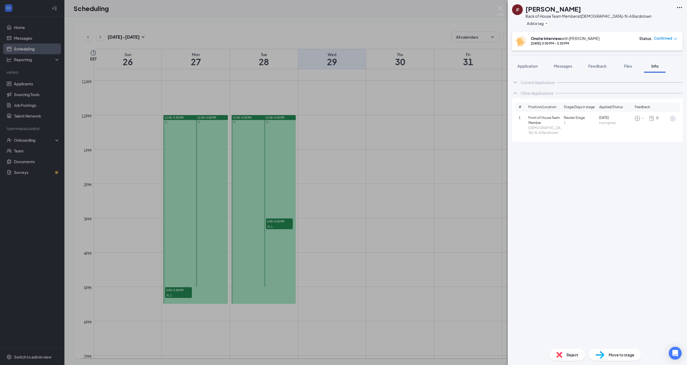
click at [474, 94] on div "JF Joshua Fields Back of House Team Member at Chick-fil-A Bardstown Add a tag O…" at bounding box center [343, 182] width 687 height 365
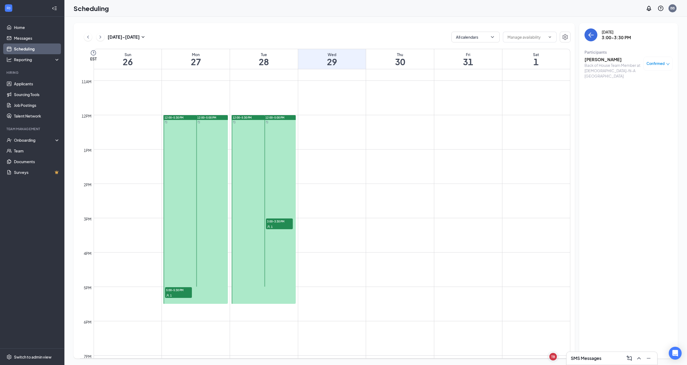
click at [602, 58] on h3 "[PERSON_NAME]" at bounding box center [613, 60] width 56 height 6
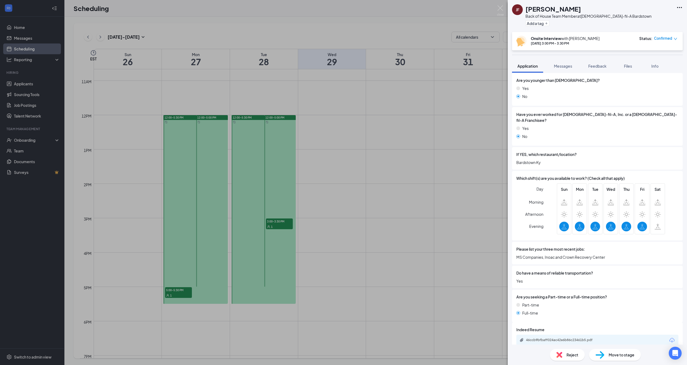
scroll to position [197, 0]
click at [427, 175] on div "JF Joshua Fields Back of House Team Member at Chick-fil-A Bardstown Add a tag O…" at bounding box center [343, 182] width 687 height 365
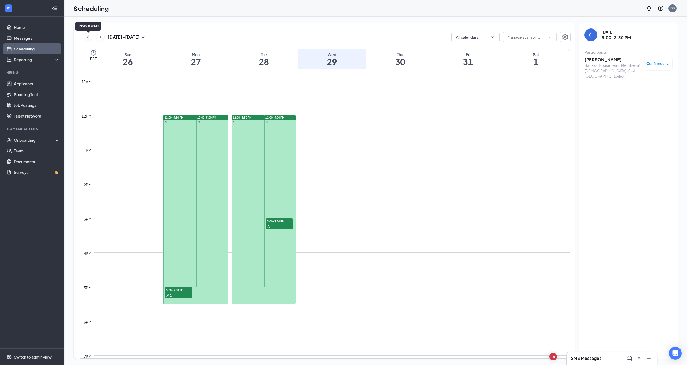
click at [87, 38] on icon "ChevronLeft" at bounding box center [87, 37] width 5 height 6
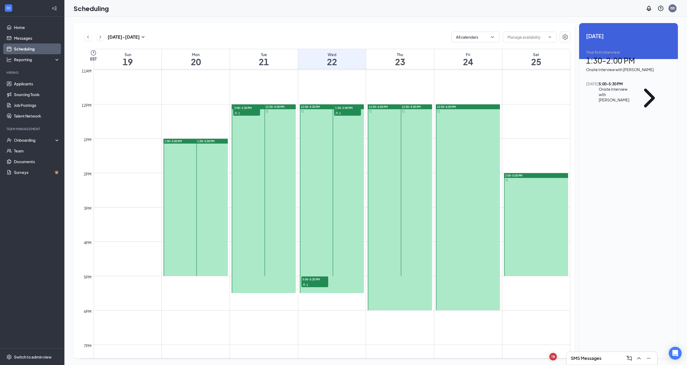
scroll to position [379, 0]
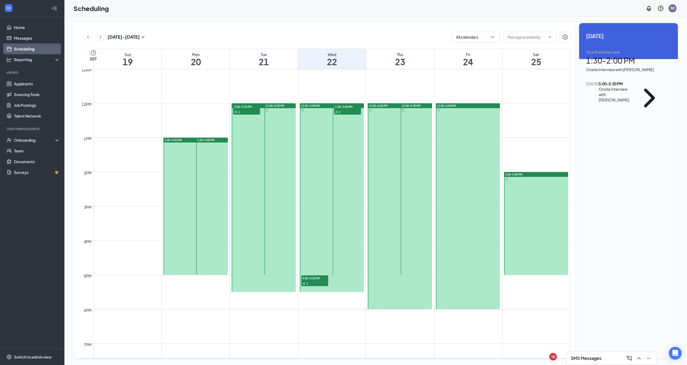
click at [473, 155] on div at bounding box center [468, 206] width 64 height 206
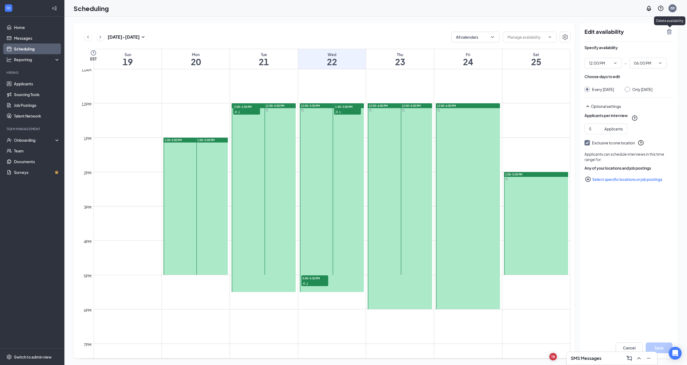
click at [669, 32] on icon "TrashOutline" at bounding box center [669, 31] width 5 height 5
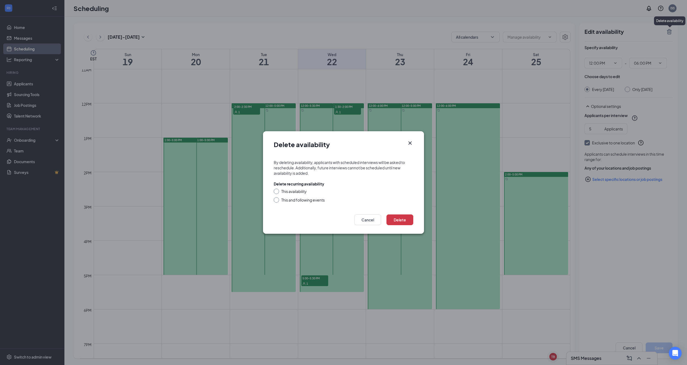
click at [278, 191] on div at bounding box center [276, 191] width 5 height 5
click at [278, 192] on div at bounding box center [276, 191] width 5 height 5
click at [276, 191] on input "This availability" at bounding box center [276, 191] width 4 height 4
radio input "true"
click at [398, 219] on button "Delete" at bounding box center [400, 220] width 27 height 11
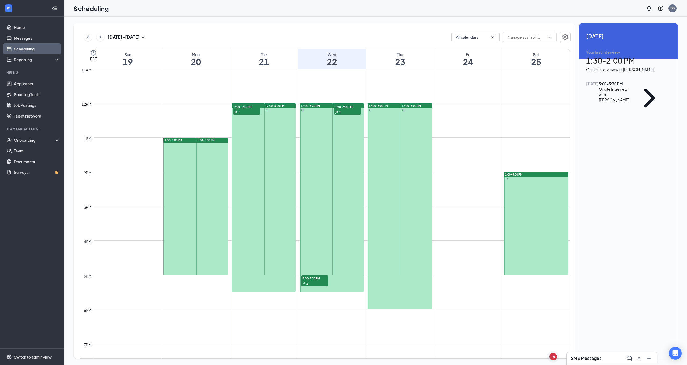
click at [386, 119] on div "1" at bounding box center [381, 116] width 27 height 5
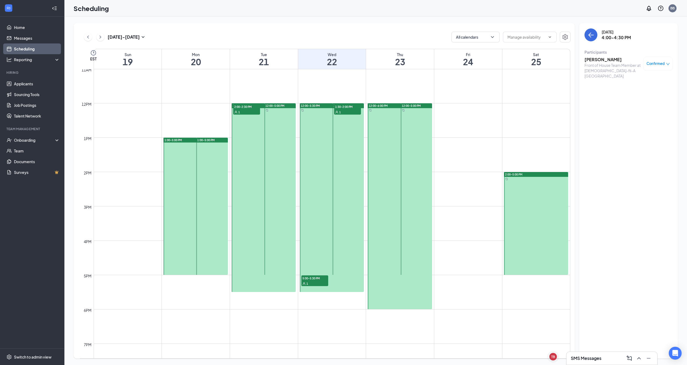
click at [599, 60] on h3 "[PERSON_NAME]" at bounding box center [613, 60] width 56 height 6
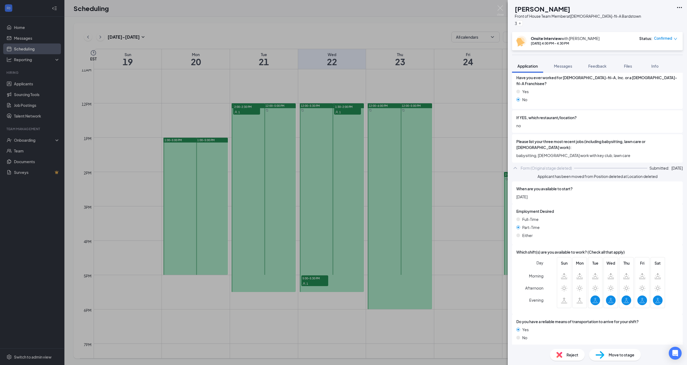
scroll to position [183, 0]
click at [412, 129] on div "CJ chelsea johnson Front of House Team Member at Chick-fil-A Bardstown 3 Onsite…" at bounding box center [343, 182] width 687 height 365
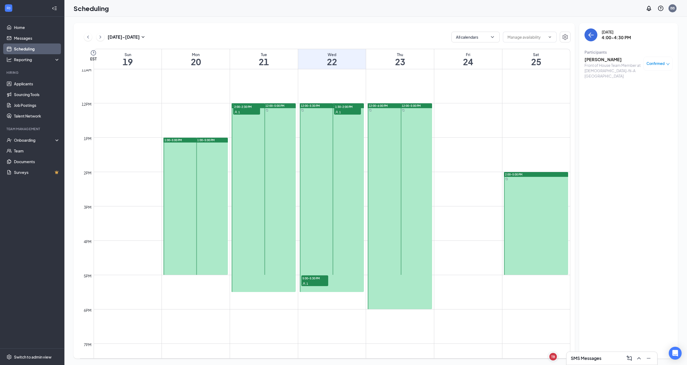
drag, startPoint x: 410, startPoint y: 130, endPoint x: 415, endPoint y: 129, distance: 5.2
click at [410, 129] on div at bounding box center [416, 189] width 31 height 172
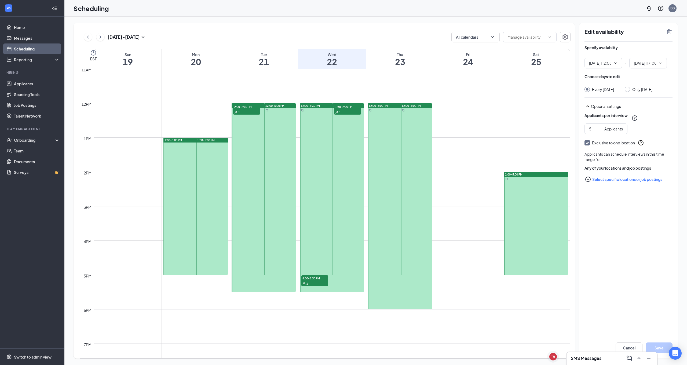
type input "12:00 PM"
type input "05:00 PM"
click at [669, 30] on icon "TrashOutline" at bounding box center [669, 31] width 6 height 6
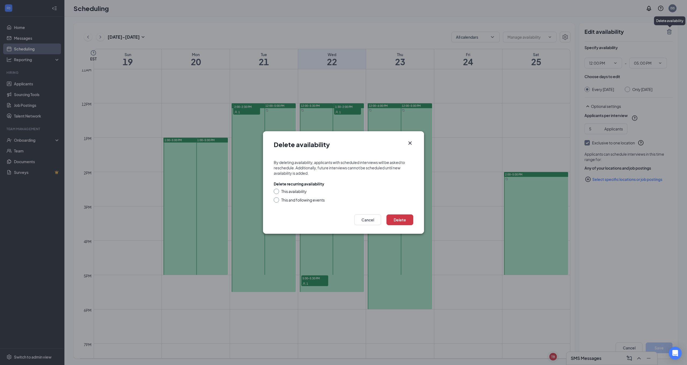
click at [277, 191] on input "This availability" at bounding box center [276, 191] width 4 height 4
radio input "true"
drag, startPoint x: 403, startPoint y: 219, endPoint x: 413, endPoint y: 208, distance: 14.6
click at [404, 218] on button "Delete" at bounding box center [400, 220] width 27 height 11
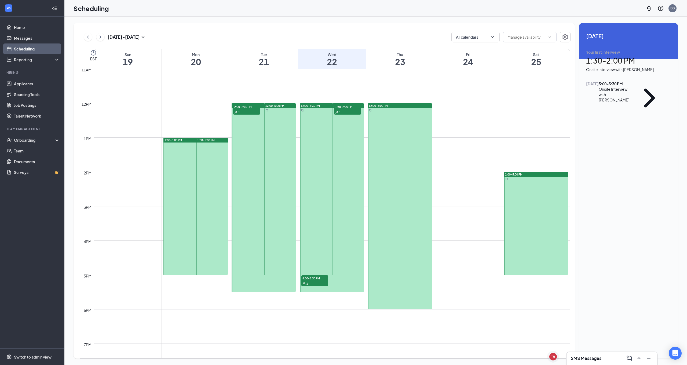
click at [416, 153] on div at bounding box center [400, 206] width 64 height 206
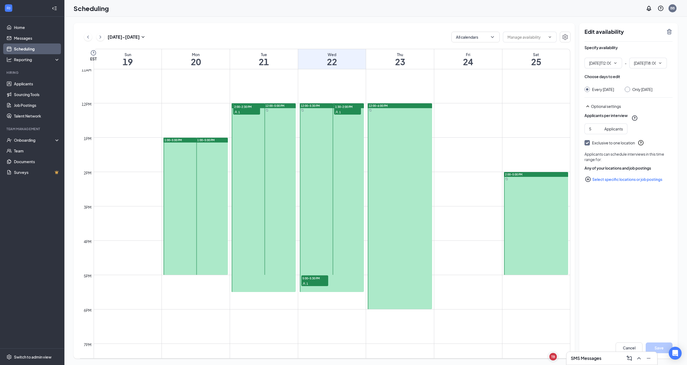
type input "12:00 PM"
type input "06:00 PM"
click at [390, 114] on span "4:00-4:30 PM" at bounding box center [381, 110] width 27 height 5
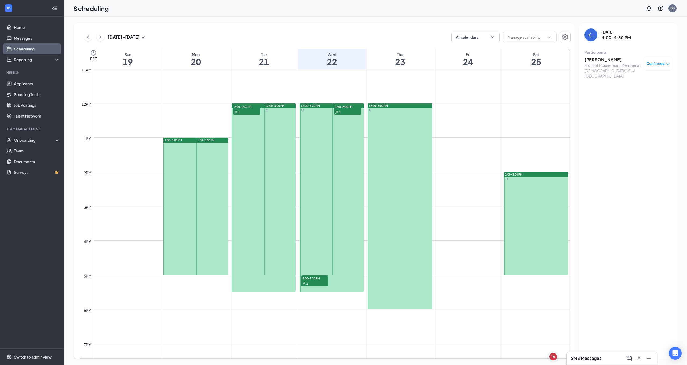
click at [665, 63] on div "Confirmed" at bounding box center [658, 63] width 23 height 5
drag, startPoint x: 639, startPoint y: 81, endPoint x: 622, endPoint y: 81, distance: 17.2
click at [639, 83] on span "Request Reschedule" at bounding box center [637, 86] width 37 height 6
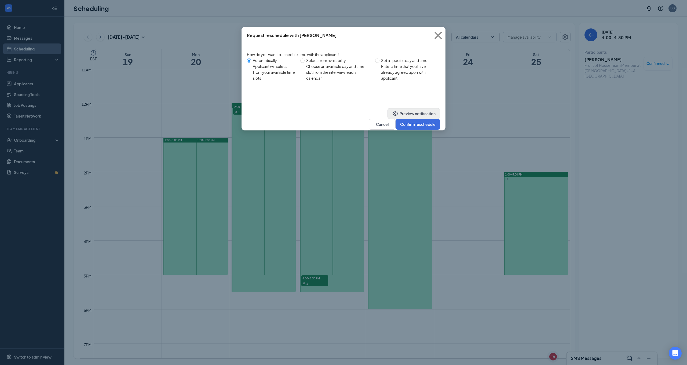
click at [388, 118] on button "Preview notification" at bounding box center [414, 113] width 53 height 11
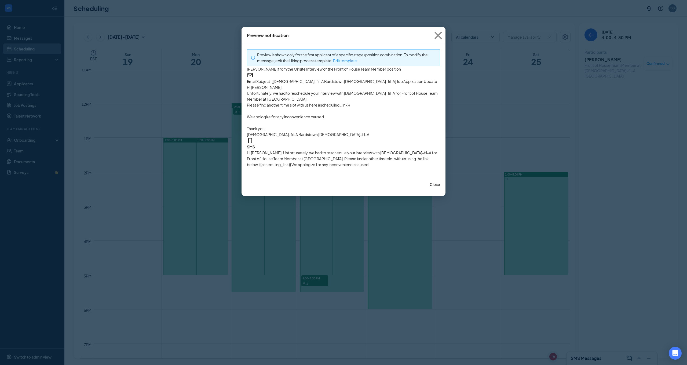
click at [439, 35] on icon "Cross" at bounding box center [438, 35] width 7 height 7
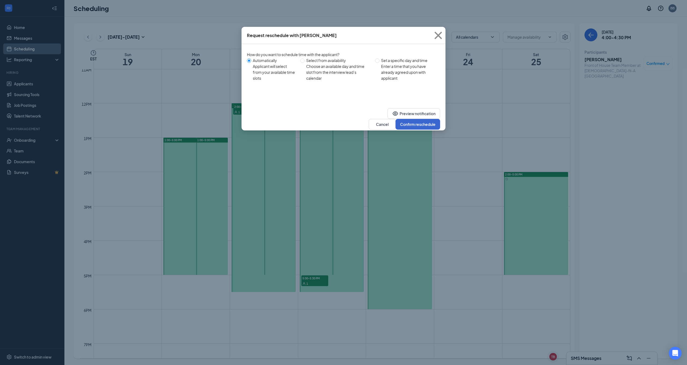
click at [419, 119] on button "Confirm reschedule" at bounding box center [418, 124] width 45 height 11
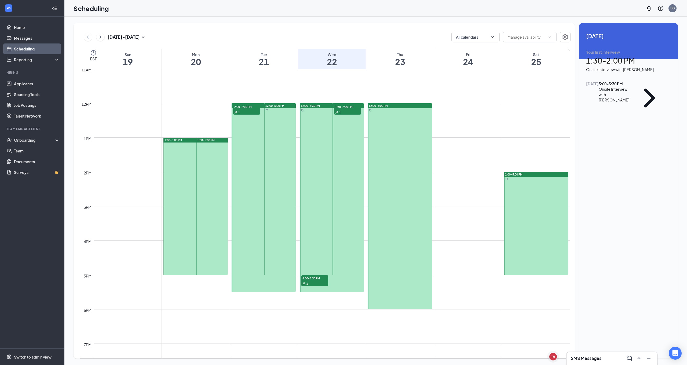
click at [418, 136] on div at bounding box center [400, 206] width 64 height 206
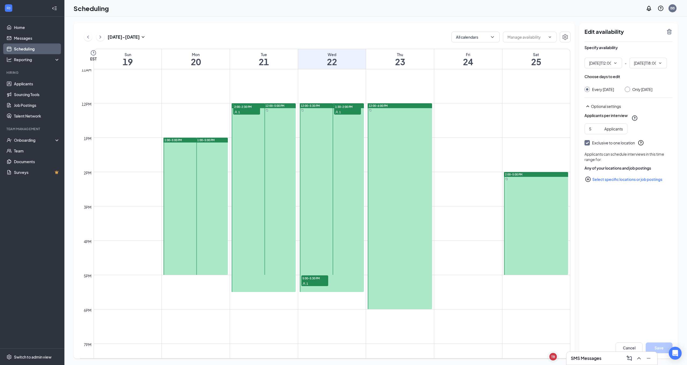
type input "12:00 PM"
type input "06:00 PM"
click at [671, 33] on icon "TrashOutline" at bounding box center [669, 31] width 5 height 5
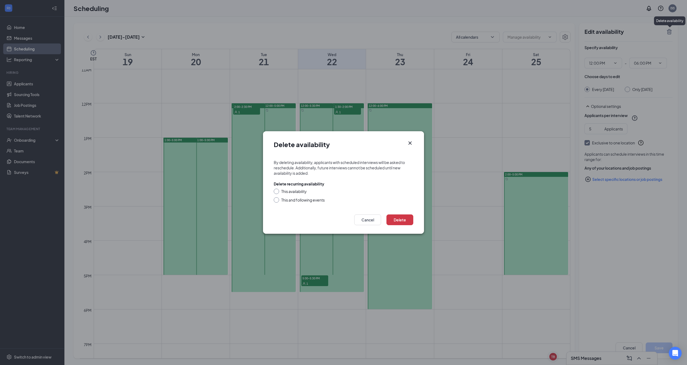
click at [277, 192] on input "This availability" at bounding box center [276, 191] width 4 height 4
radio input "true"
click at [405, 222] on button "Delete" at bounding box center [400, 220] width 27 height 11
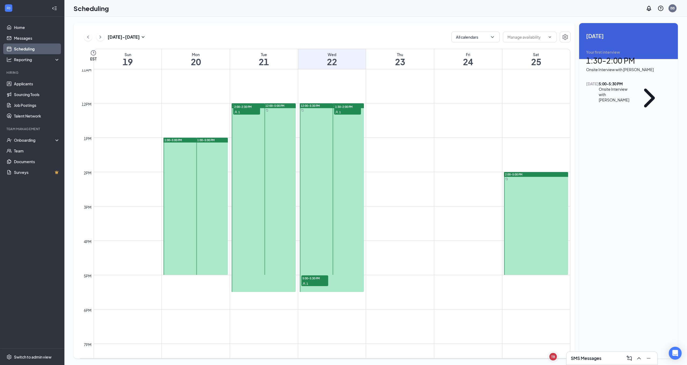
click at [528, 185] on div "1" at bounding box center [517, 184] width 27 height 5
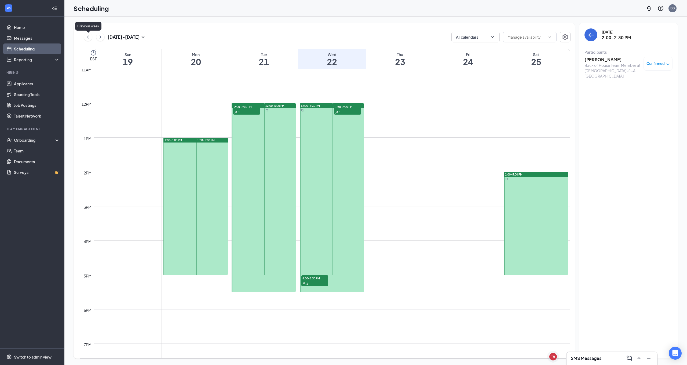
click at [89, 39] on icon "ChevronLeft" at bounding box center [87, 37] width 5 height 6
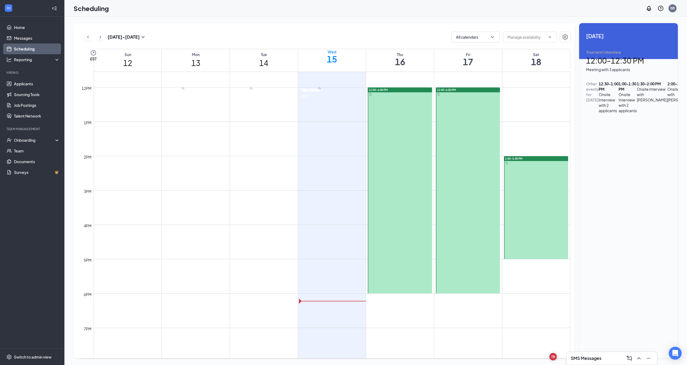
scroll to position [394, 0]
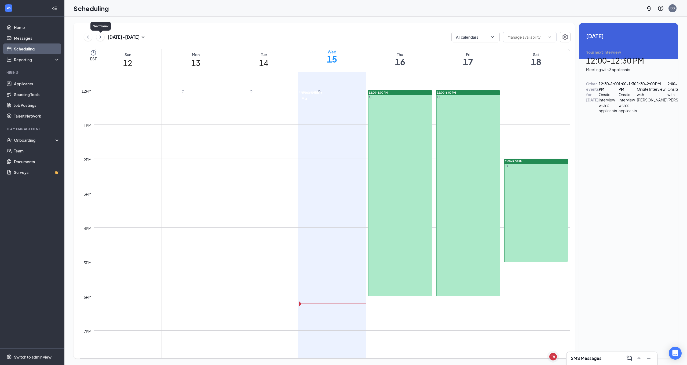
click at [103, 36] on icon "ChevronRight" at bounding box center [100, 37] width 5 height 6
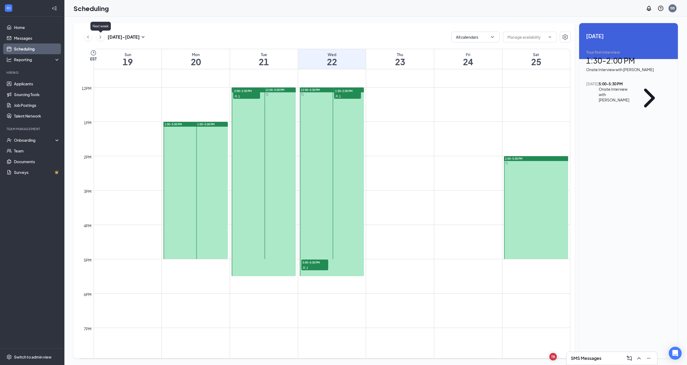
scroll to position [264, 0]
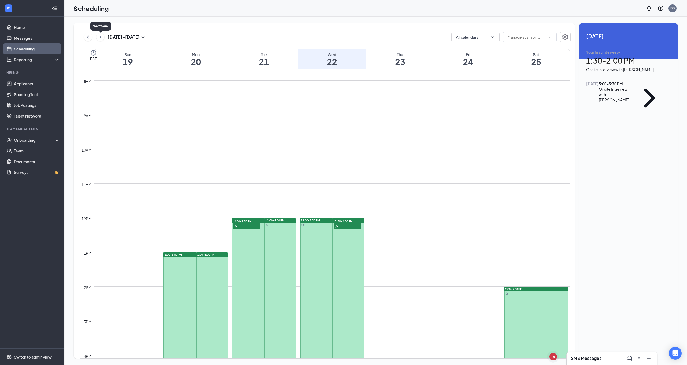
click at [103, 37] on icon "ChevronRight" at bounding box center [100, 37] width 5 height 6
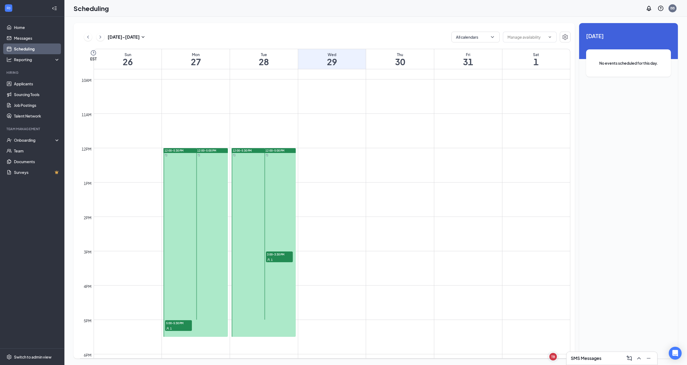
scroll to position [338, 0]
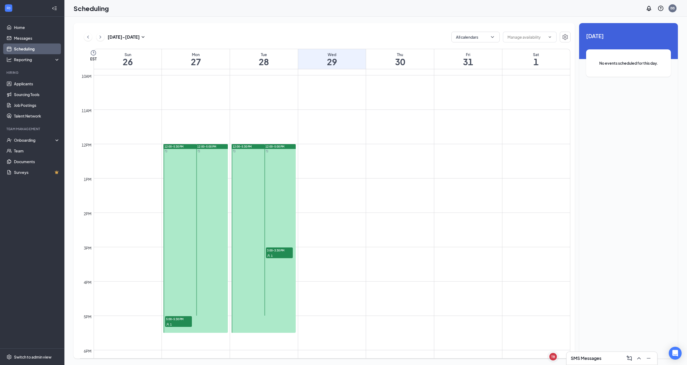
click at [184, 322] on div "1" at bounding box center [178, 324] width 27 height 5
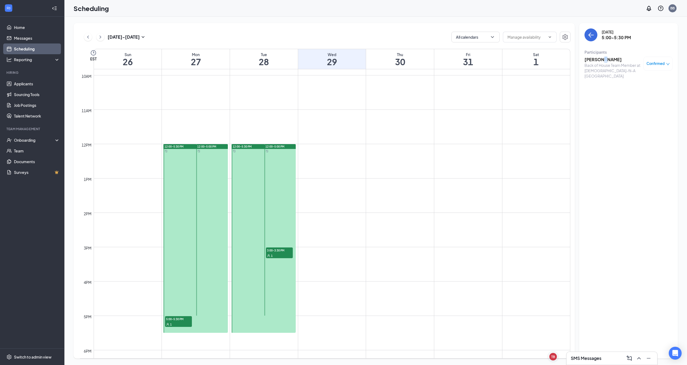
click at [601, 58] on h3 "[PERSON_NAME]" at bounding box center [613, 60] width 56 height 6
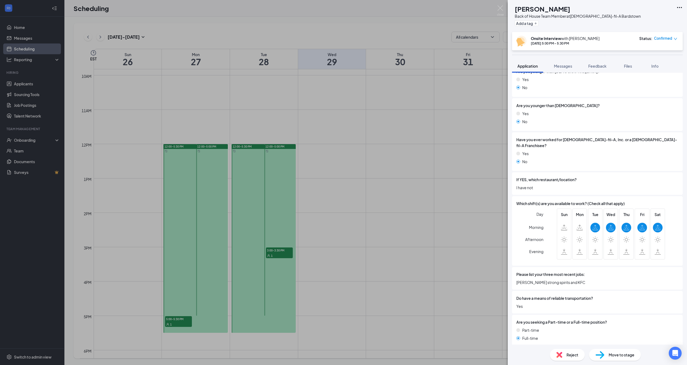
scroll to position [152, 0]
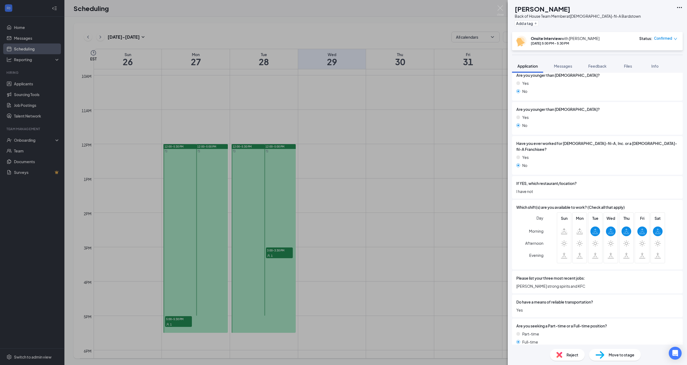
click at [425, 158] on div "QP Quinton Poynter Back of House Team Member at Chick-fil-A Bardstown Add a tag…" at bounding box center [343, 182] width 687 height 365
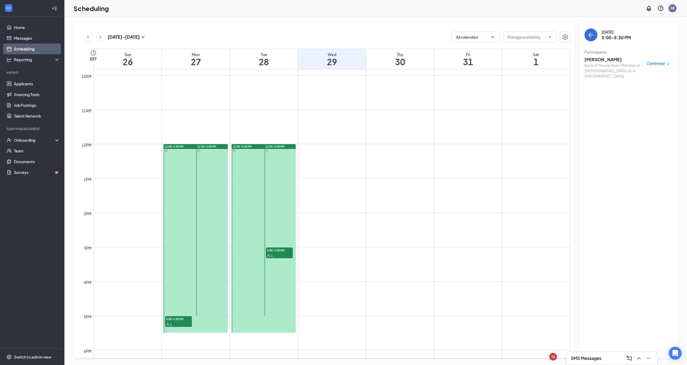
click at [182, 147] on span "12:00-5:30 PM" at bounding box center [174, 147] width 19 height 4
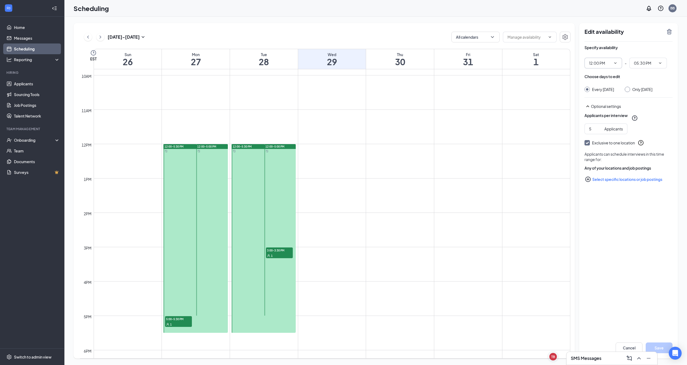
click at [619, 64] on span "12:00 PM" at bounding box center [604, 63] width 38 height 11
click at [618, 61] on icon "ChevronDown" at bounding box center [616, 63] width 4 height 4
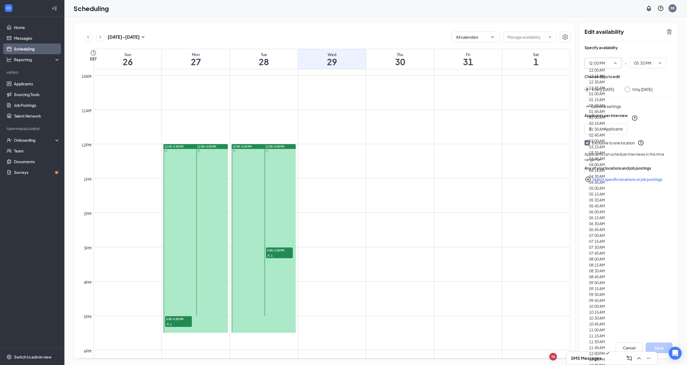
scroll to position [709, 0]
type input "03:00 PM"
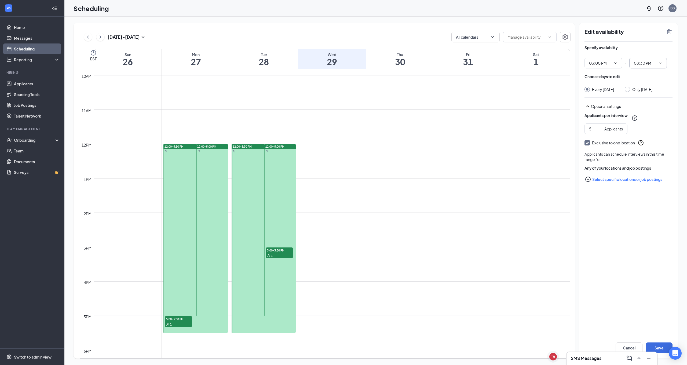
click at [662, 62] on icon "ChevronDown" at bounding box center [660, 63] width 4 height 4
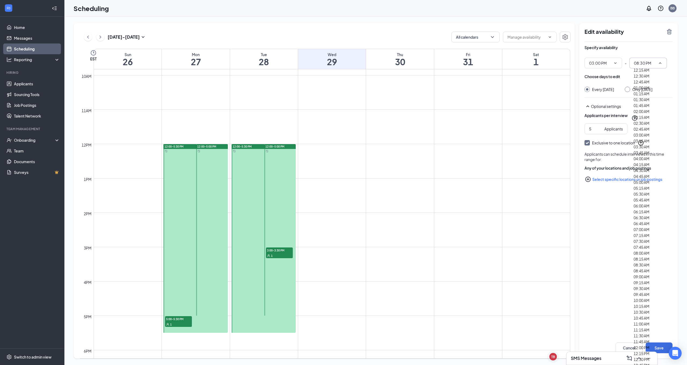
scroll to position [809, 0]
type input "05:00 PM"
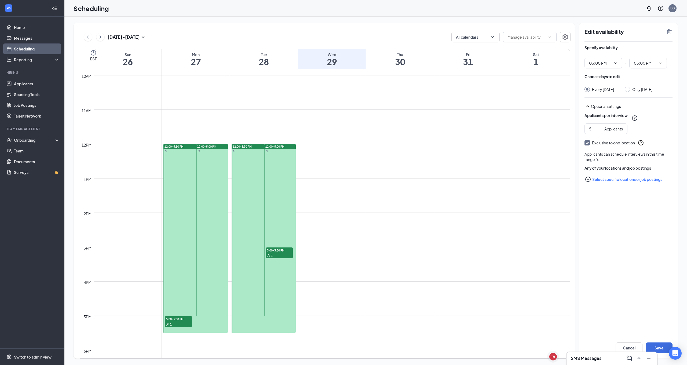
click at [633, 90] on div "Only Monday, Oct 27" at bounding box center [639, 89] width 28 height 5
click at [629, 89] on input "Only Monday, Oct 27" at bounding box center [627, 89] width 4 height 4
radio input "true"
radio input "false"
click at [659, 346] on button "Save" at bounding box center [659, 348] width 27 height 11
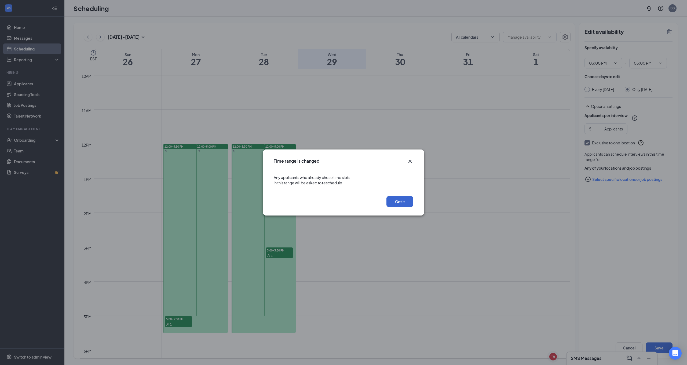
click at [396, 201] on button "Got it" at bounding box center [400, 201] width 27 height 11
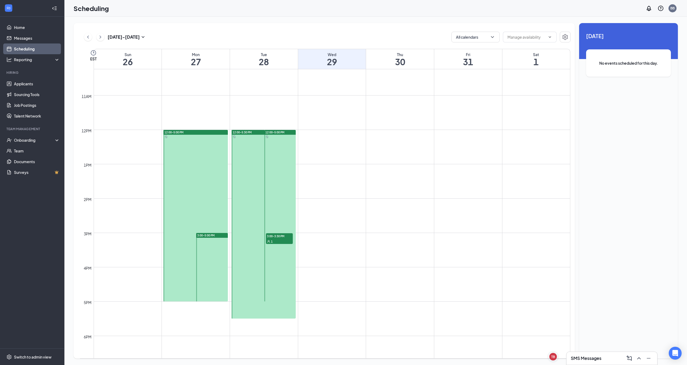
scroll to position [350, 0]
click at [199, 176] on div at bounding box center [196, 218] width 64 height 172
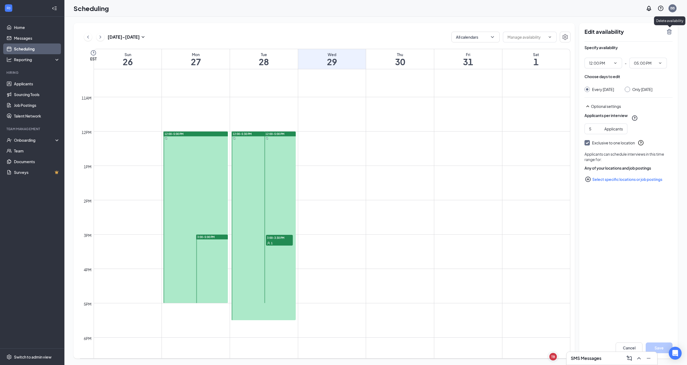
click at [671, 31] on icon "TrashOutline" at bounding box center [669, 31] width 5 height 5
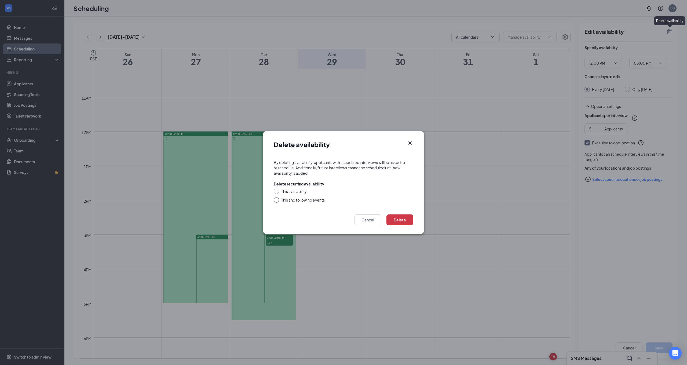
click at [276, 192] on input "This availability" at bounding box center [276, 191] width 4 height 4
radio input "true"
drag, startPoint x: 403, startPoint y: 219, endPoint x: 422, endPoint y: 202, distance: 25.8
click at [403, 219] on button "Delete" at bounding box center [400, 220] width 27 height 11
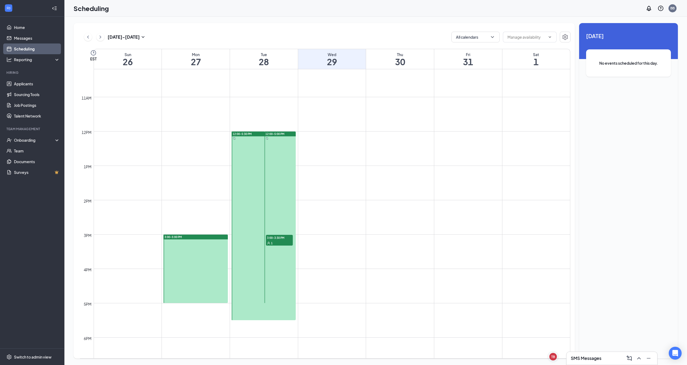
click at [252, 174] on div at bounding box center [264, 226] width 64 height 189
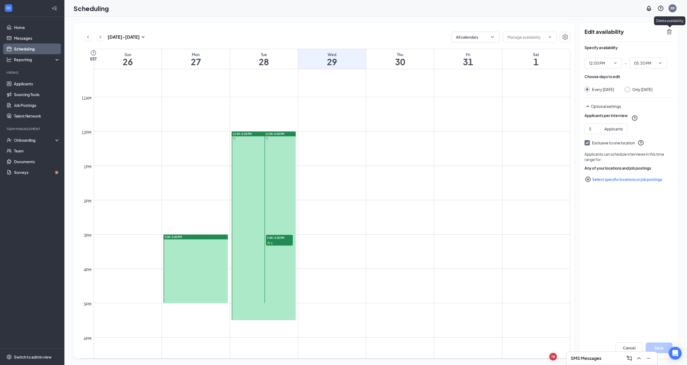
click at [670, 31] on icon "TrashOutline" at bounding box center [669, 31] width 6 height 6
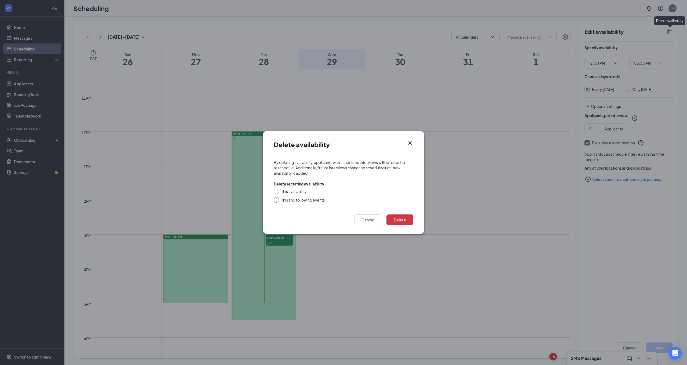
drag, startPoint x: 278, startPoint y: 192, endPoint x: 294, endPoint y: 194, distance: 16.9
click at [279, 191] on div "This availability" at bounding box center [344, 191] width 140 height 5
click at [276, 192] on input "This availability" at bounding box center [276, 191] width 4 height 4
radio input "true"
click at [397, 221] on button "Delete" at bounding box center [400, 220] width 27 height 11
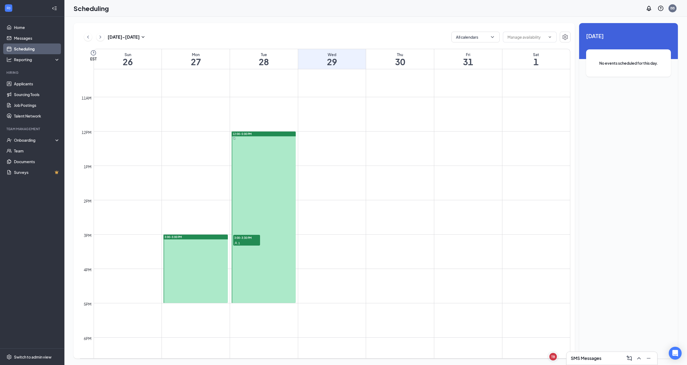
drag, startPoint x: 255, startPoint y: 159, endPoint x: 263, endPoint y: 156, distance: 7.9
click at [256, 158] on div at bounding box center [264, 218] width 64 height 172
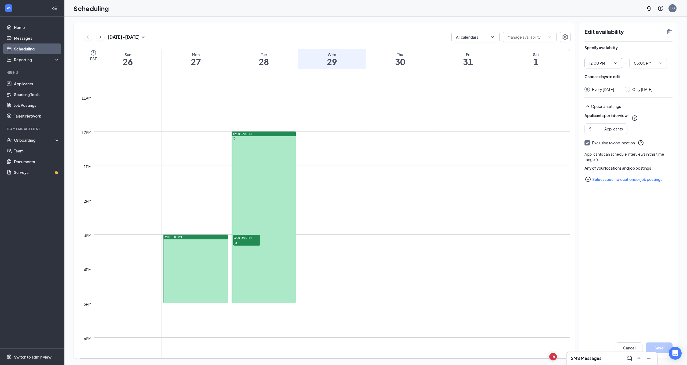
click at [619, 63] on span "12:00 PM" at bounding box center [604, 63] width 38 height 11
click at [618, 63] on span "12:00 PM" at bounding box center [604, 63] width 38 height 11
click at [616, 64] on icon "ChevronDown" at bounding box center [616, 63] width 4 height 4
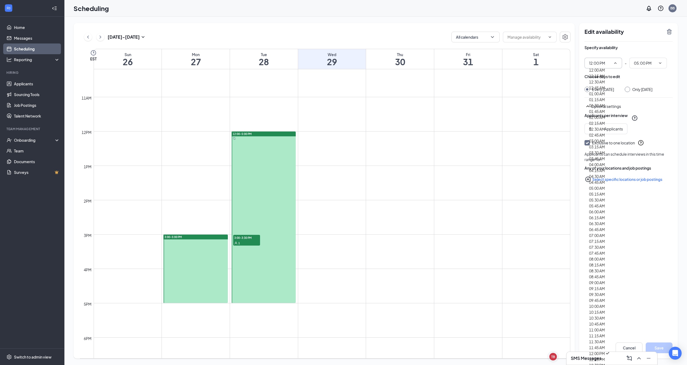
scroll to position [710, 0]
type input "03:00 PM"
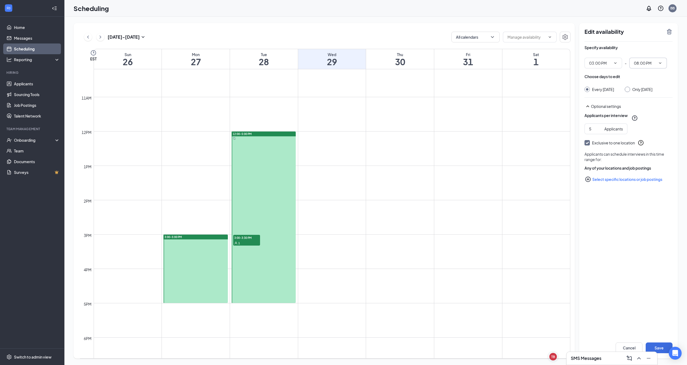
click at [659, 64] on icon "ChevronDown" at bounding box center [660, 63] width 4 height 4
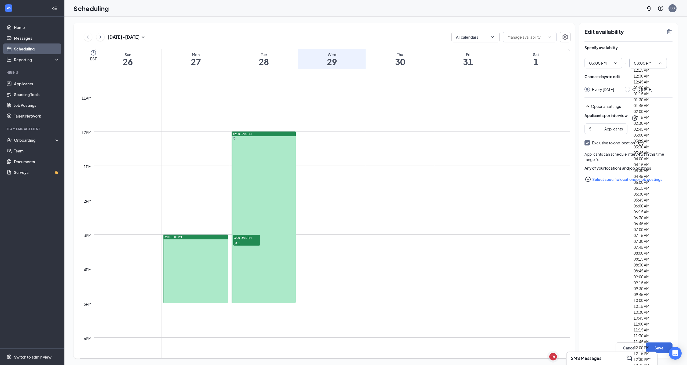
scroll to position [807, 0]
type input "05:00 PM"
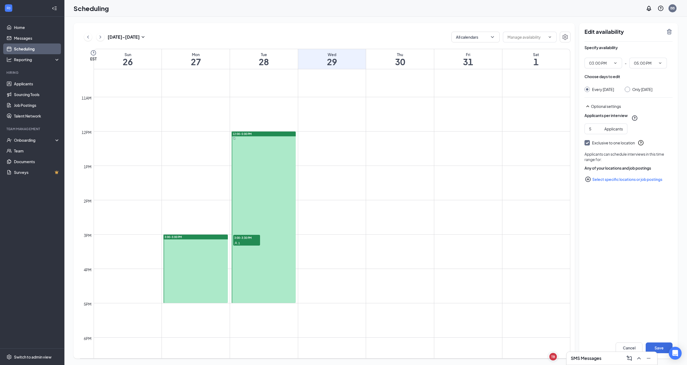
click at [629, 88] on input "Only Tuesday, Oct 28" at bounding box center [627, 89] width 4 height 4
radio input "true"
radio input "false"
click at [662, 346] on button "Save" at bounding box center [659, 348] width 27 height 11
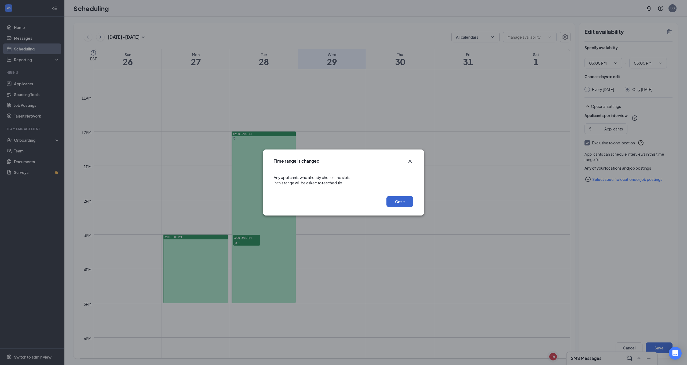
click at [400, 200] on button "Got it" at bounding box center [400, 201] width 27 height 11
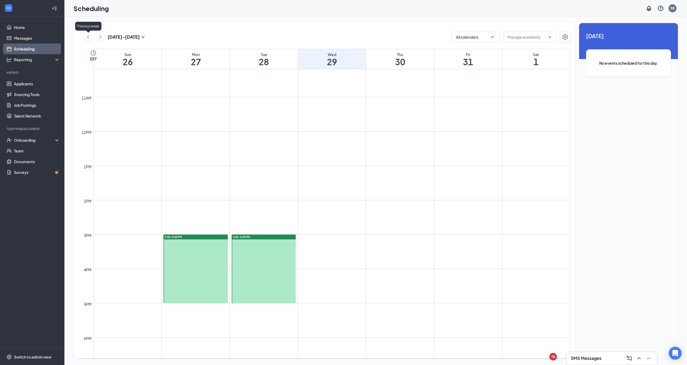
click at [87, 36] on icon "ChevronLeft" at bounding box center [87, 37] width 5 height 6
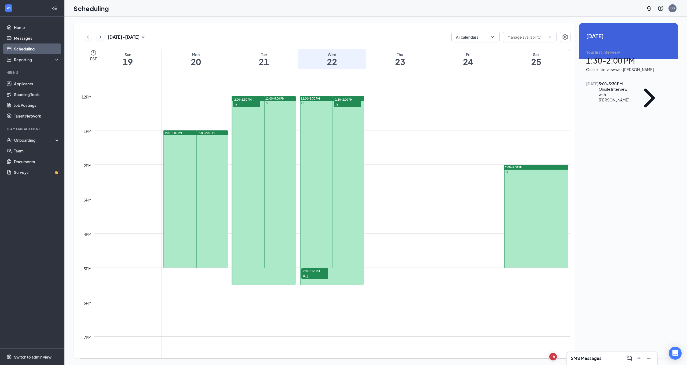
scroll to position [374, 0]
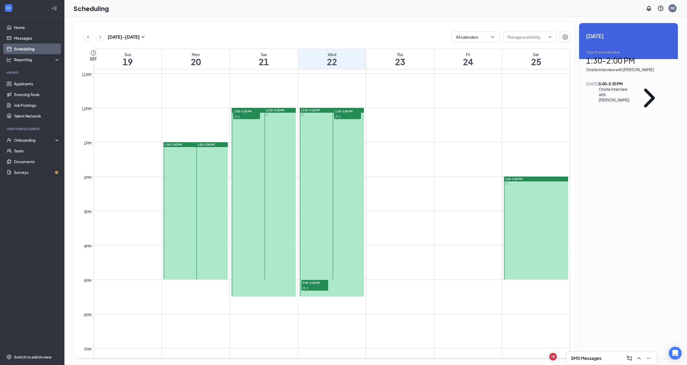
click at [215, 179] on div at bounding box center [211, 210] width 31 height 137
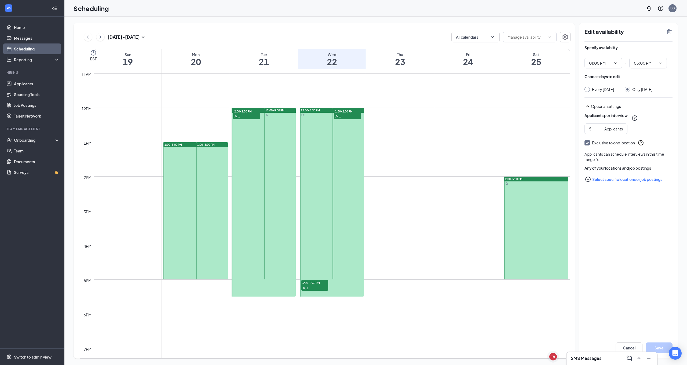
click at [276, 152] on div at bounding box center [279, 194] width 31 height 172
type input "12:00 PM"
type input "05:00 PM"
click at [670, 31] on icon "TrashOutline" at bounding box center [669, 31] width 5 height 5
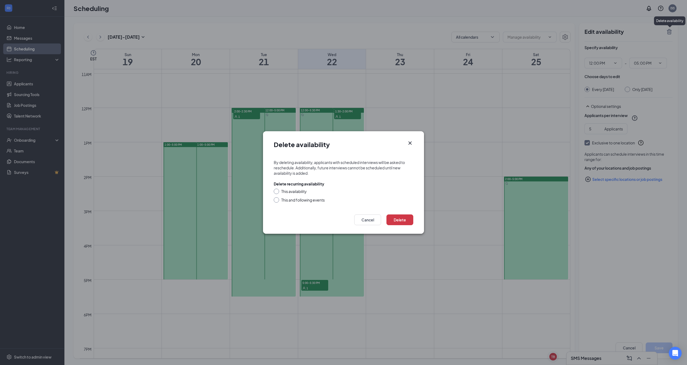
drag, startPoint x: 276, startPoint y: 193, endPoint x: 288, endPoint y: 195, distance: 11.6
click at [276, 192] on div "This availability" at bounding box center [344, 191] width 140 height 5
click at [277, 192] on input "This availability" at bounding box center [276, 191] width 4 height 4
radio input "true"
drag, startPoint x: 404, startPoint y: 222, endPoint x: 405, endPoint y: 219, distance: 2.9
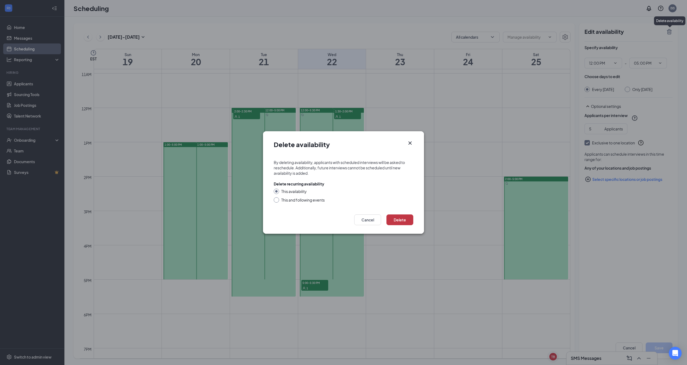
click at [404, 221] on button "Delete" at bounding box center [400, 220] width 27 height 11
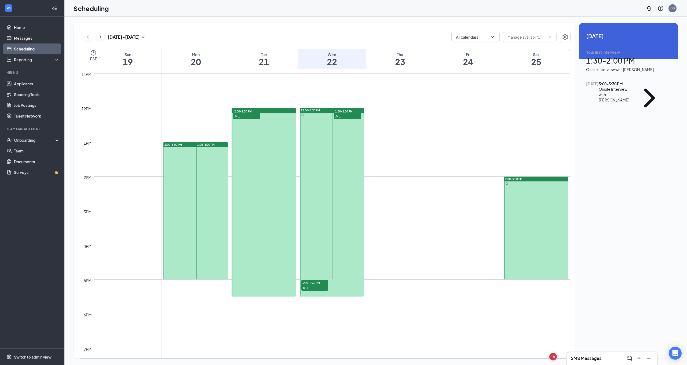
click at [351, 114] on span "1:30-2:00 PM" at bounding box center [347, 110] width 27 height 5
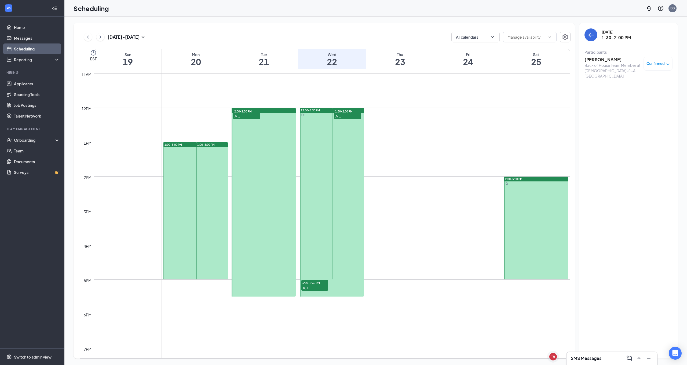
click at [313, 283] on span "5:00-5:30 PM" at bounding box center [315, 282] width 27 height 5
click at [177, 158] on div "2" at bounding box center [177, 155] width 27 height 5
click at [218, 168] on div at bounding box center [211, 210] width 31 height 137
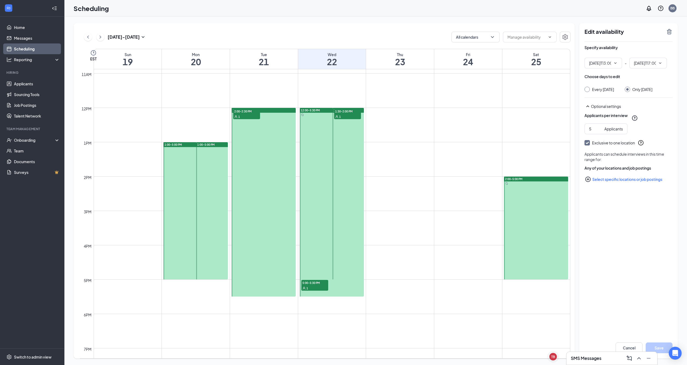
type input "01:00 PM"
type input "05:00 PM"
click at [274, 125] on div at bounding box center [264, 202] width 64 height 189
type input "12:00 PM"
type input "05:30 PM"
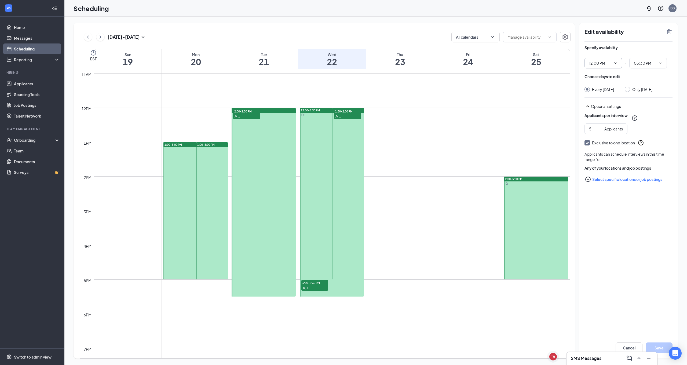
click at [617, 63] on icon "ChevronDown" at bounding box center [616, 63] width 4 height 4
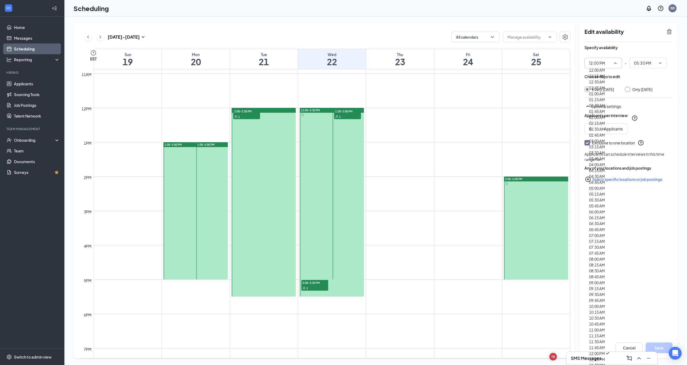
scroll to position [677, 0]
type input "02:00 PM"
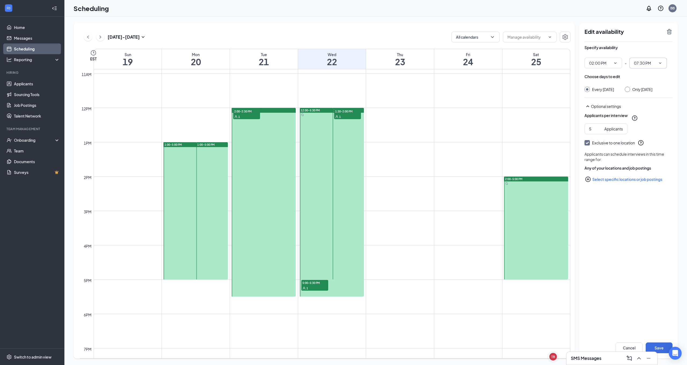
click at [659, 61] on icon "ChevronDown" at bounding box center [660, 63] width 4 height 4
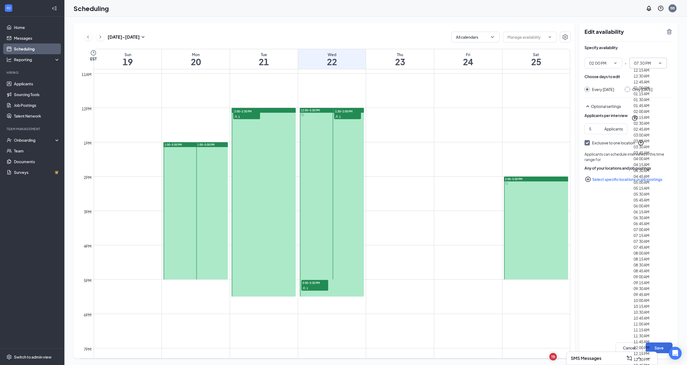
scroll to position [807, 0]
type input "05:00 PM"
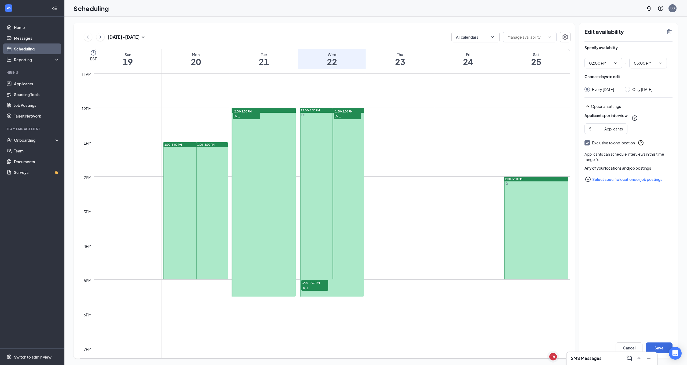
drag, startPoint x: 631, startPoint y: 90, endPoint x: 627, endPoint y: 108, distance: 18.7
click at [629, 90] on input "Only Tuesday, Oct 21" at bounding box center [627, 89] width 4 height 4
radio input "true"
radio input "false"
click at [663, 345] on button "Save" at bounding box center [659, 348] width 27 height 11
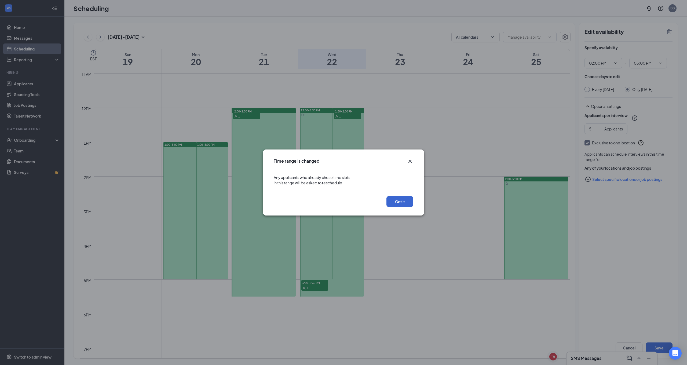
click at [407, 202] on button "Got it" at bounding box center [400, 201] width 27 height 11
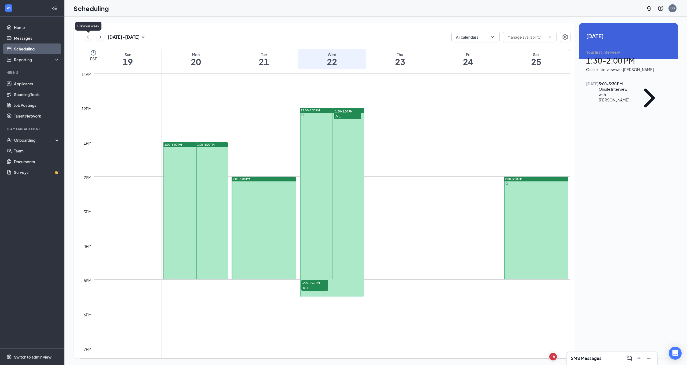
click at [88, 38] on icon "ChevronLeft" at bounding box center [87, 37] width 5 height 6
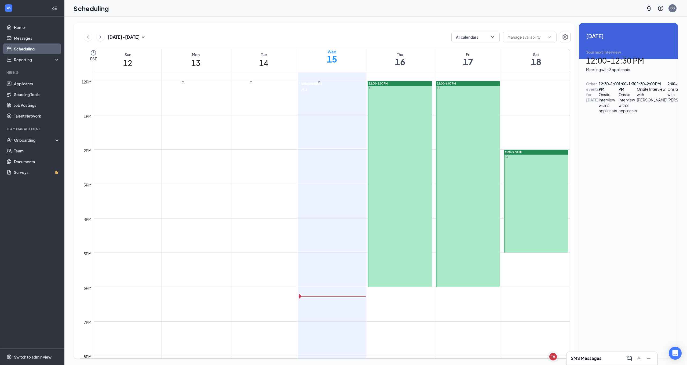
scroll to position [405, 0]
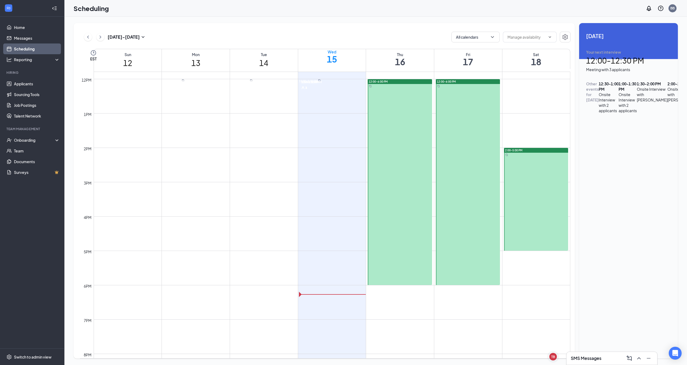
click at [542, 212] on div at bounding box center [536, 199] width 64 height 103
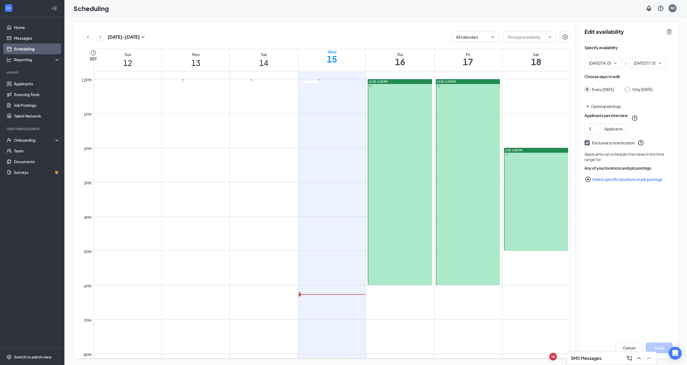
type input "02:00 PM"
click at [659, 64] on icon "ChevronDown" at bounding box center [660, 63] width 4 height 4
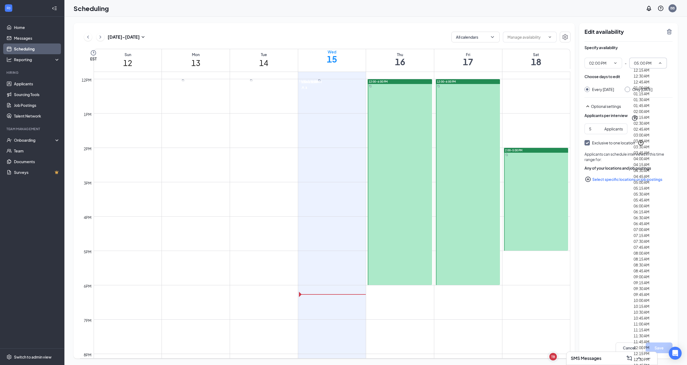
scroll to position [779, 0]
type input "04:00 PM"
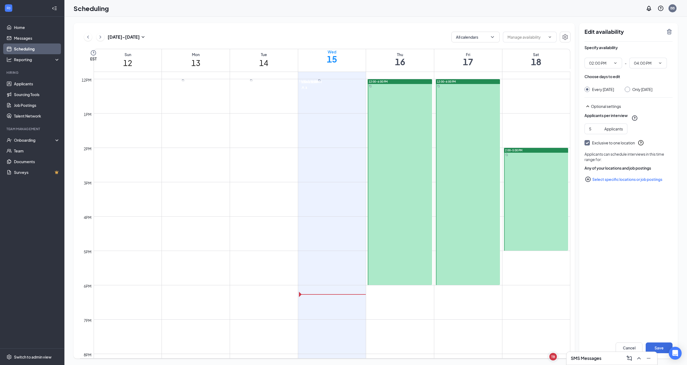
click at [629, 89] on input "Only Saturday, Oct 18" at bounding box center [627, 89] width 4 height 4
radio input "true"
radio input "false"
click at [663, 346] on button "Save" at bounding box center [659, 348] width 27 height 11
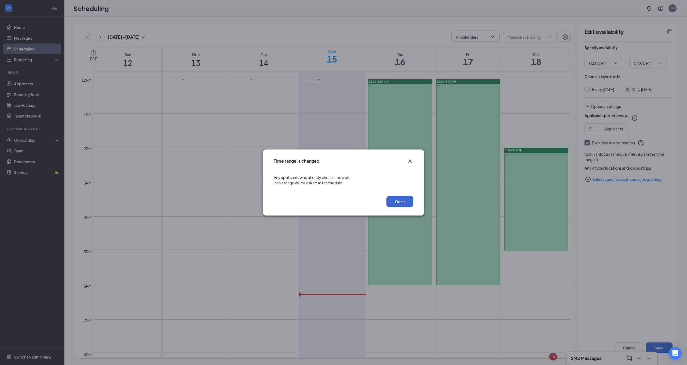
click at [397, 200] on button "Got it" at bounding box center [400, 201] width 27 height 11
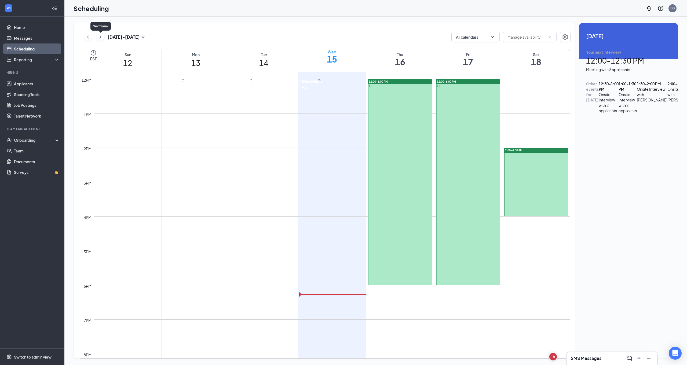
click at [100, 37] on icon "ChevronRight" at bounding box center [100, 37] width 5 height 6
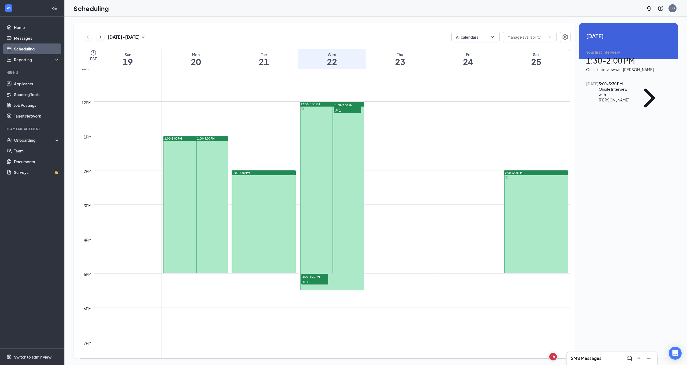
scroll to position [390, 0]
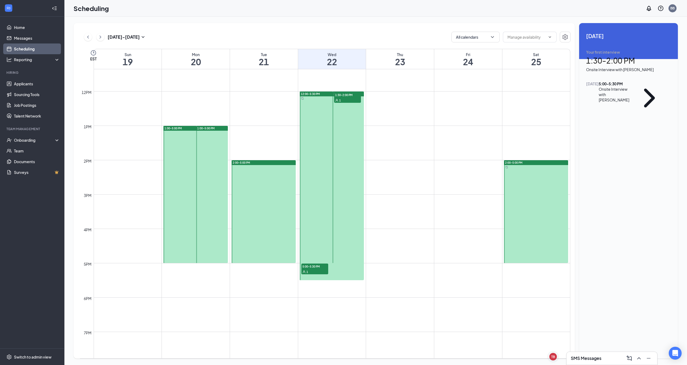
click at [317, 119] on div at bounding box center [332, 186] width 64 height 189
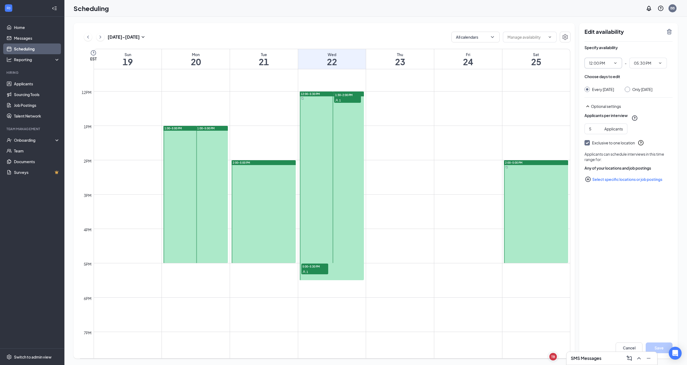
click at [617, 62] on icon "ChevronDown" at bounding box center [616, 63] width 4 height 4
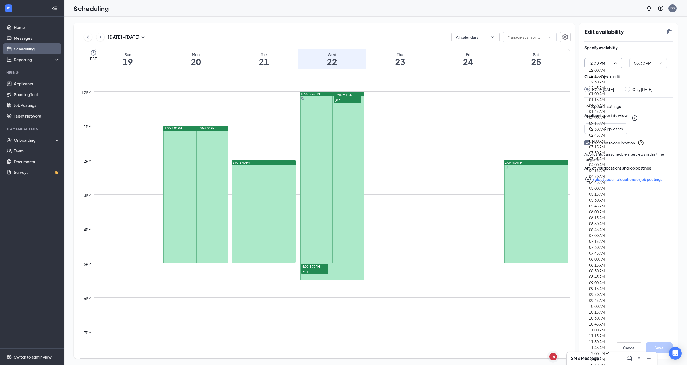
scroll to position [601, 0]
type input "01:00 PM"
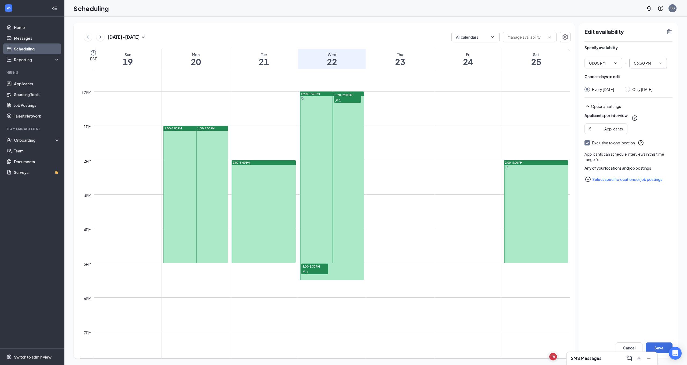
click at [659, 61] on icon "ChevronDown" at bounding box center [660, 63] width 4 height 4
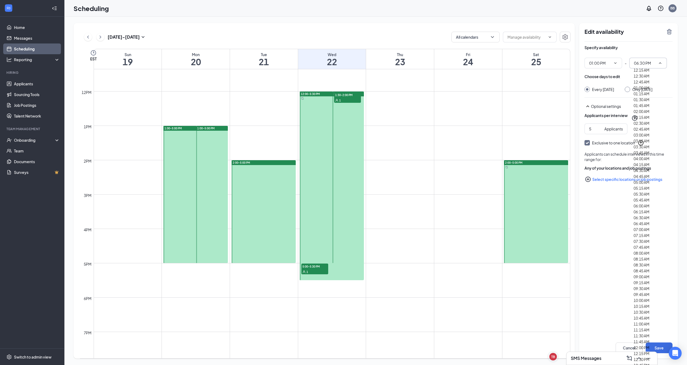
scroll to position [808, 0]
type input "05:30 PM"
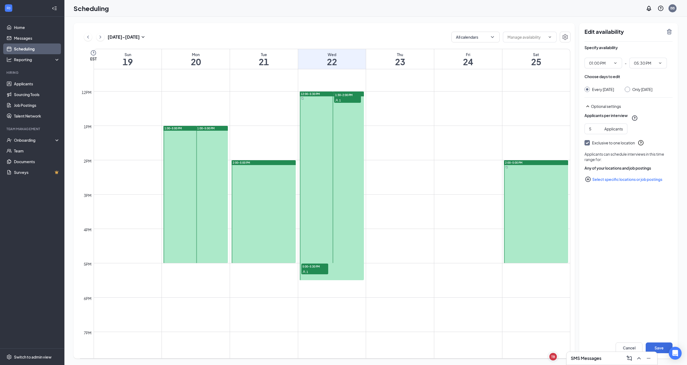
click at [629, 89] on input "Only Wednesday, Oct 22" at bounding box center [627, 89] width 4 height 4
radio input "true"
radio input "false"
click at [664, 347] on button "Save" at bounding box center [659, 348] width 27 height 11
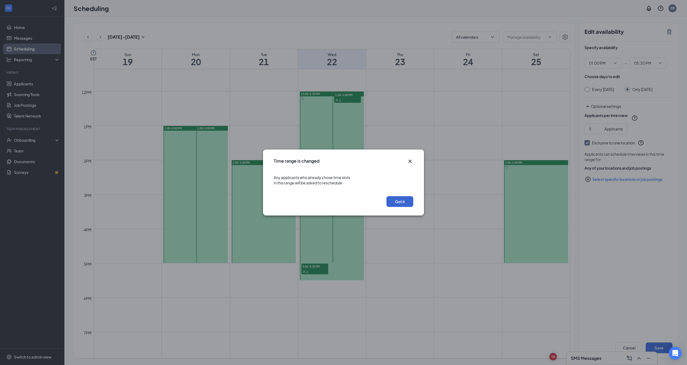
click at [398, 200] on button "Got it" at bounding box center [400, 201] width 27 height 11
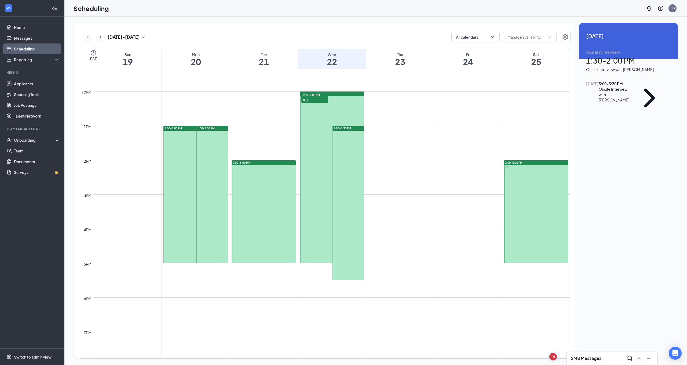
click at [309, 102] on div at bounding box center [332, 178] width 64 height 172
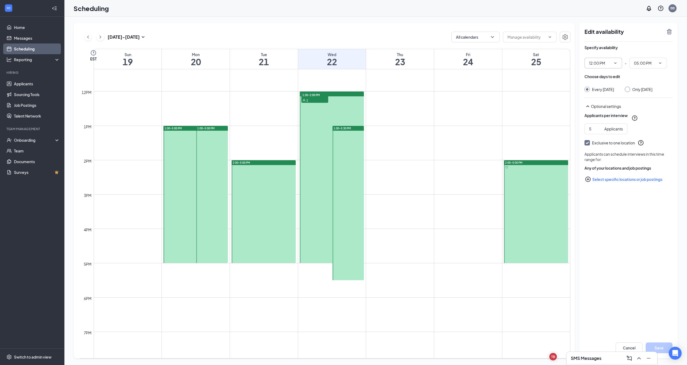
click at [617, 63] on icon "ChevronDown" at bounding box center [616, 63] width 4 height 4
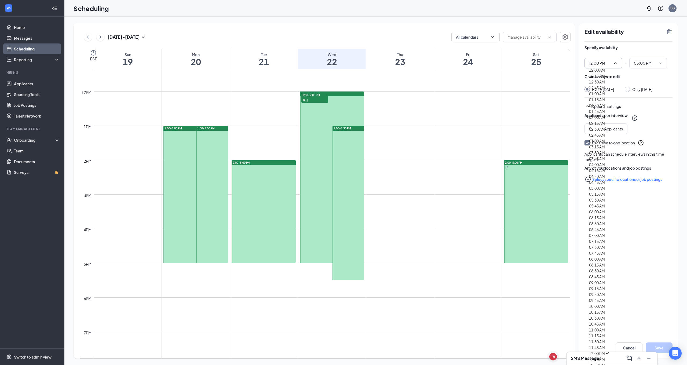
scroll to position [600, 0]
type input "01:00 PM"
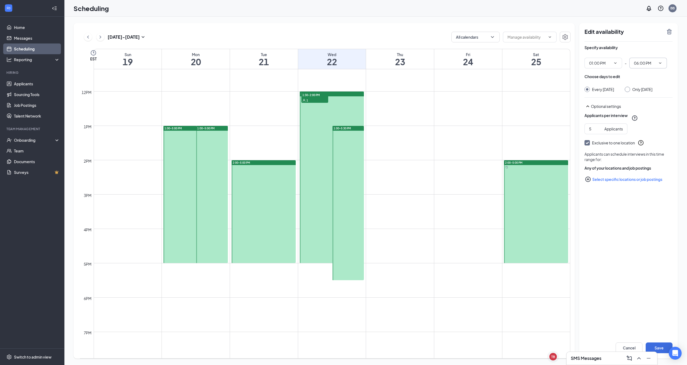
click at [661, 64] on icon "ChevronDown" at bounding box center [660, 63] width 4 height 4
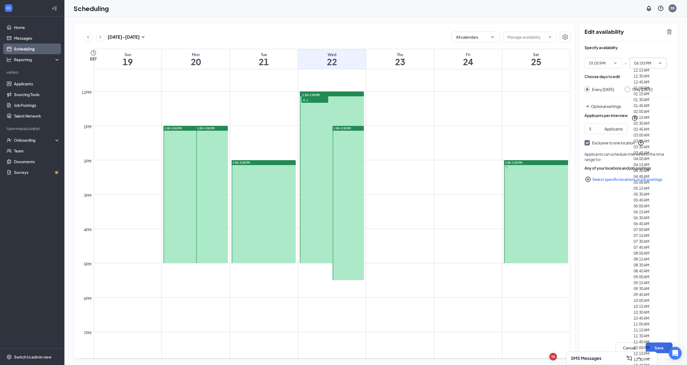
scroll to position [799, 0]
type input "05:30 PM"
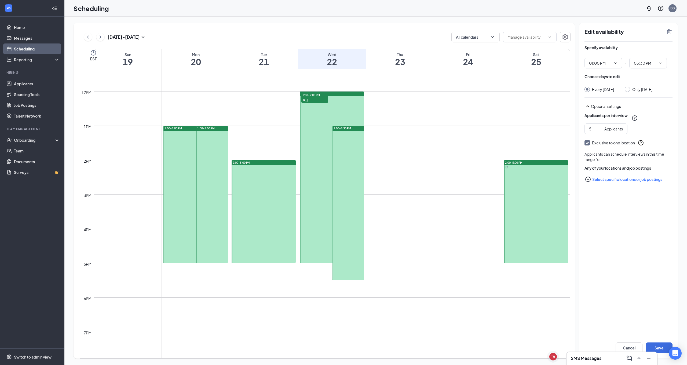
click at [629, 90] on input "Only Wednesday, Oct 22" at bounding box center [627, 89] width 4 height 4
radio input "true"
radio input "false"
click at [661, 349] on button "Save" at bounding box center [659, 348] width 27 height 11
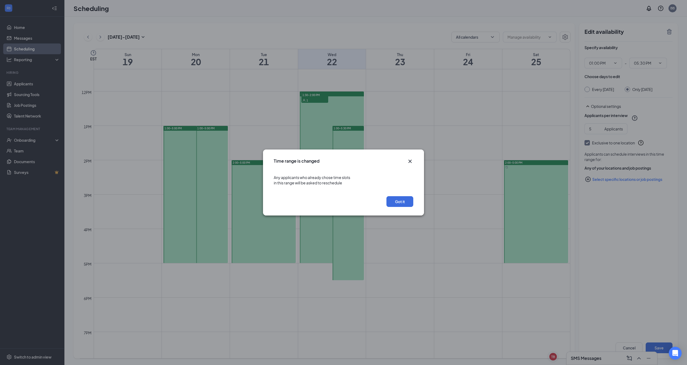
drag, startPoint x: 405, startPoint y: 201, endPoint x: 402, endPoint y: 196, distance: 5.5
click at [404, 201] on button "Got it" at bounding box center [400, 201] width 27 height 11
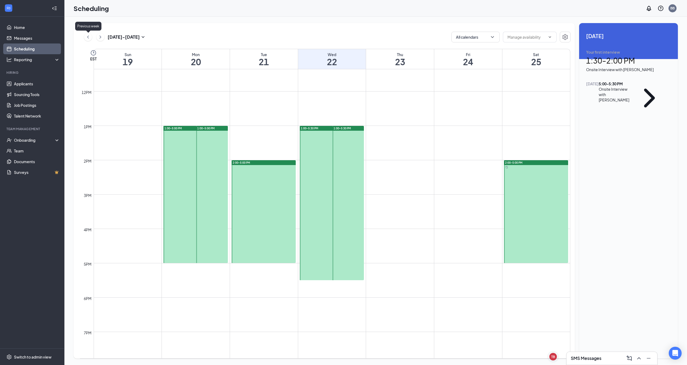
click at [90, 39] on icon "ChevronLeft" at bounding box center [87, 37] width 5 height 6
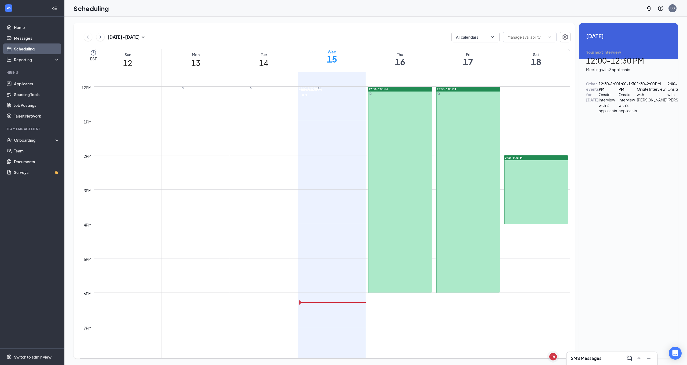
scroll to position [396, 0]
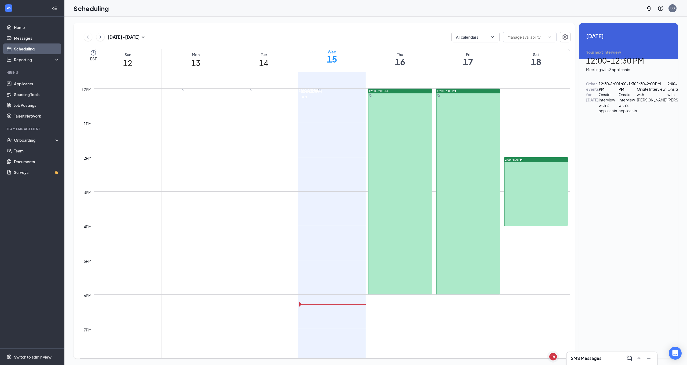
click at [445, 96] on span "12:00-12:30 PM" at bounding box center [449, 95] width 27 height 5
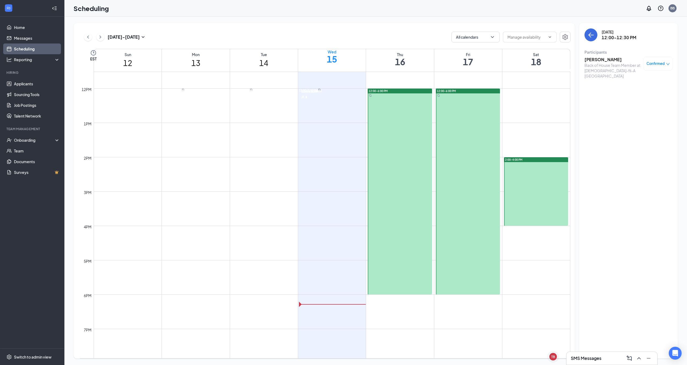
click at [594, 59] on h3 "Max Donahoe" at bounding box center [613, 60] width 56 height 6
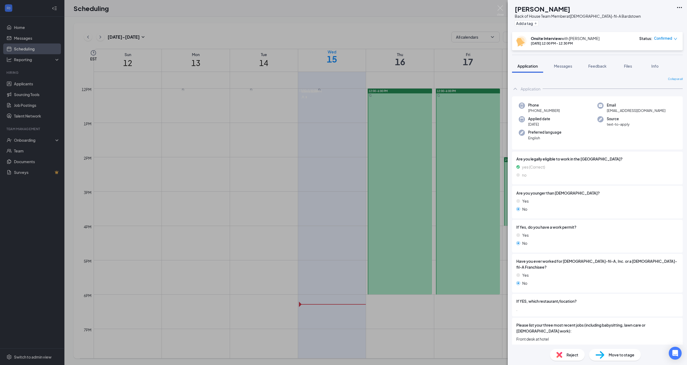
click at [408, 35] on div "MD Max Donahoe Back of House Team Member at Chick-fil-A Bardstown Add a tag Ons…" at bounding box center [343, 182] width 687 height 365
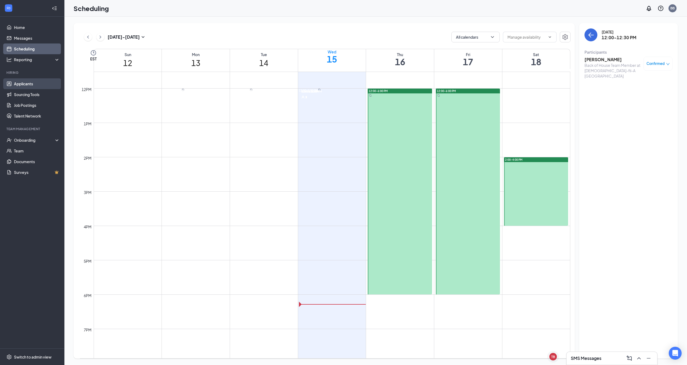
click at [32, 85] on link "Applicants" at bounding box center [37, 83] width 46 height 11
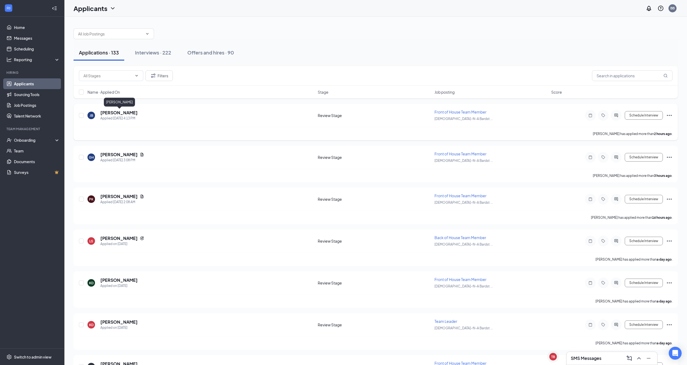
click at [125, 113] on h5 "[PERSON_NAME]" at bounding box center [118, 113] width 37 height 6
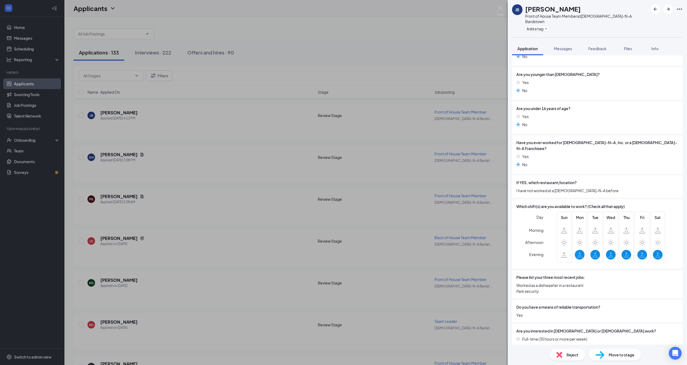
scroll to position [135, 0]
click at [619, 354] on span "Move to stage" at bounding box center [622, 355] width 26 height 6
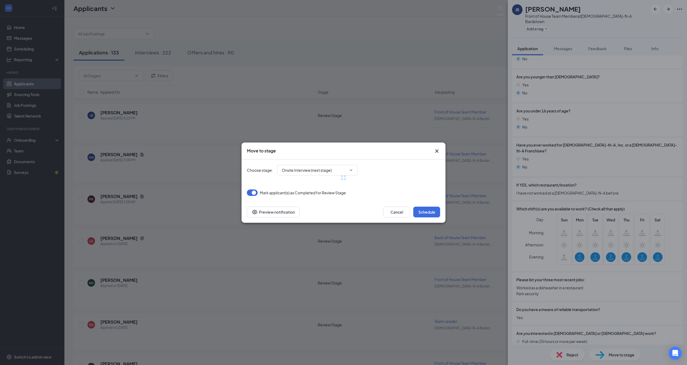
type input "Onsite Interview (next stage)"
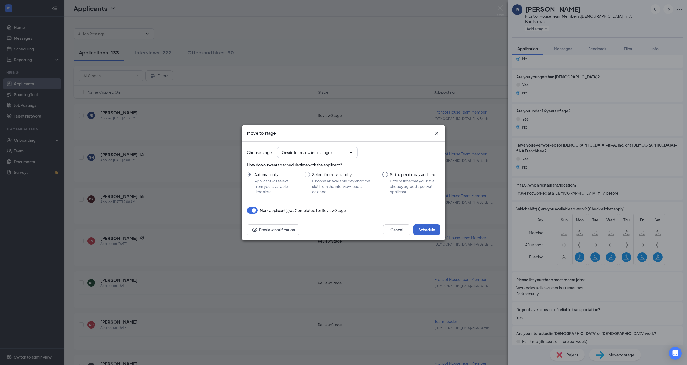
click at [423, 227] on button "Schedule" at bounding box center [427, 229] width 27 height 11
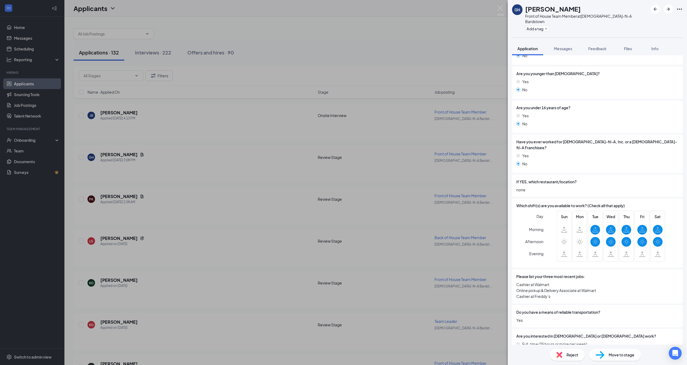
scroll to position [171, 0]
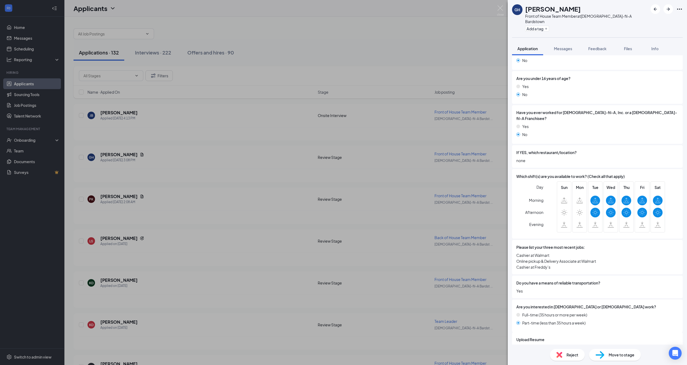
click at [620, 357] on span "Move to stage" at bounding box center [622, 355] width 26 height 6
type input "Onsite Interview (next stage)"
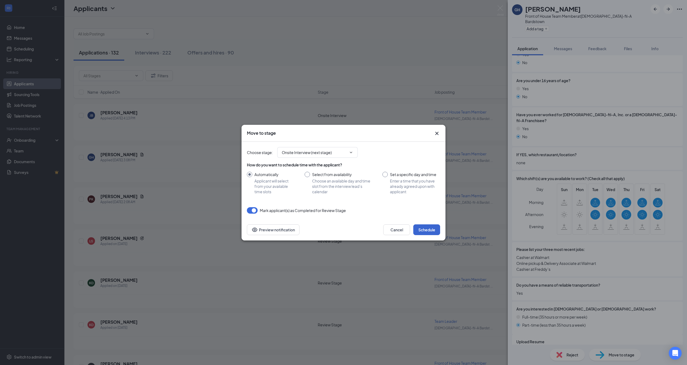
click at [426, 230] on button "Schedule" at bounding box center [427, 229] width 27 height 11
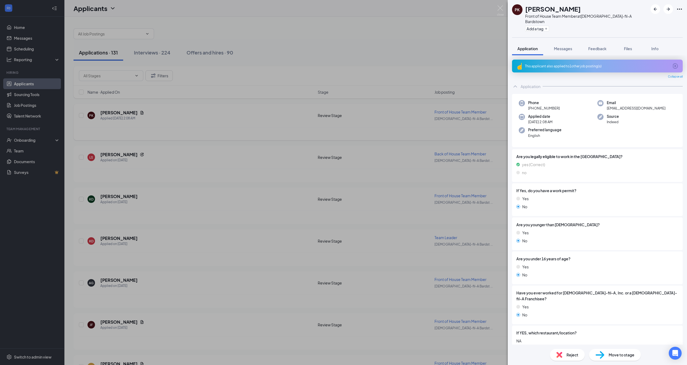
click at [410, 128] on div "PK Porsha Keene Front of House Team Member at Chick-fil-A Bardstown Add a tag A…" at bounding box center [343, 182] width 687 height 365
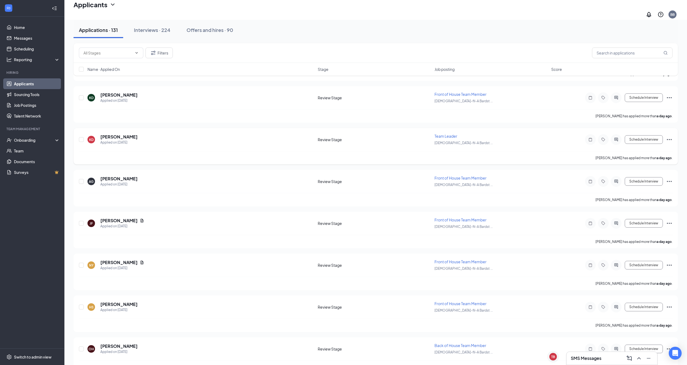
scroll to position [105, 0]
click at [605, 362] on div "SMS Messages" at bounding box center [612, 358] width 91 height 13
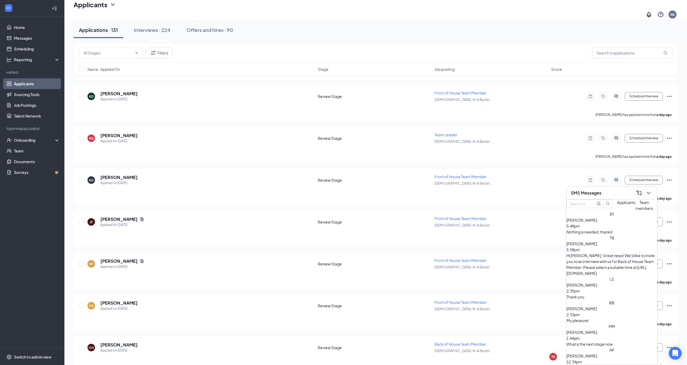
click at [636, 211] on span "Team members" at bounding box center [644, 205] width 17 height 11
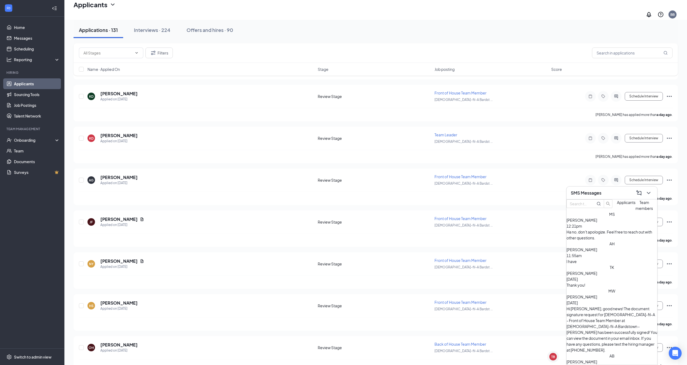
click at [617, 205] on span "Applicants" at bounding box center [626, 202] width 19 height 5
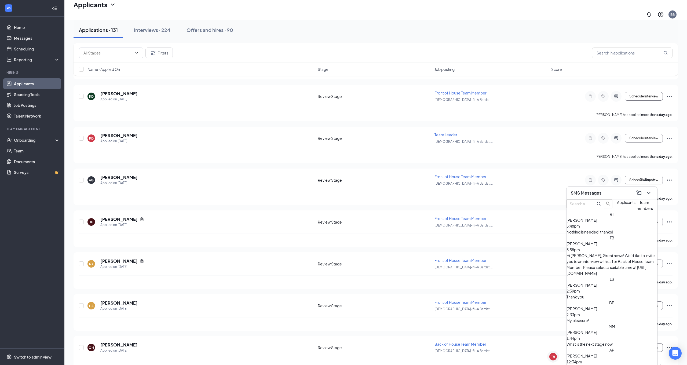
click at [650, 195] on icon "ChevronDown" at bounding box center [649, 193] width 6 height 6
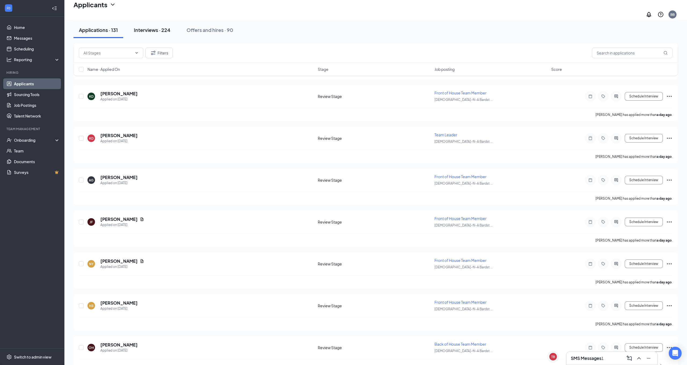
click at [148, 31] on div "Interviews · 224" at bounding box center [152, 30] width 37 height 7
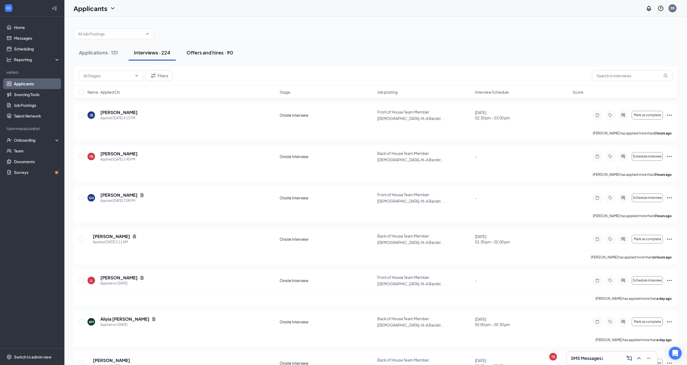
click at [202, 52] on div "Offers and hires · 90" at bounding box center [210, 52] width 47 height 7
